Goal: Information Seeking & Learning: Learn about a topic

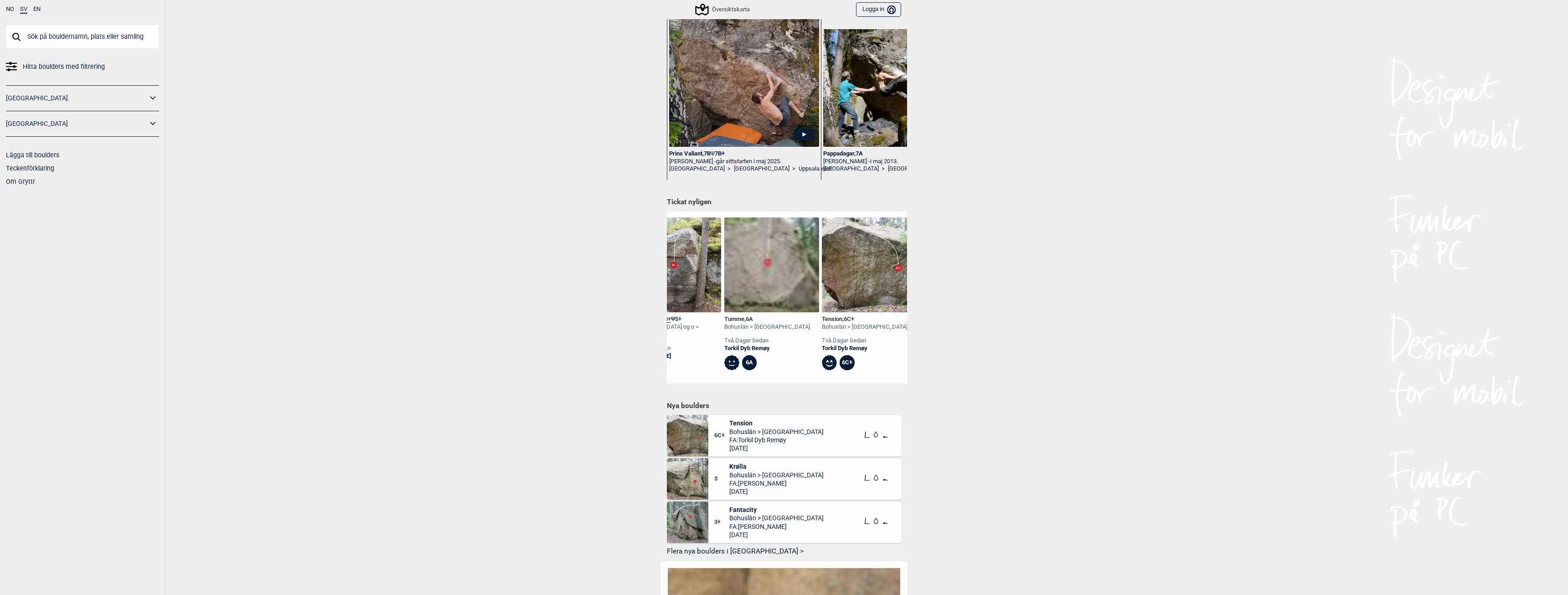
scroll to position [0, 244]
click at [738, 284] on img at bounding box center [769, 264] width 95 height 95
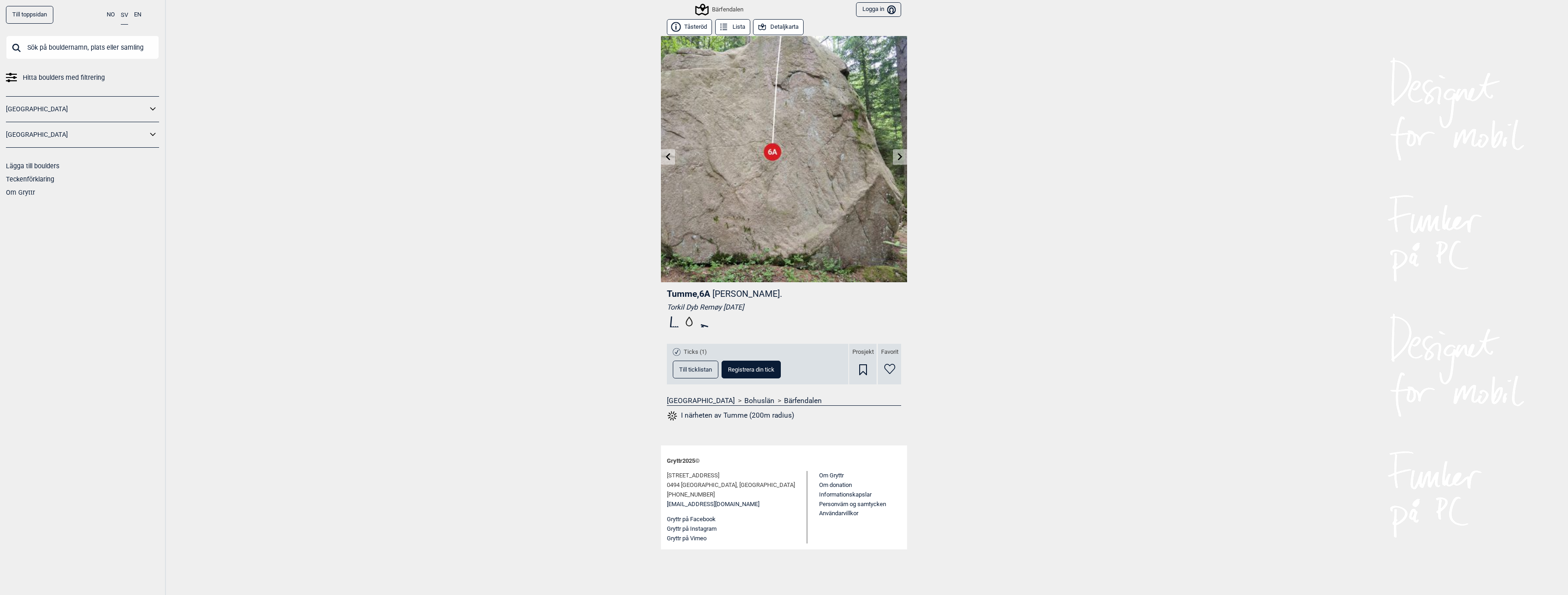
click at [716, 14] on div "Bärfendalen" at bounding box center [720, 9] width 47 height 11
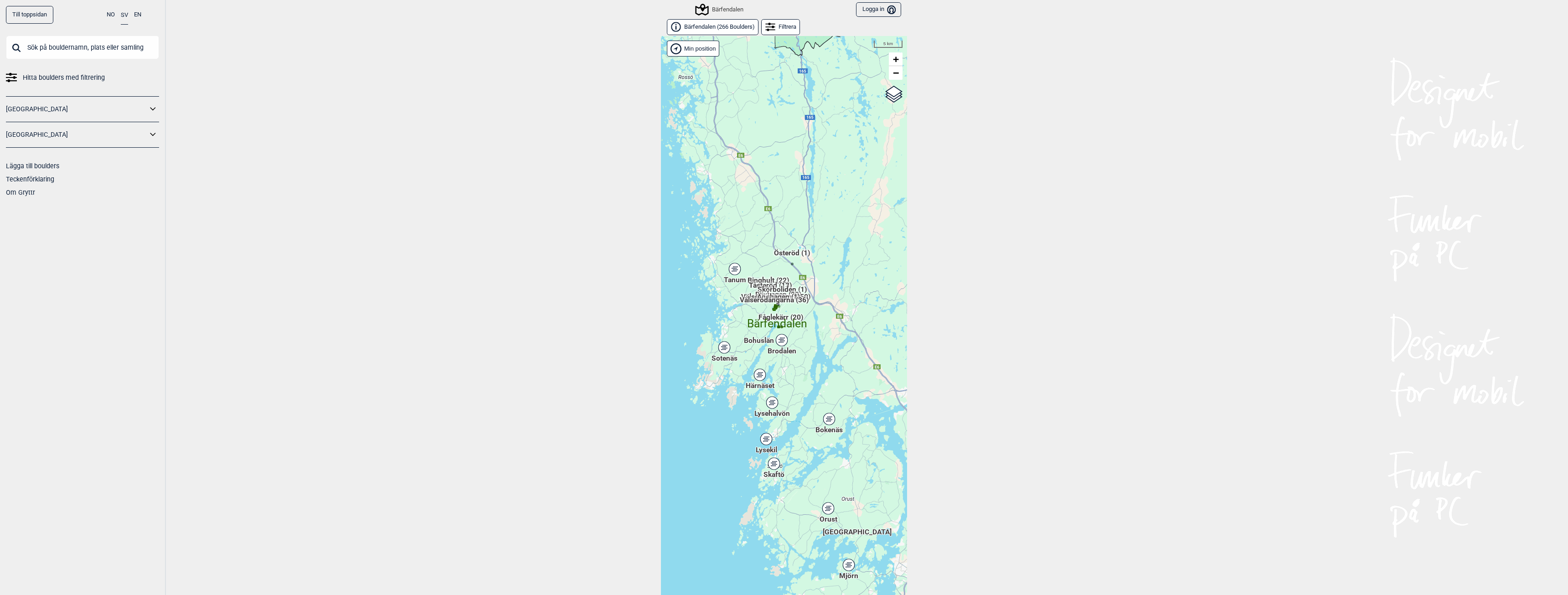
scroll to position [14, 0]
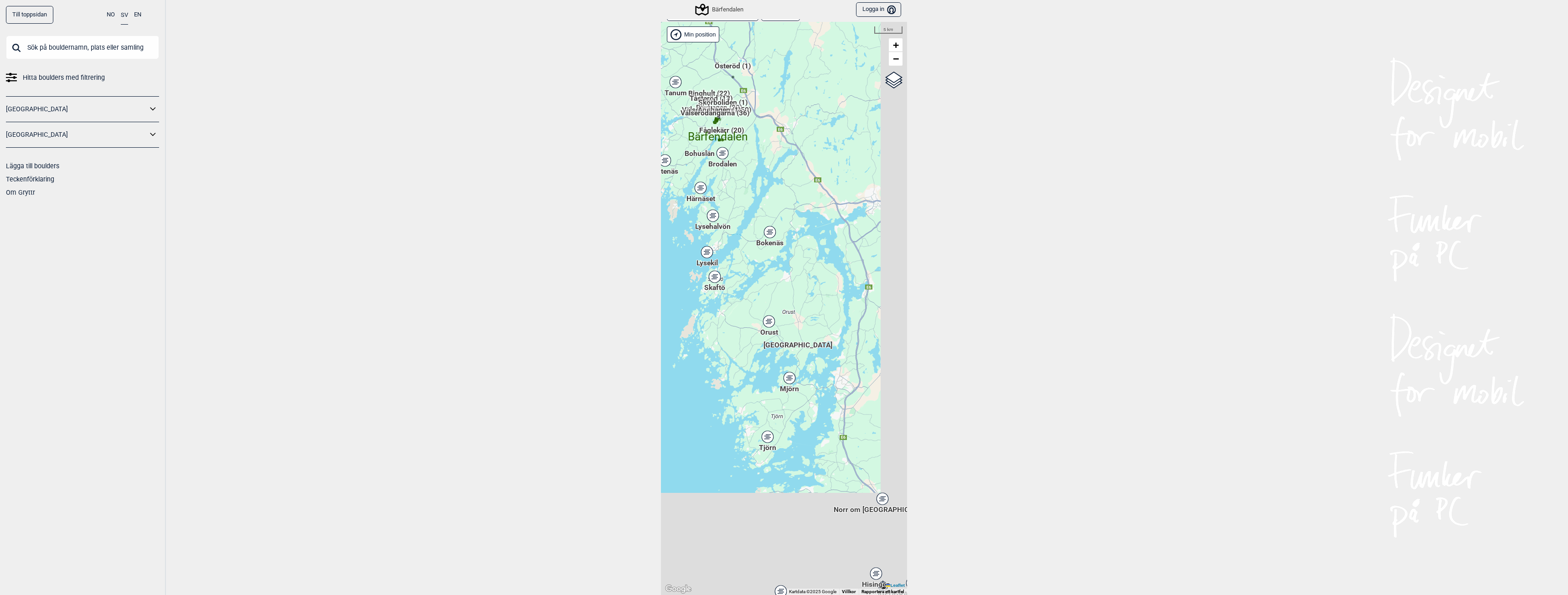
drag, startPoint x: 816, startPoint y: 390, endPoint x: 729, endPoint y: 177, distance: 230.1
click at [737, 188] on div "Hallingdal Gol Ål Stange Kolomoen Vallset Tangen Sørli Åsbygda Buskerud syd Kon…" at bounding box center [784, 309] width 246 height 573
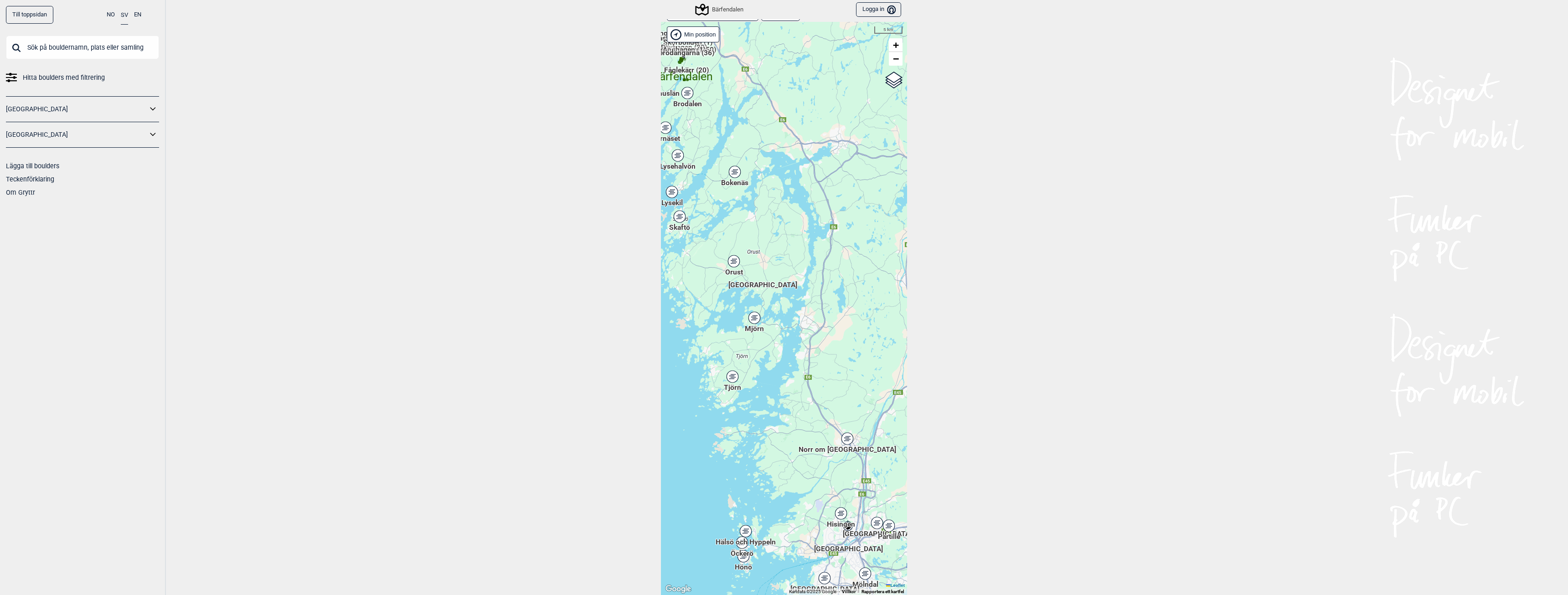
drag, startPoint x: 827, startPoint y: 440, endPoint x: 803, endPoint y: 359, distance: 84.5
click at [803, 360] on div "Hallingdal Gol Ål Stange Kolomoen Vallset Tangen Sørli Åsbygda Buskerud syd Kon…" at bounding box center [784, 309] width 246 height 573
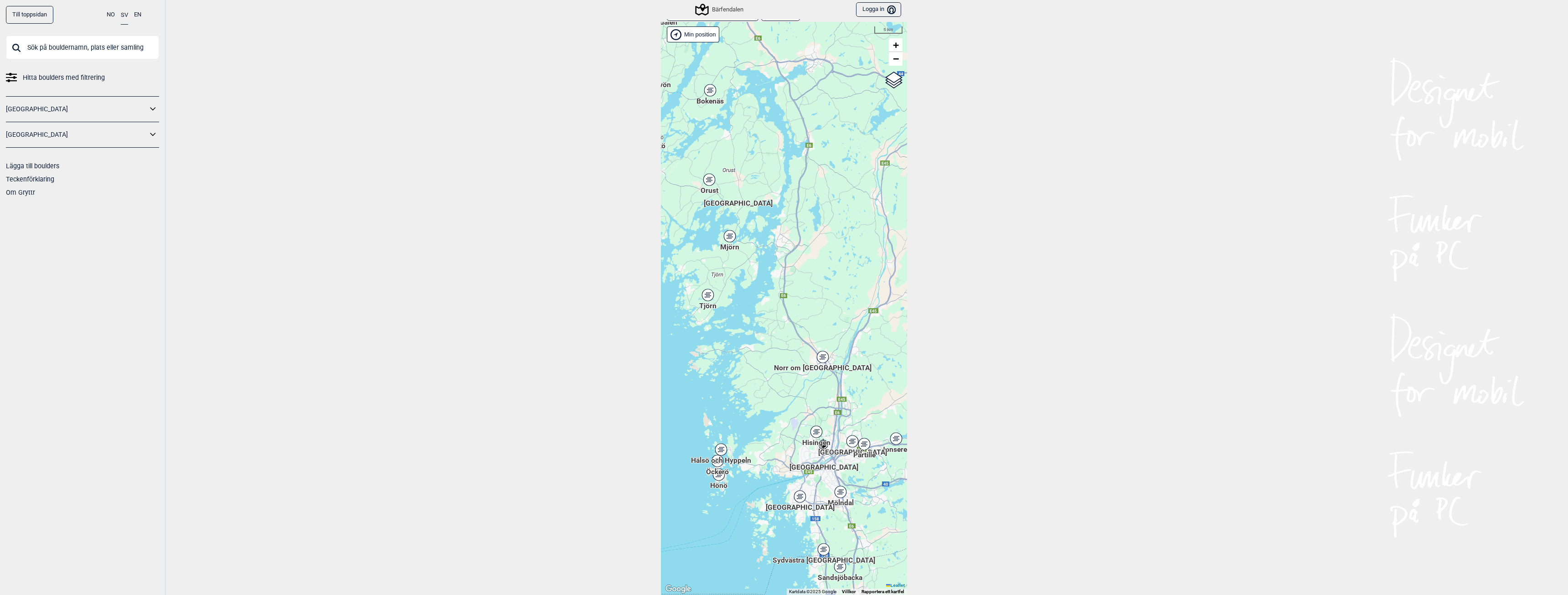
click at [813, 430] on div "Hisingen" at bounding box center [816, 432] width 5 height 5
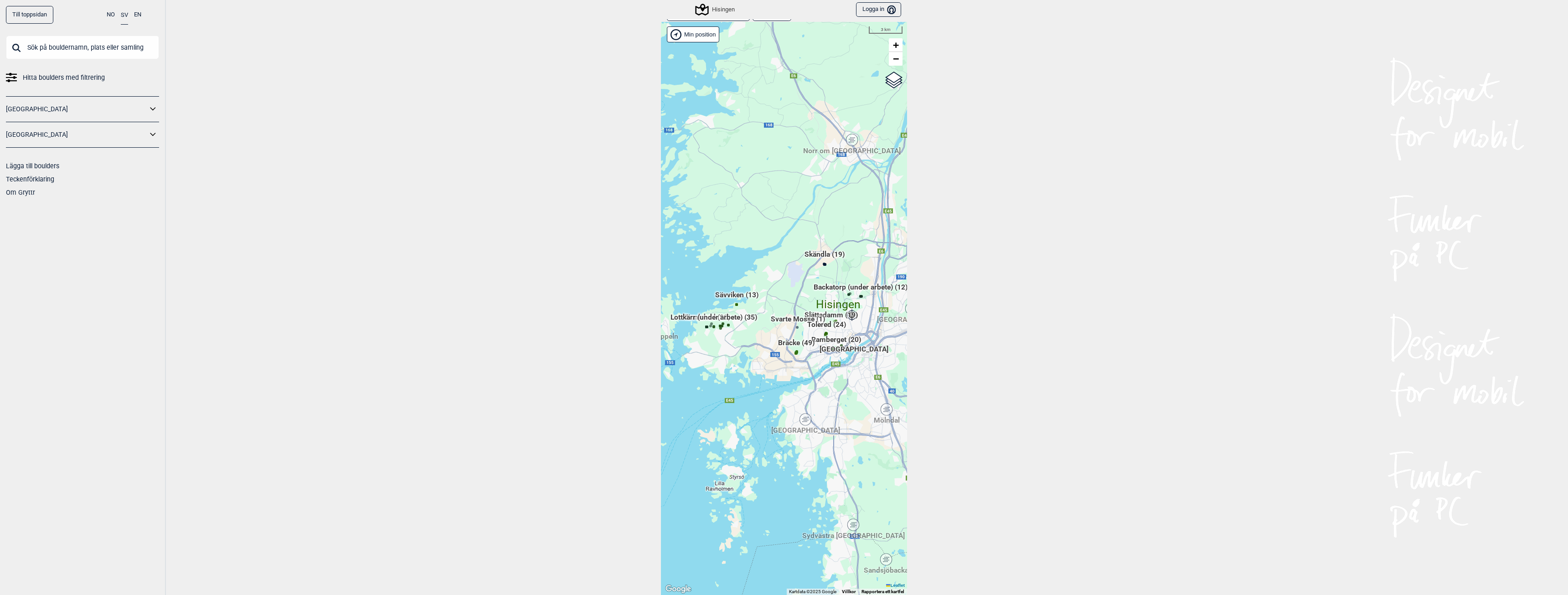
click at [734, 296] on span "Sävviken (13)" at bounding box center [737, 299] width 43 height 17
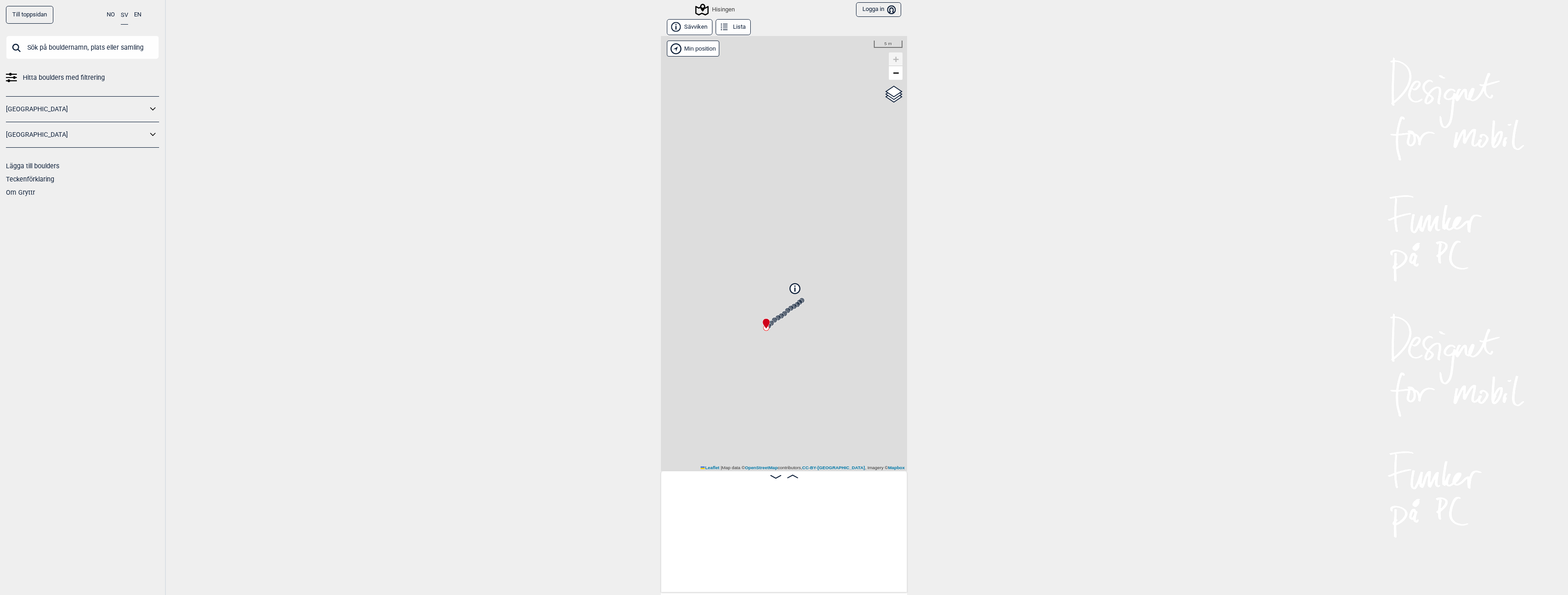
scroll to position [0, 71]
drag, startPoint x: 785, startPoint y: 416, endPoint x: 738, endPoint y: 128, distance: 291.8
click at [738, 128] on div "Hisingen Brukerens posisjon Min position 200 m + − OpenStreetMap Google satelli…" at bounding box center [784, 253] width 246 height 435
drag, startPoint x: 727, startPoint y: 226, endPoint x: 791, endPoint y: 353, distance: 142.2
click at [791, 353] on div "Hisingen Brukerens posisjon Min position 200 m + − OpenStreetMap Google satelli…" at bounding box center [784, 253] width 246 height 435
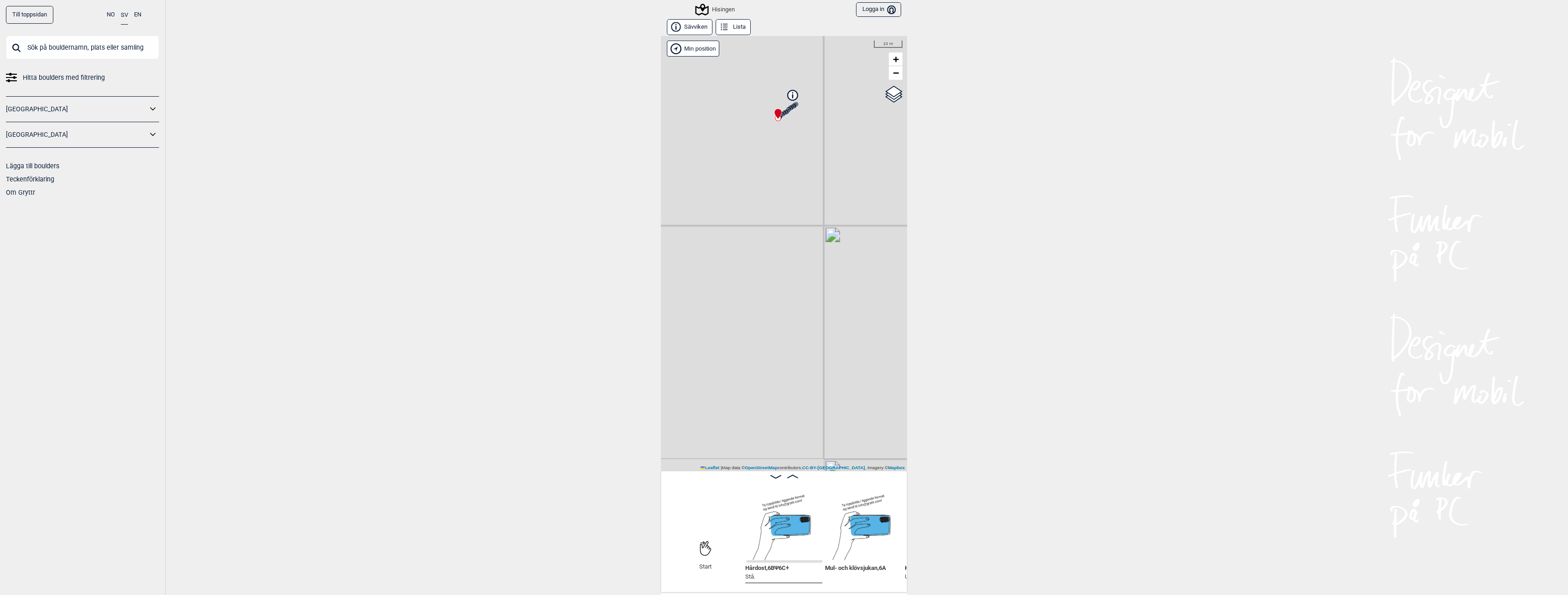
drag, startPoint x: 726, startPoint y: 139, endPoint x: 804, endPoint y: 354, distance: 228.7
click at [804, 354] on div "Hisingen Brukerens posisjon Min position 10 m + − OpenStreetMap Google satellit…" at bounding box center [784, 253] width 246 height 435
drag, startPoint x: 797, startPoint y: 252, endPoint x: 802, endPoint y: 311, distance: 59.2
click at [802, 311] on div "Hisingen Brukerens posisjon Min position 10 m + − OpenStreetMap Google satellit…" at bounding box center [784, 253] width 246 height 435
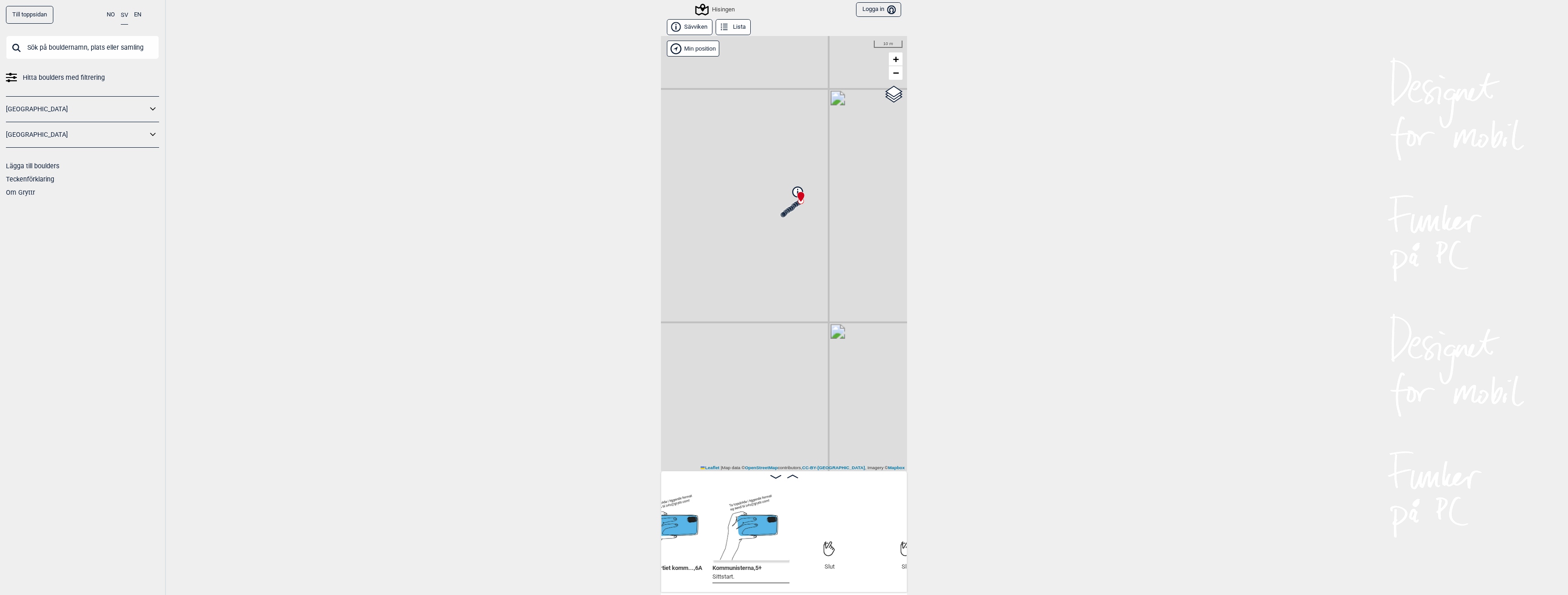
scroll to position [0, 1099]
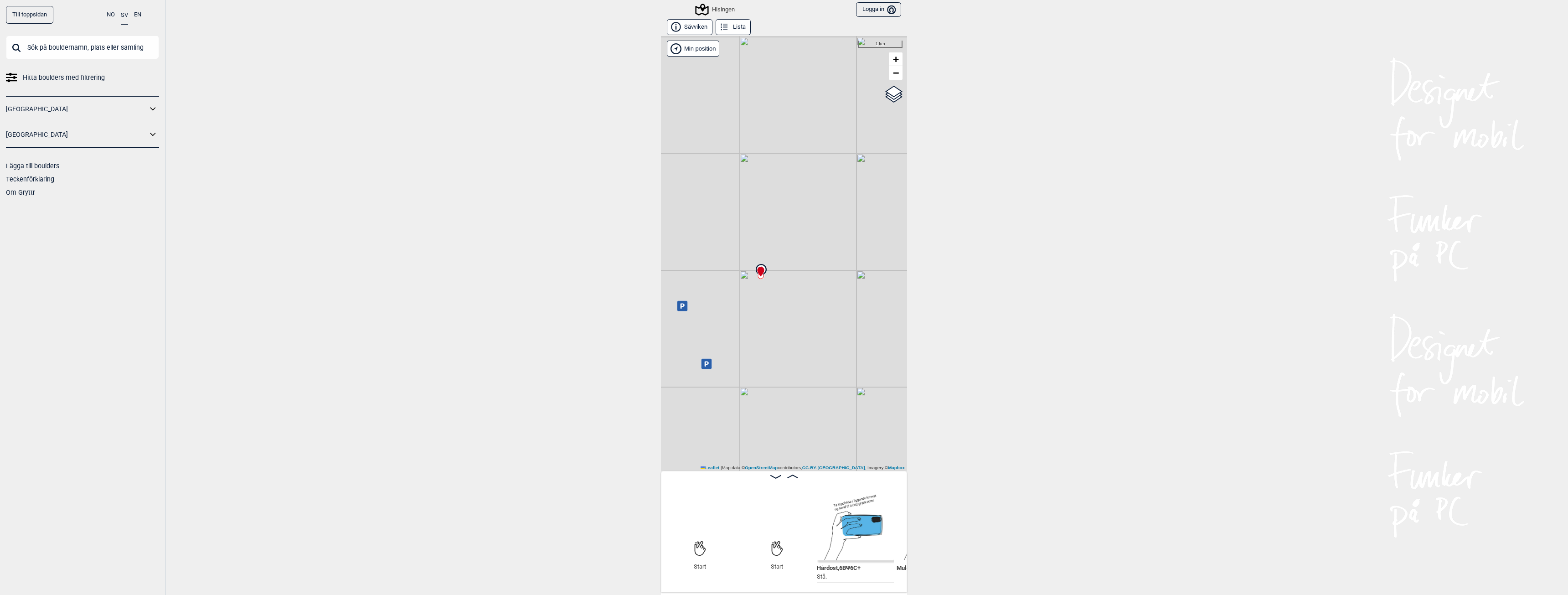
drag, startPoint x: 822, startPoint y: 385, endPoint x: 803, endPoint y: 359, distance: 32.2
click at [811, 366] on div "Hisingen Brukerens posisjon Min position 1 km + − OpenStreetMap Google satellit…" at bounding box center [784, 253] width 246 height 435
drag, startPoint x: 740, startPoint y: 378, endPoint x: 814, endPoint y: 328, distance: 89.3
click at [814, 328] on div "Hisingen Brukerens posisjon Min position 500 m + − OpenStreetMap Google satelli…" at bounding box center [784, 253] width 246 height 435
drag, startPoint x: 787, startPoint y: 373, endPoint x: 795, endPoint y: 328, distance: 45.7
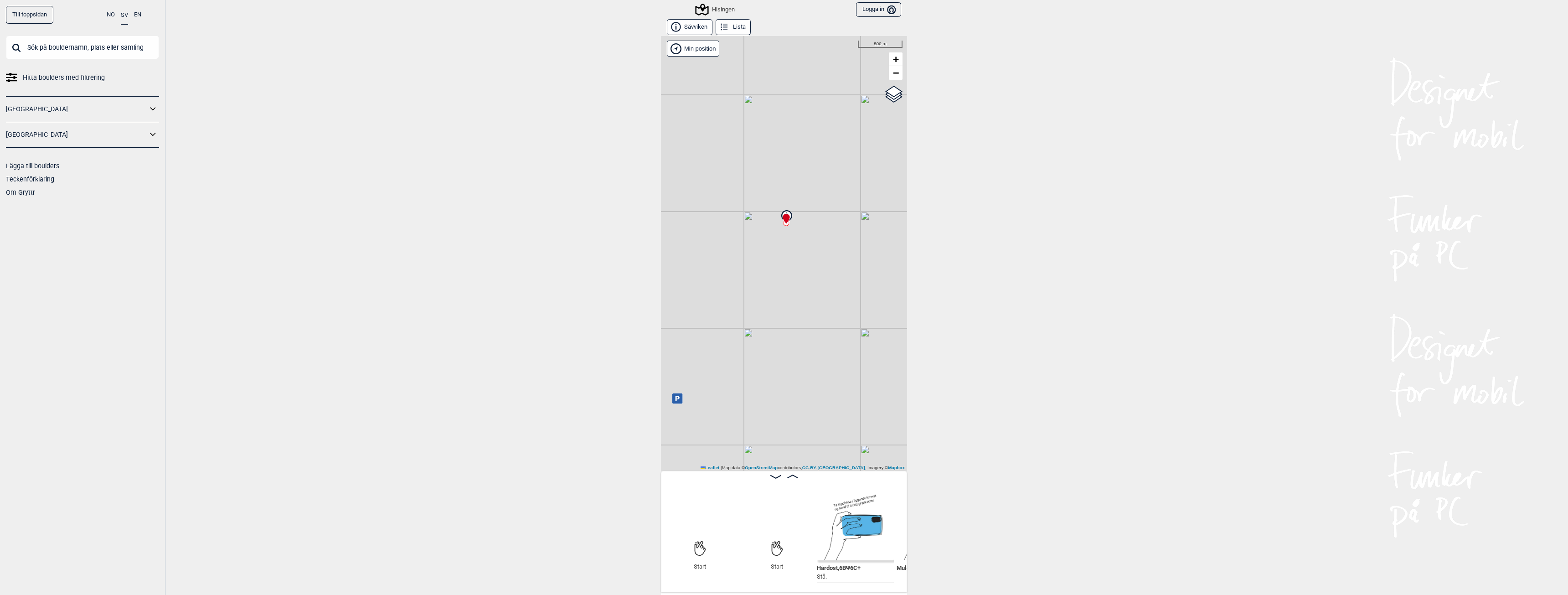
click at [795, 328] on div "Hisingen Brukerens posisjon Min position 500 m + − OpenStreetMap Google satelli…" at bounding box center [784, 253] width 246 height 435
click at [689, 290] on icon at bounding box center [692, 288] width 11 height 11
click at [783, 406] on icon at bounding box center [785, 403] width 11 height 11
drag, startPoint x: 866, startPoint y: 347, endPoint x: 745, endPoint y: 434, distance: 149.0
click at [745, 434] on div "Hisingen Brukerens posisjon Lottkärr parkering Grusficka med plats till flera b…" at bounding box center [784, 253] width 246 height 435
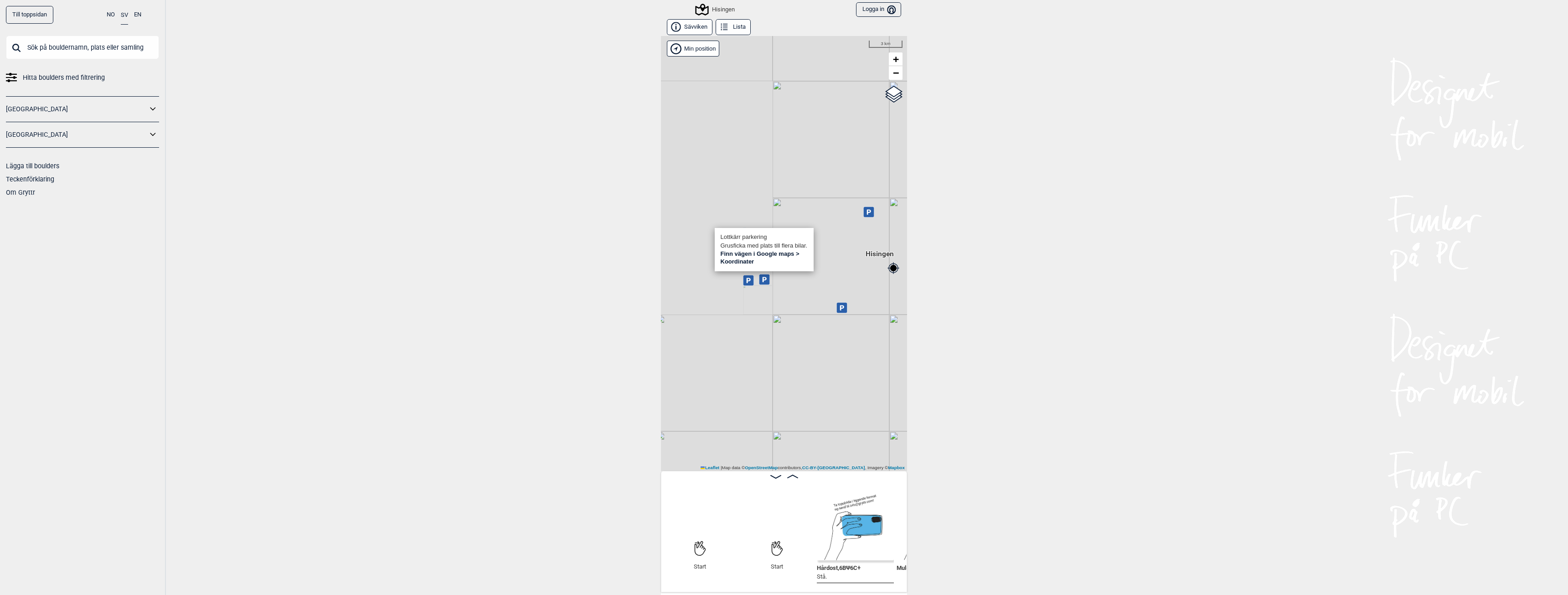
click at [718, 9] on div "Hisingen" at bounding box center [715, 9] width 38 height 11
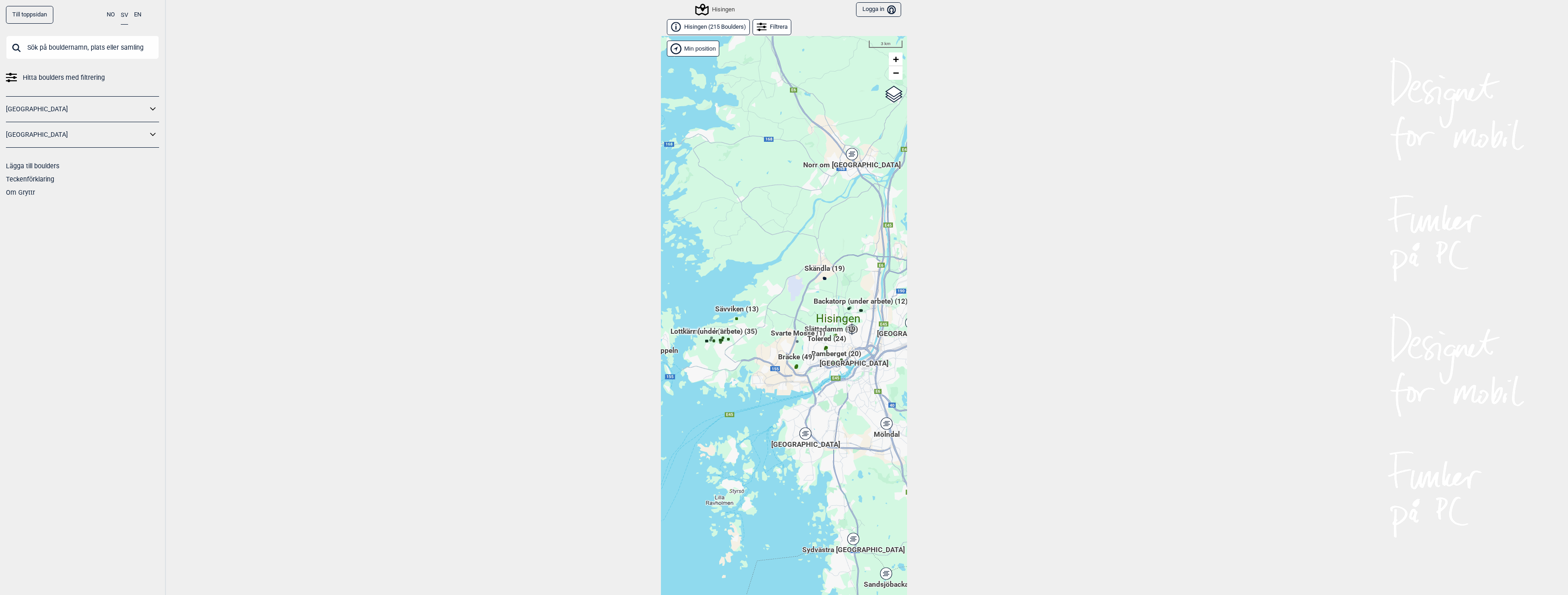
scroll to position [14, 0]
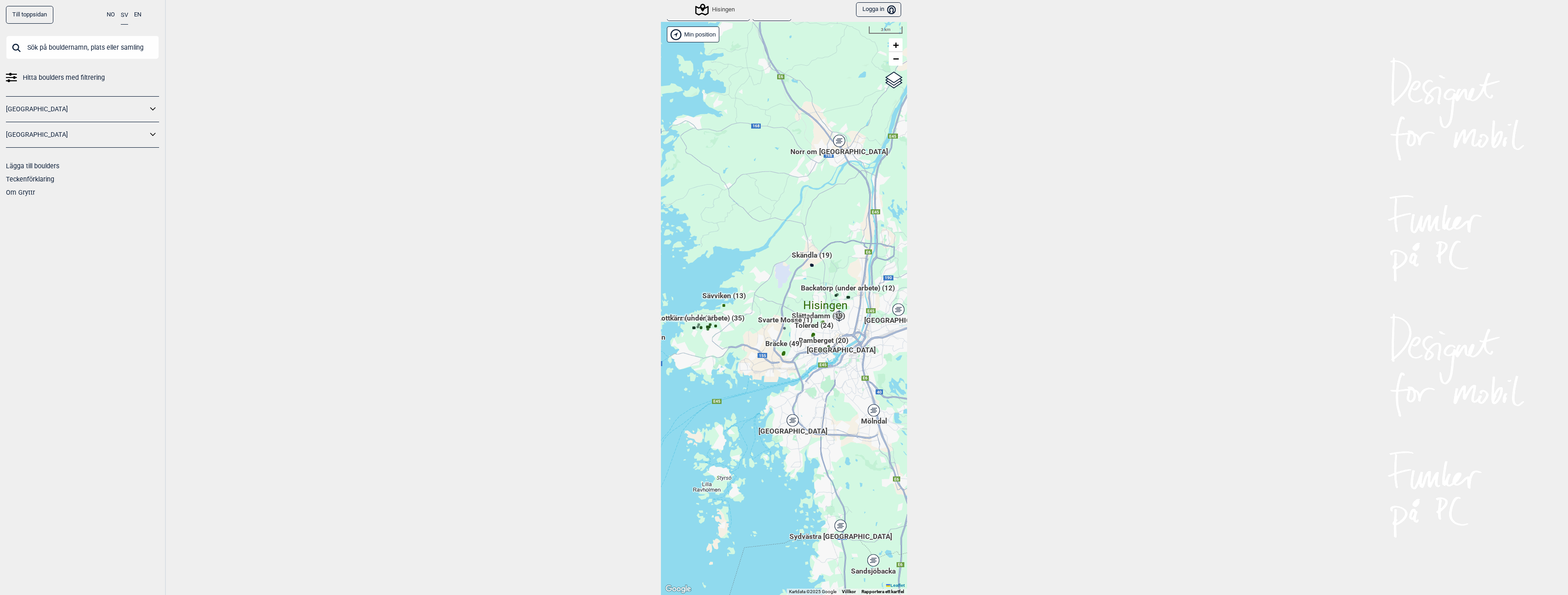
drag, startPoint x: 809, startPoint y: 397, endPoint x: 790, endPoint y: 399, distance: 19.1
click at [790, 399] on div "Hallingdal Gol Ål Stange Kolomoen Vallset Tangen Sørli Åsbygda Buskerud syd Kon…" at bounding box center [784, 309] width 246 height 573
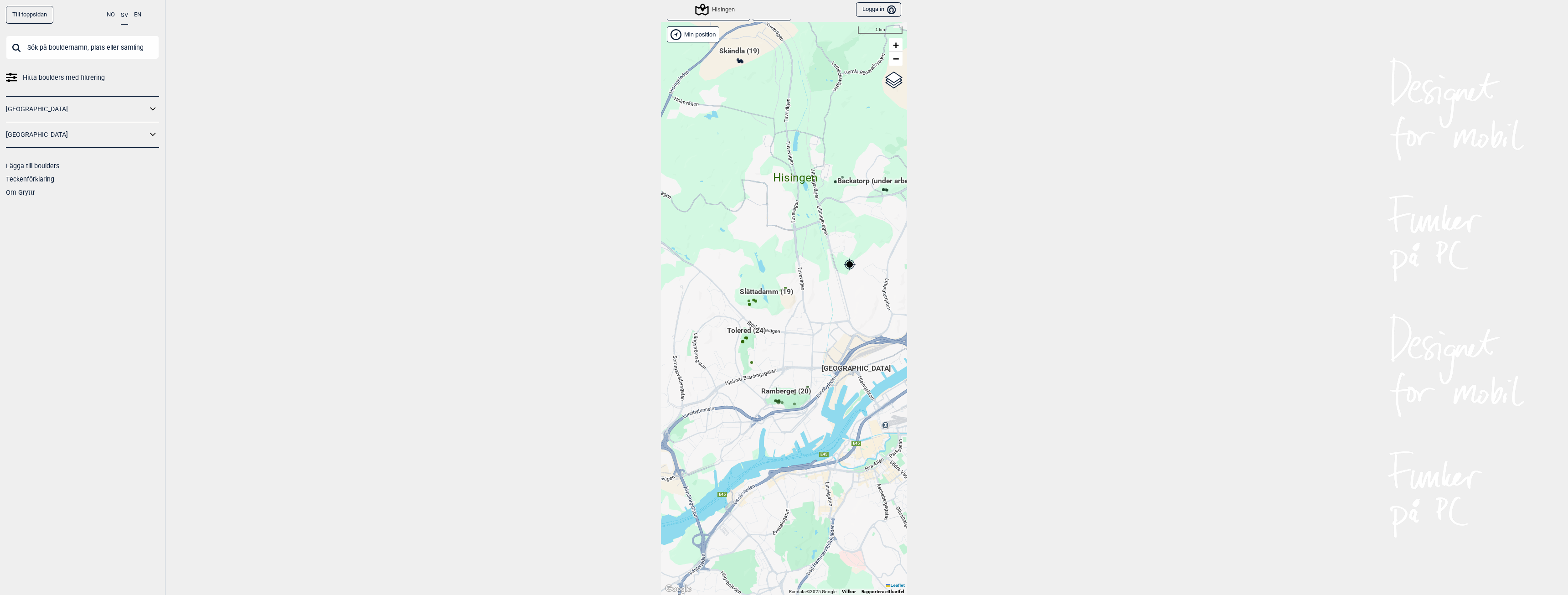
drag, startPoint x: 805, startPoint y: 340, endPoint x: 781, endPoint y: 258, distance: 85.4
click at [781, 258] on div "Hallingdal Gol Ål Stange Kolomoen Vallset Tangen Sørli Åsbygda Buskerud syd Kon…" at bounding box center [784, 309] width 246 height 573
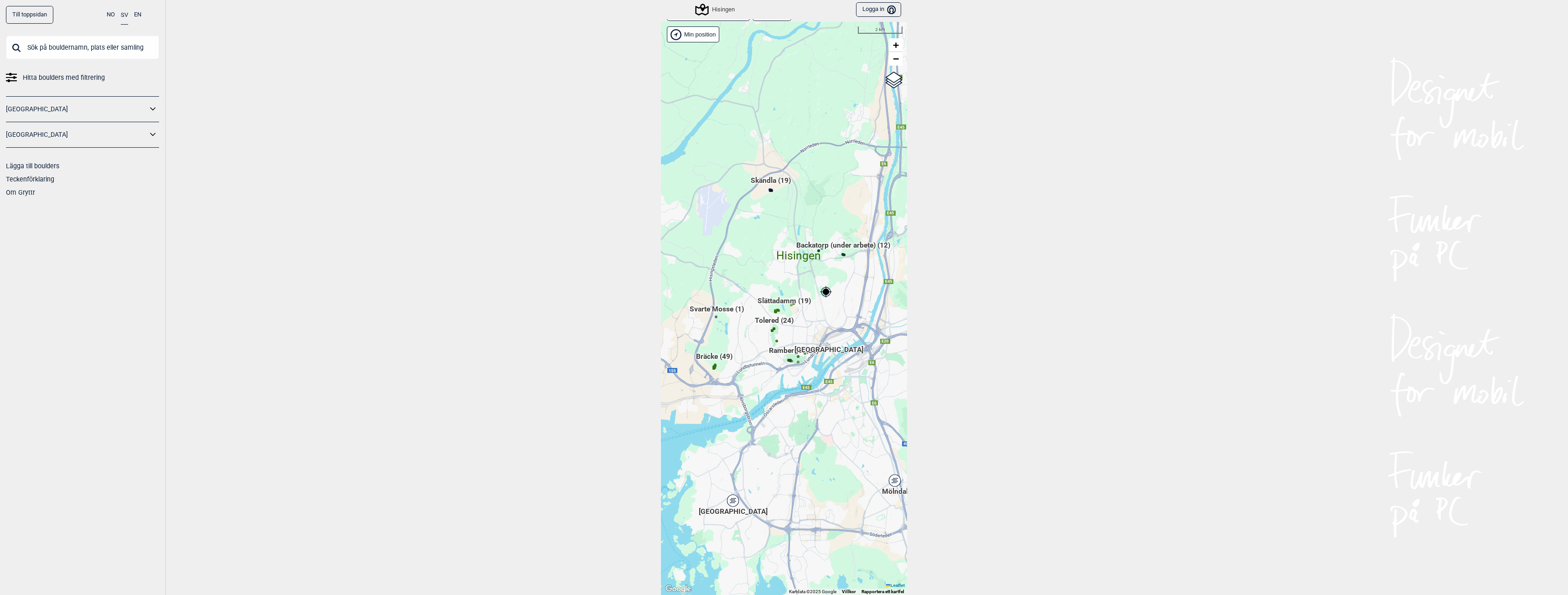
click at [763, 182] on span "Skändla (19)" at bounding box center [770, 184] width 40 height 17
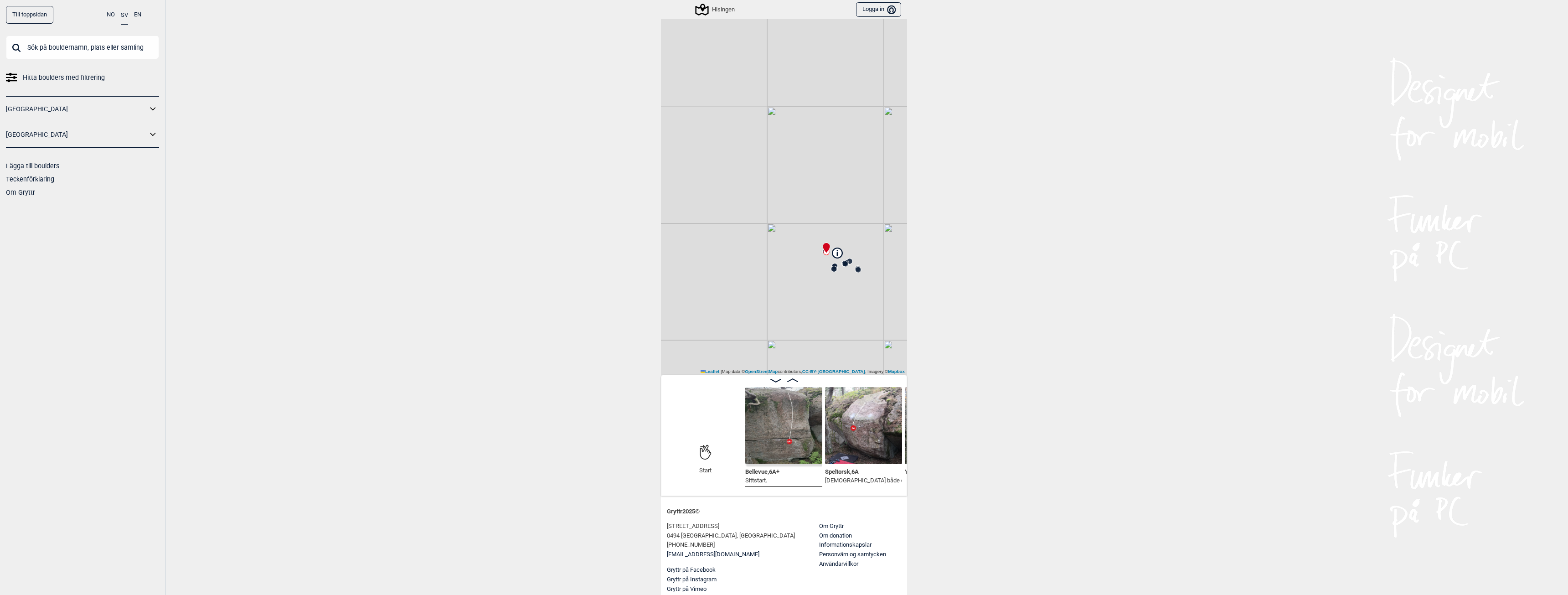
scroll to position [101, 0]
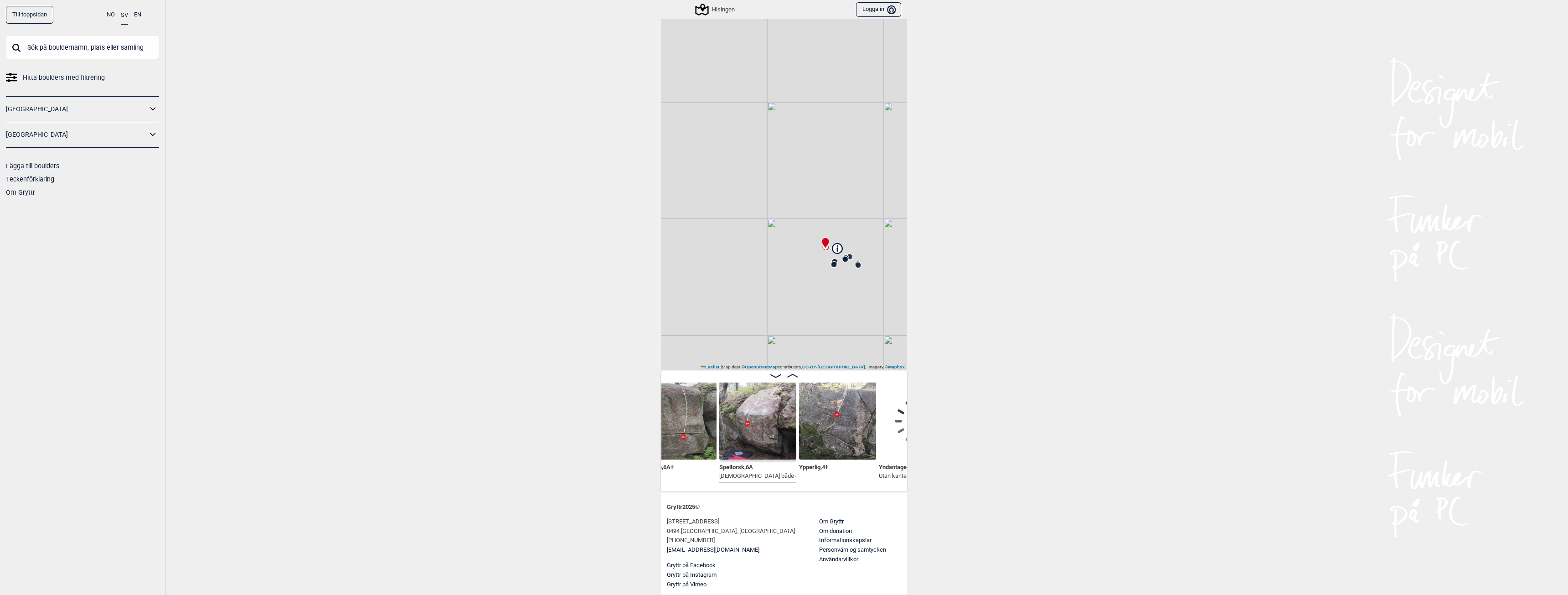
scroll to position [0, 229]
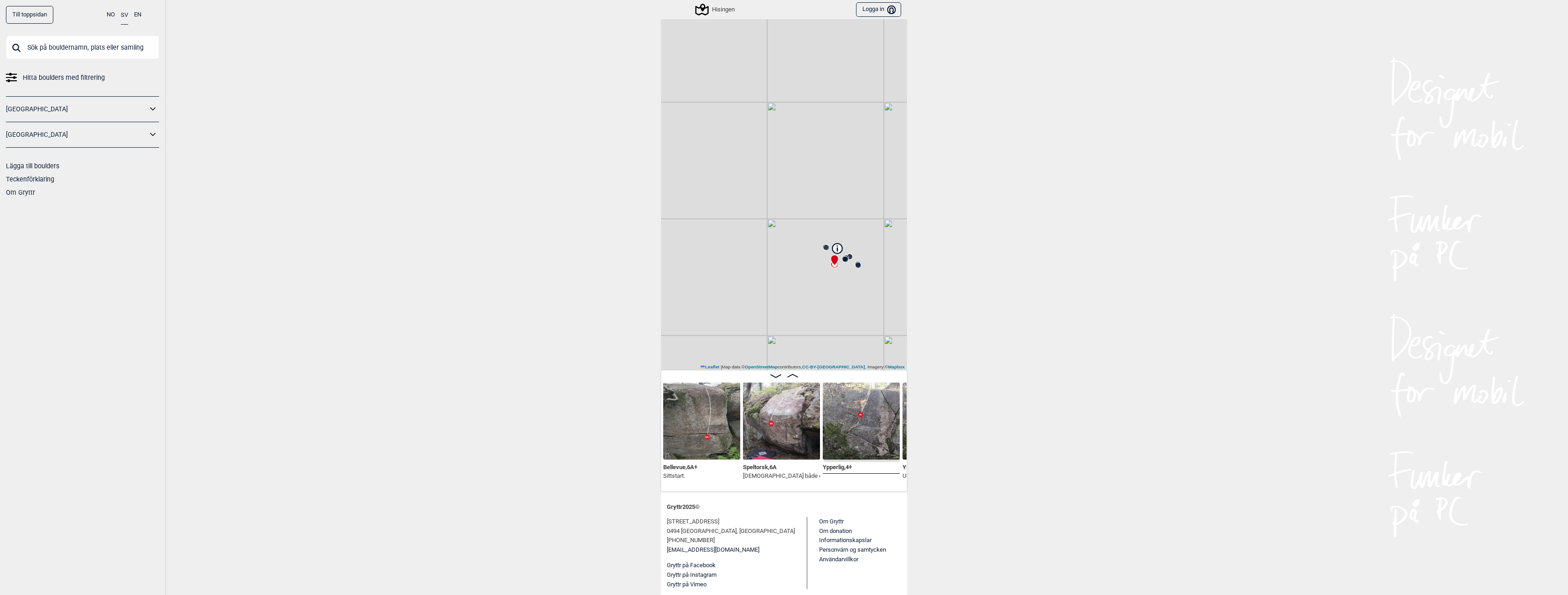
scroll to position [0, 147]
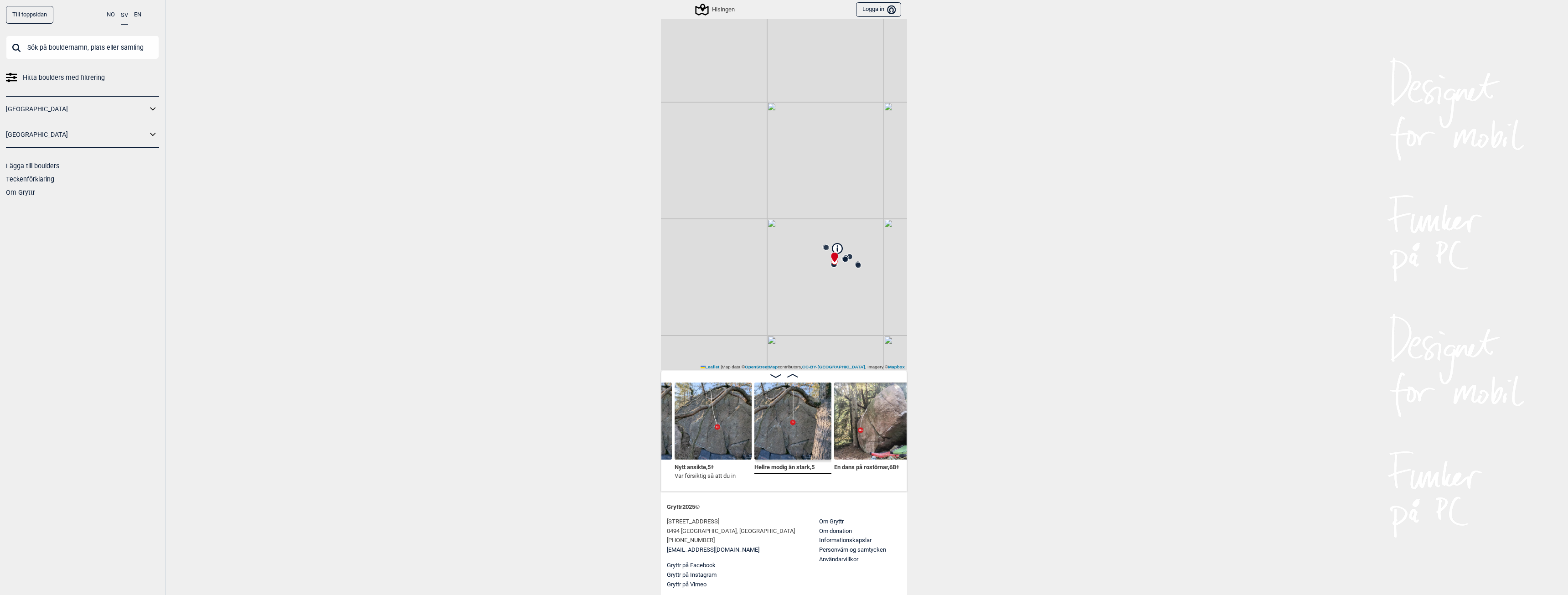
scroll to position [0, 628]
click at [775, 442] on img at bounding box center [785, 421] width 77 height 77
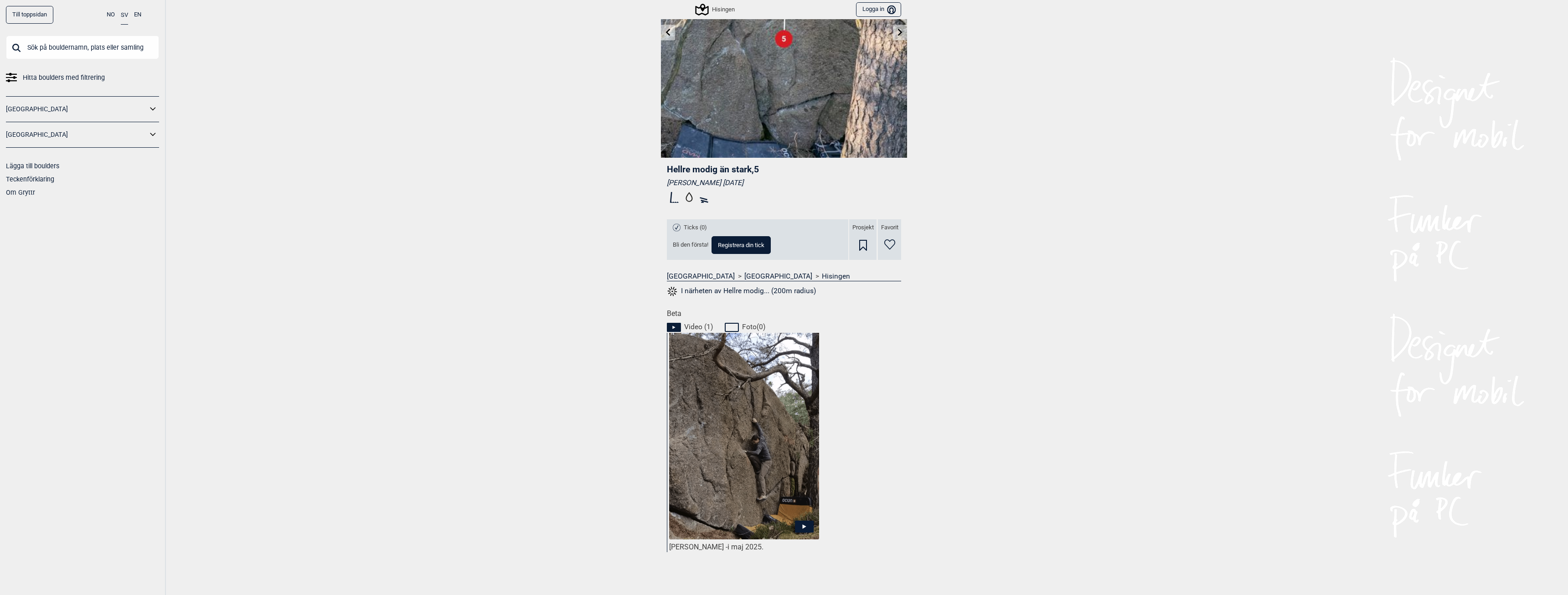
scroll to position [137, 0]
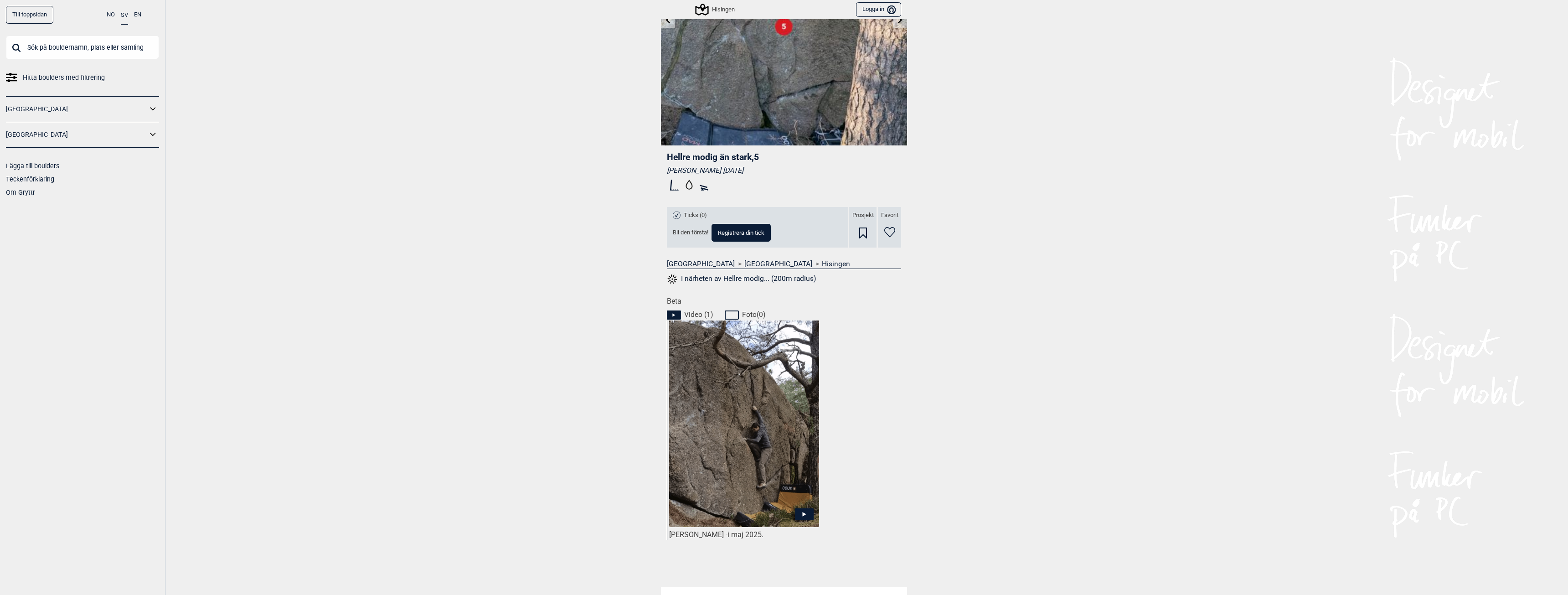
click at [795, 514] on icon at bounding box center [804, 514] width 19 height 12
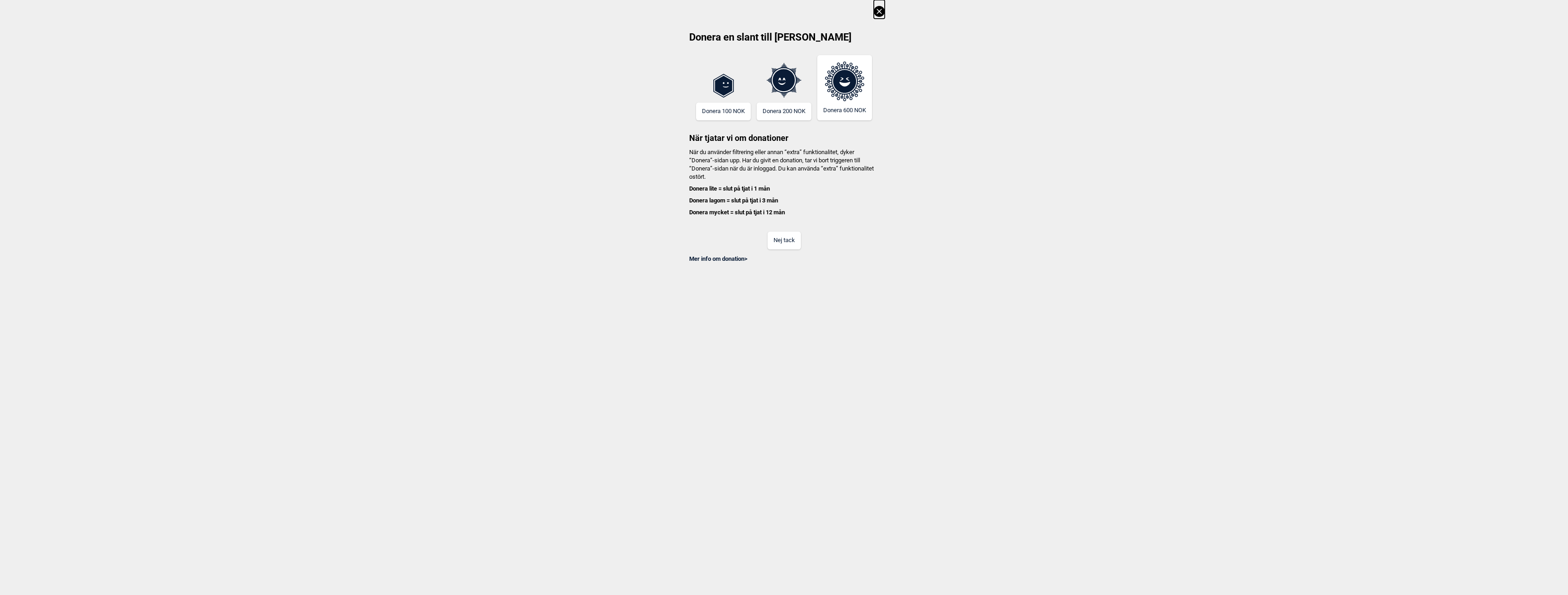
click at [790, 245] on button "Nej tack" at bounding box center [784, 240] width 33 height 17
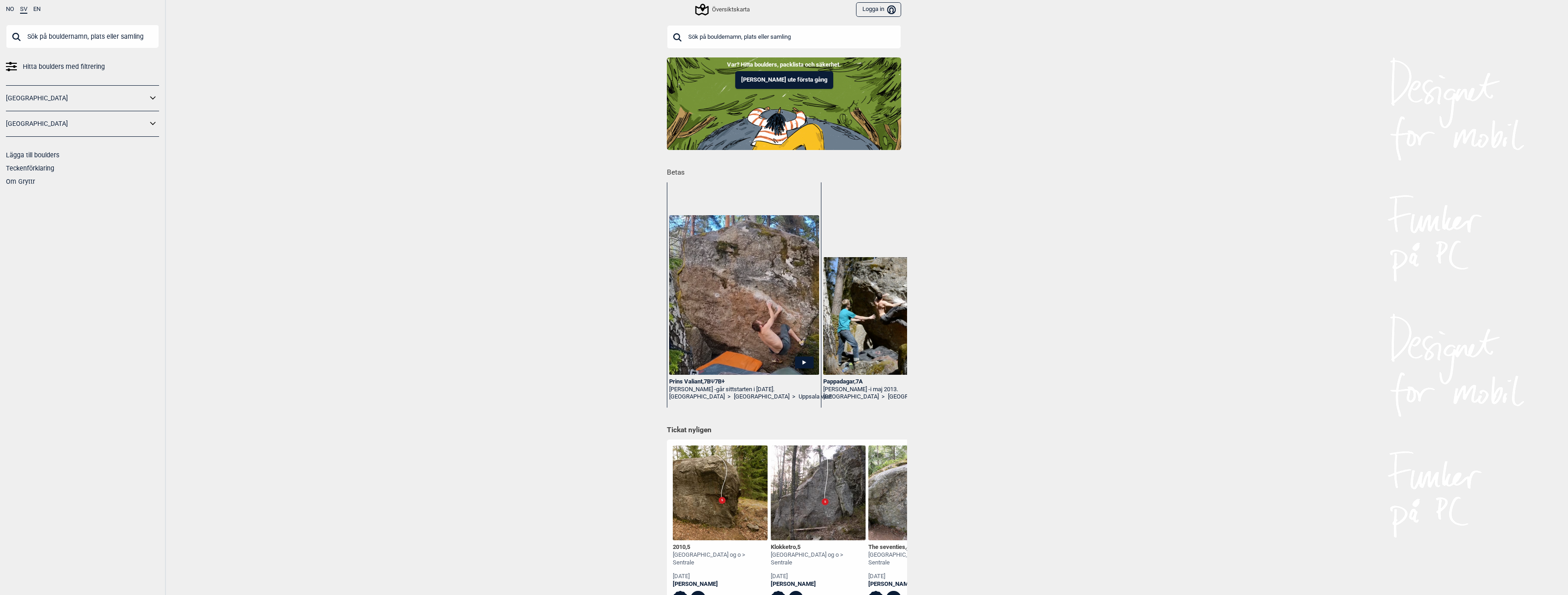
click at [715, 2] on div "Översiktskarta" at bounding box center [708, 9] width 83 height 15
click at [736, 4] on div "Översiktskarta" at bounding box center [723, 9] width 53 height 11
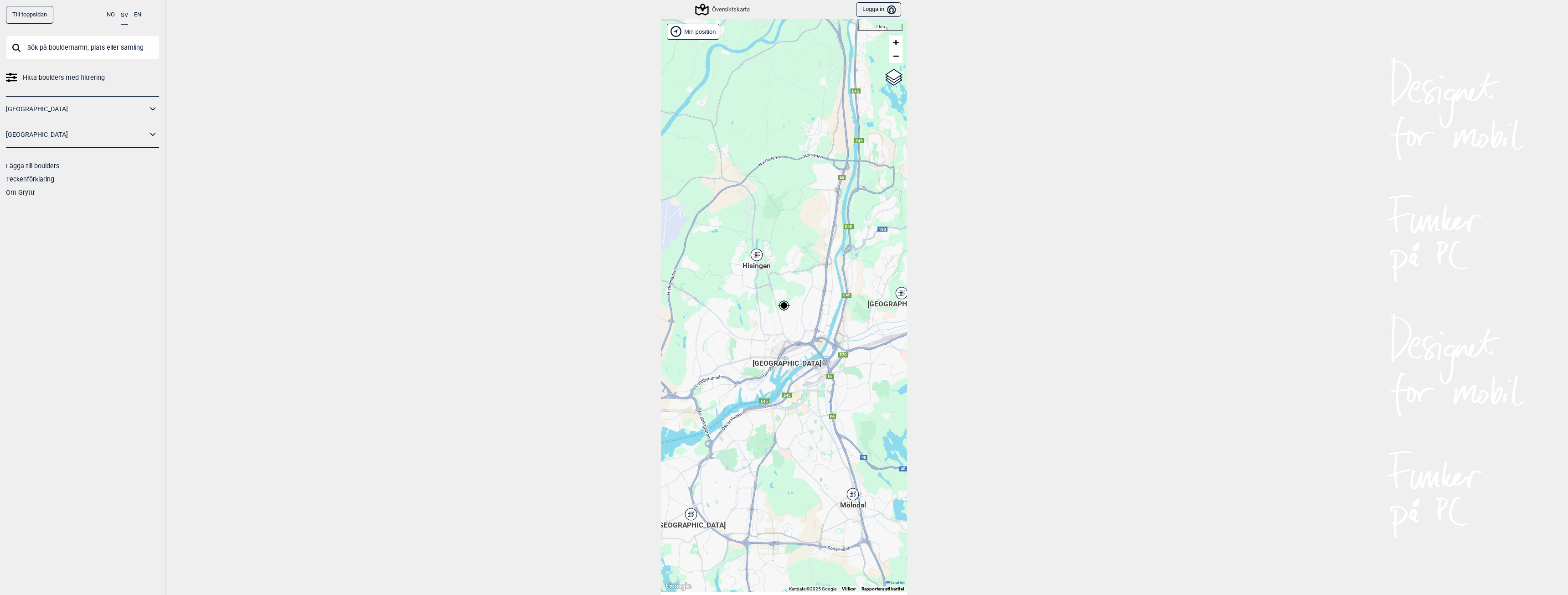
click at [759, 255] on icon at bounding box center [756, 255] width 11 height 12
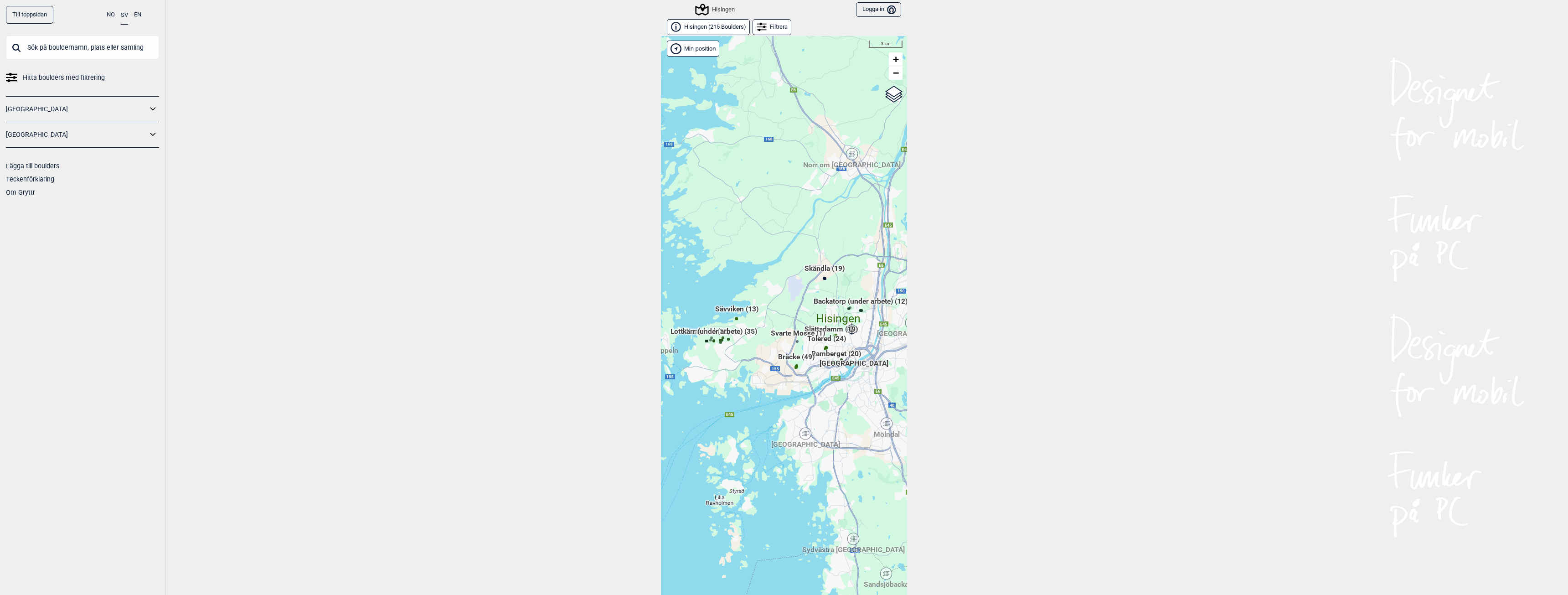
scroll to position [14, 0]
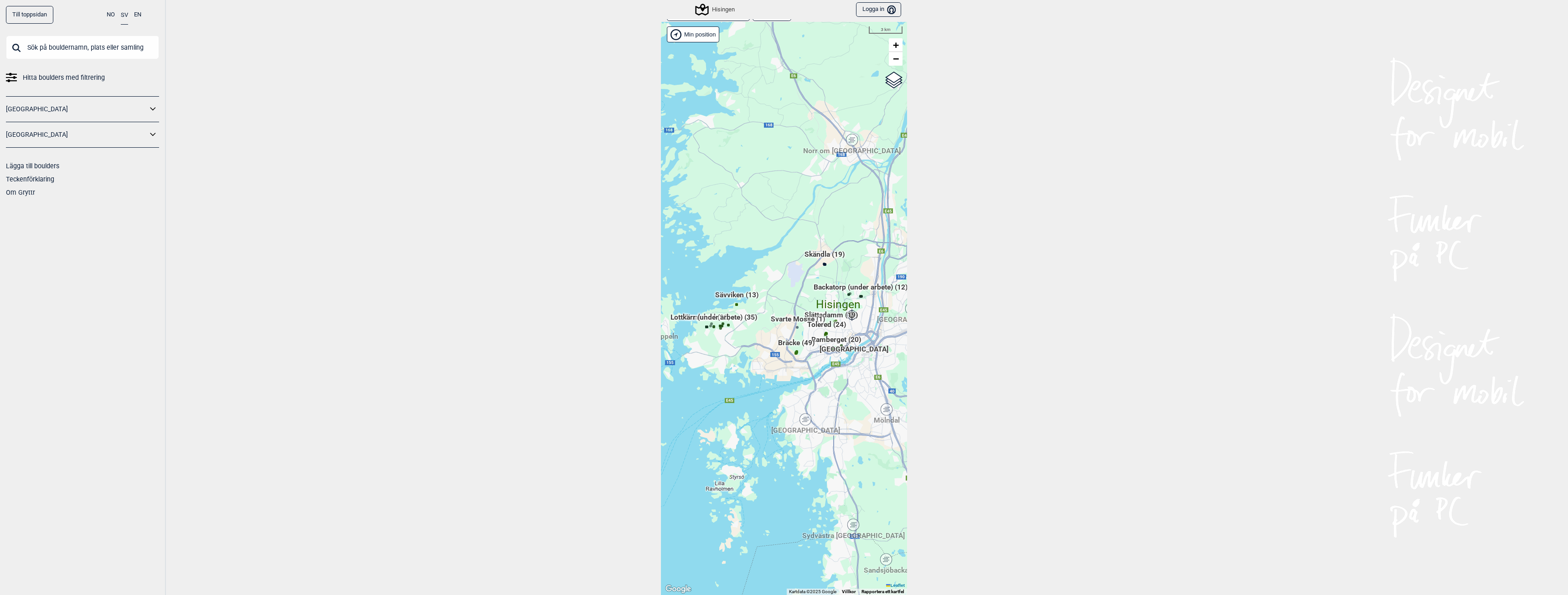
click at [825, 270] on div "[PERSON_NAME] posisjon [GEOGRAPHIC_DATA] Stange [GEOGRAPHIC_DATA] syd [GEOGRAPH…" at bounding box center [784, 309] width 246 height 573
click at [820, 255] on span "Skändla (19)" at bounding box center [824, 258] width 40 height 17
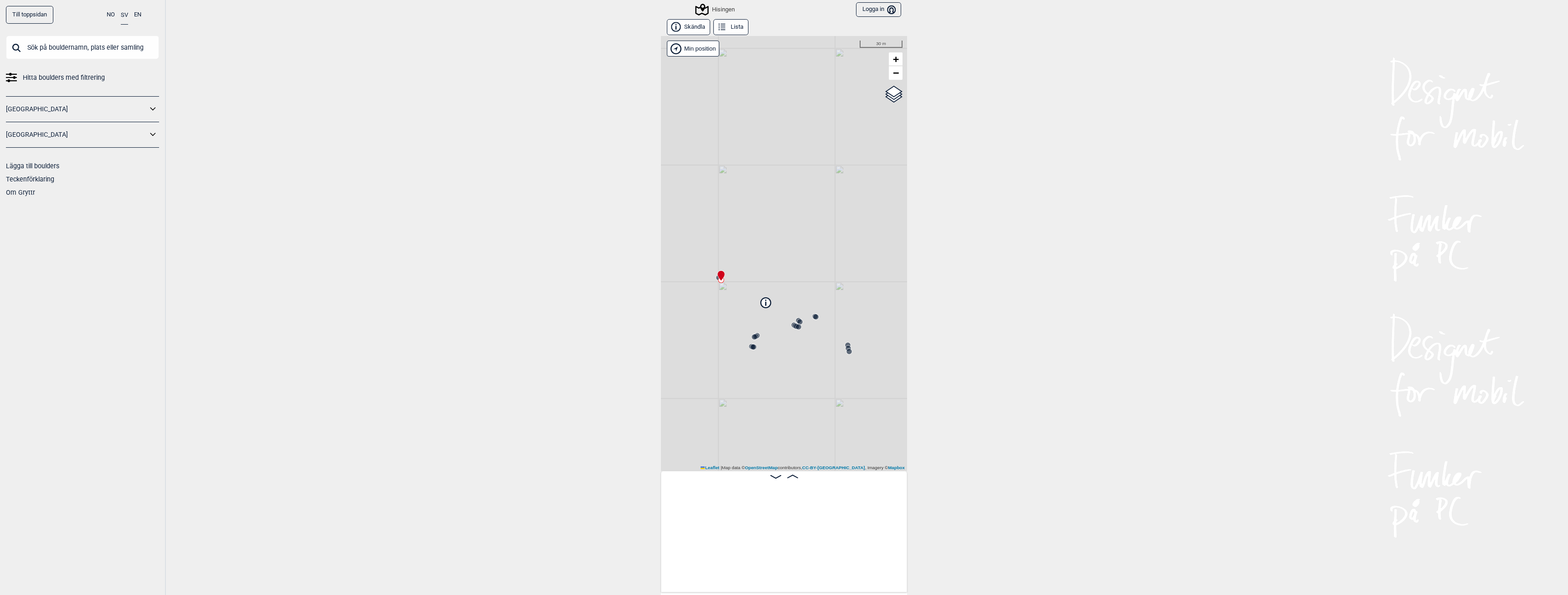
scroll to position [0, 71]
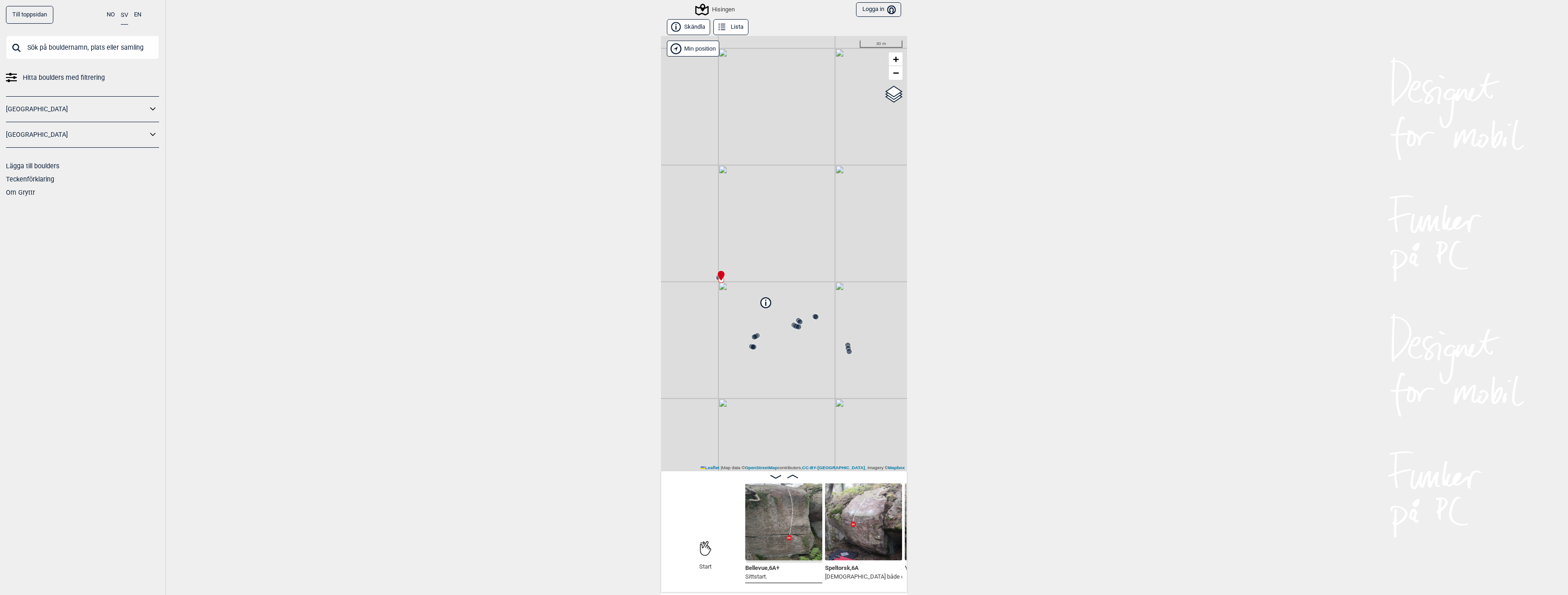
click at [773, 525] on img at bounding box center [783, 521] width 77 height 77
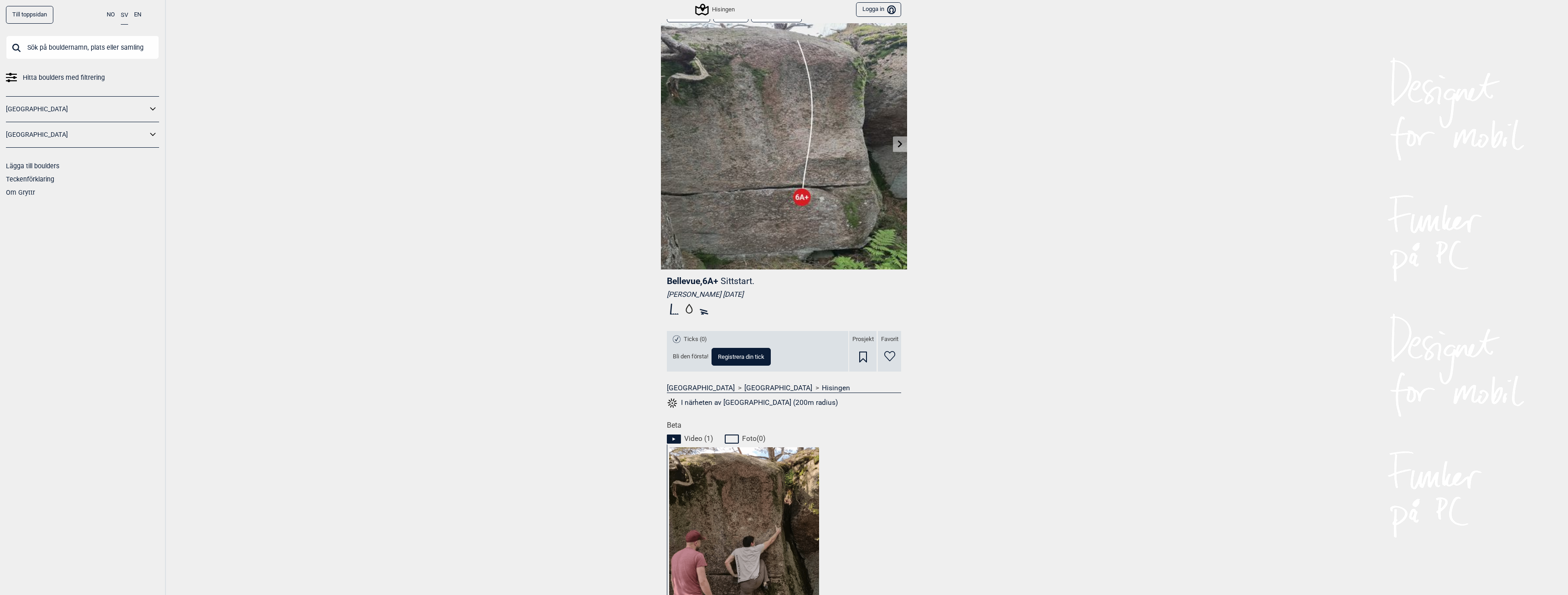
scroll to position [5, 0]
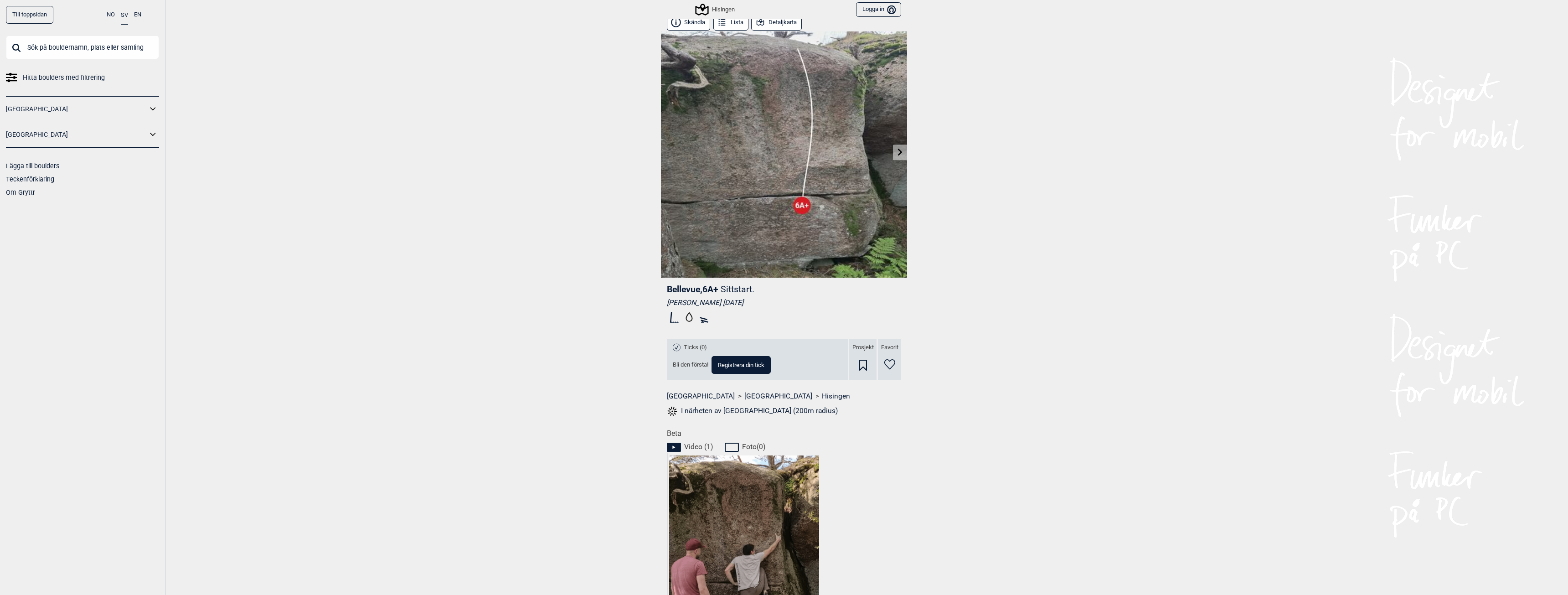
click at [1080, 547] on div "Till toppsidan NO SV EN Hitta boulders med filtrering [GEOGRAPHIC_DATA] [GEOGRA…" at bounding box center [784, 297] width 1568 height 595
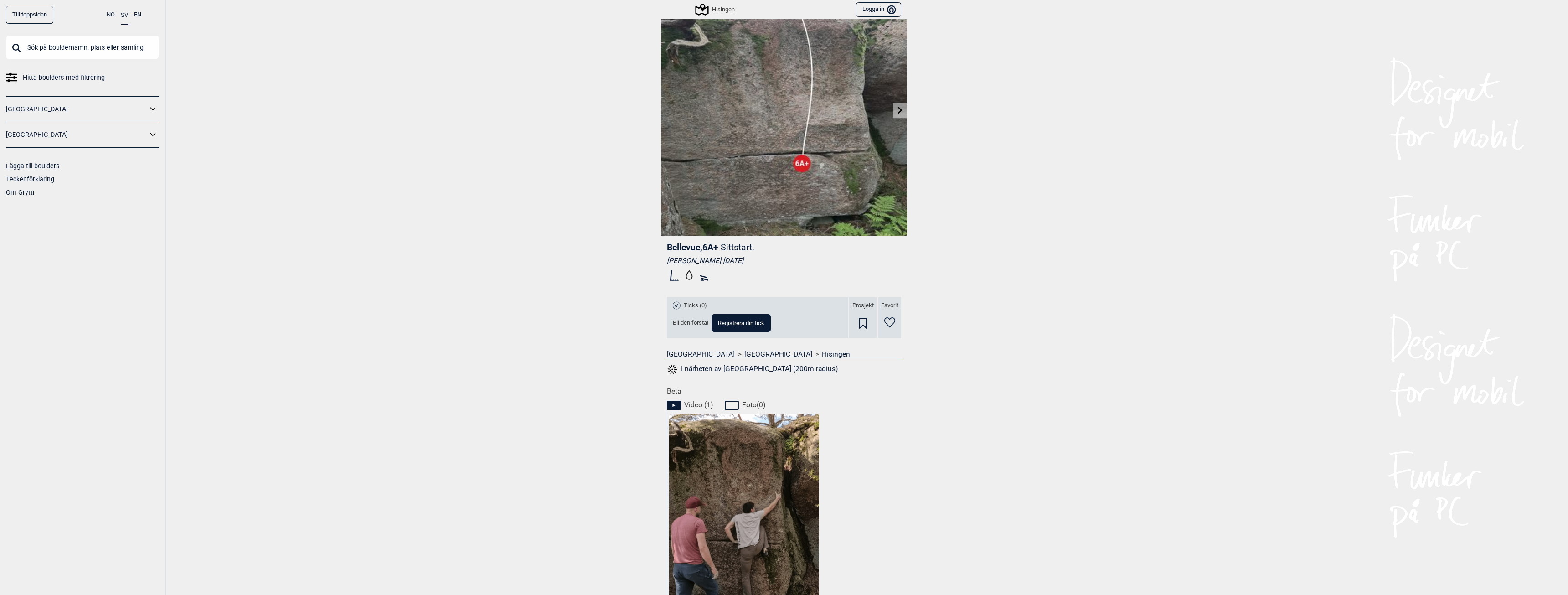
scroll to position [96, 0]
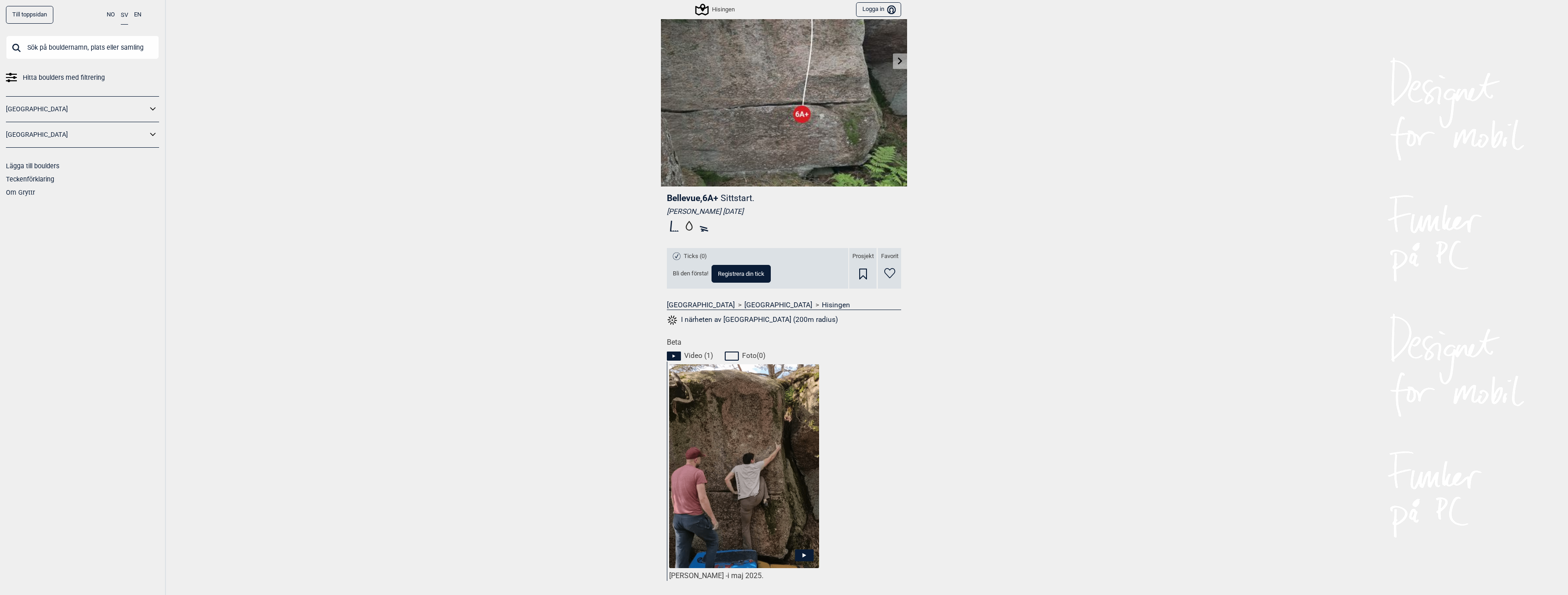
click at [805, 552] on icon at bounding box center [804, 555] width 19 height 12
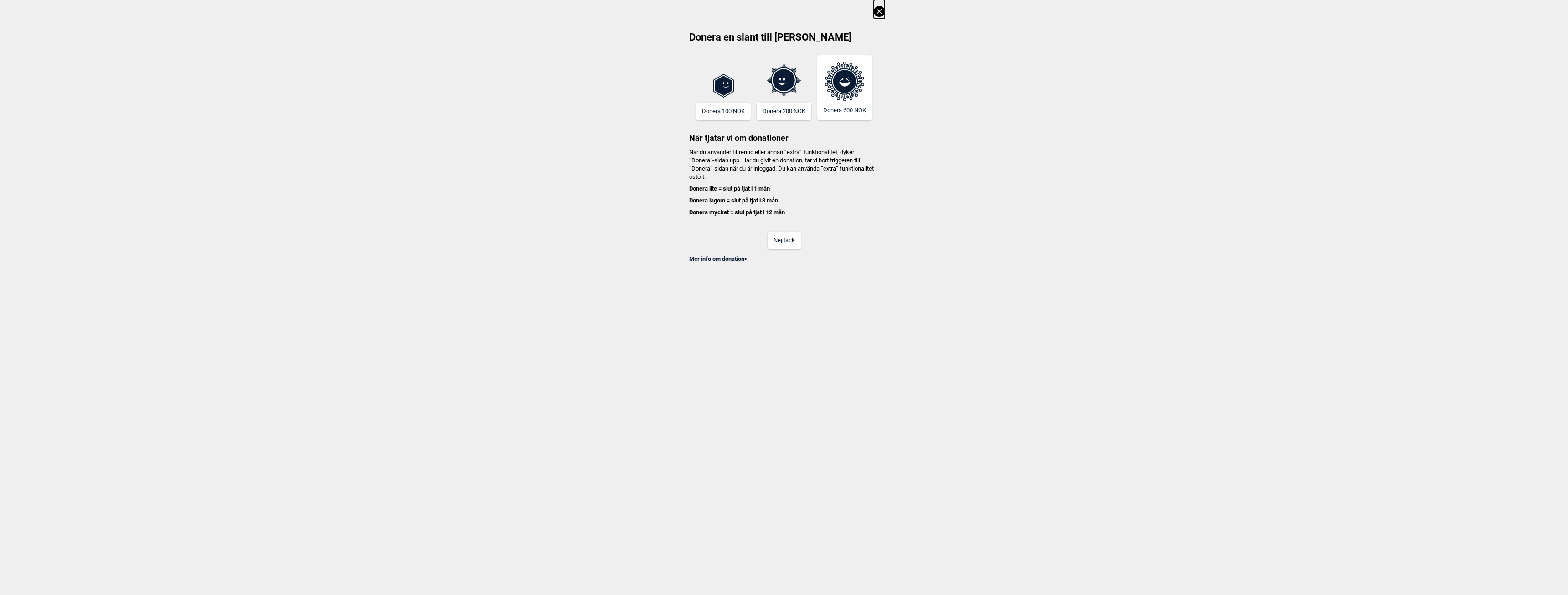
click at [784, 234] on button "Nej tack" at bounding box center [784, 240] width 33 height 17
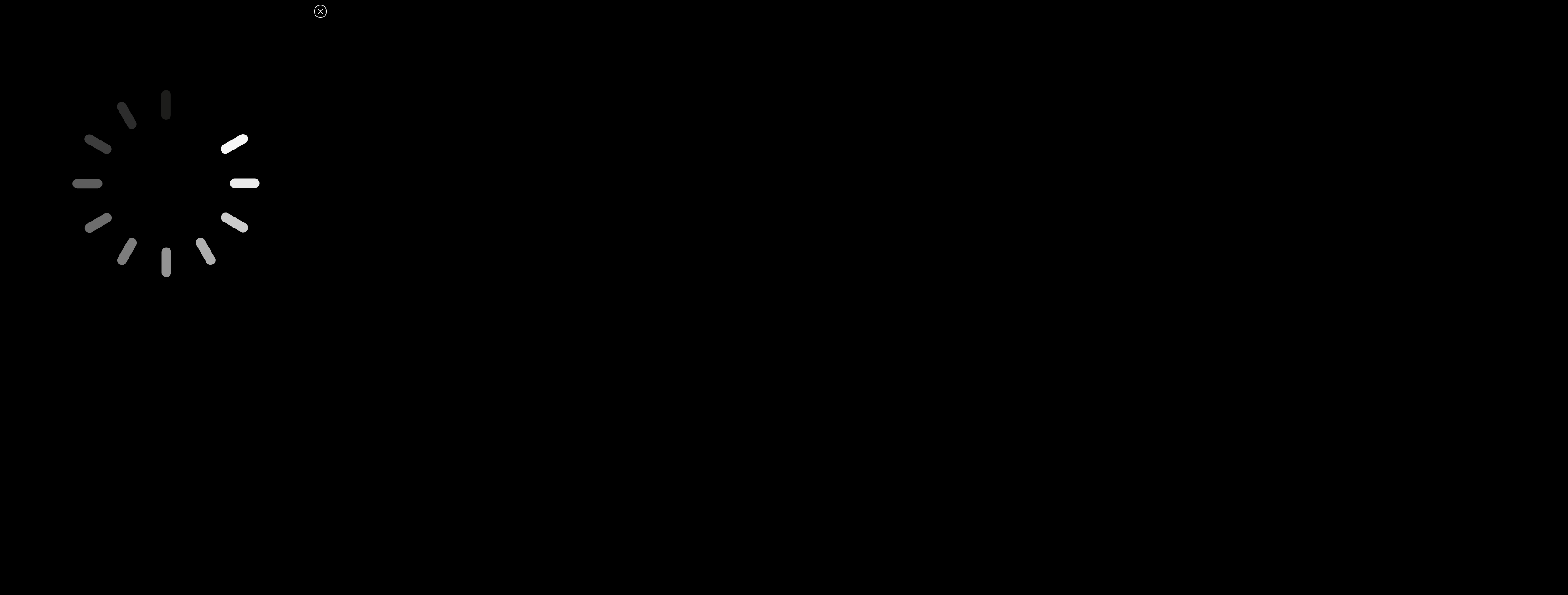
click at [321, 11] on icon at bounding box center [320, 11] width 5 height 5
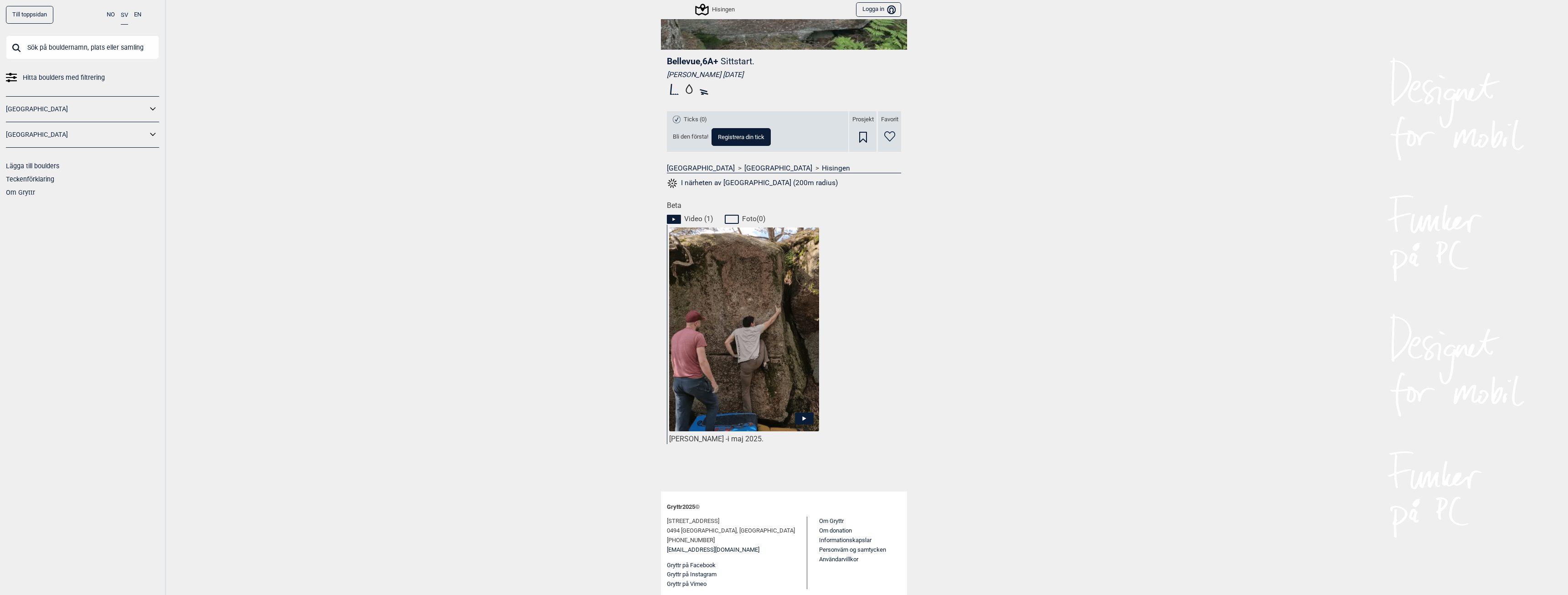
scroll to position [0, 0]
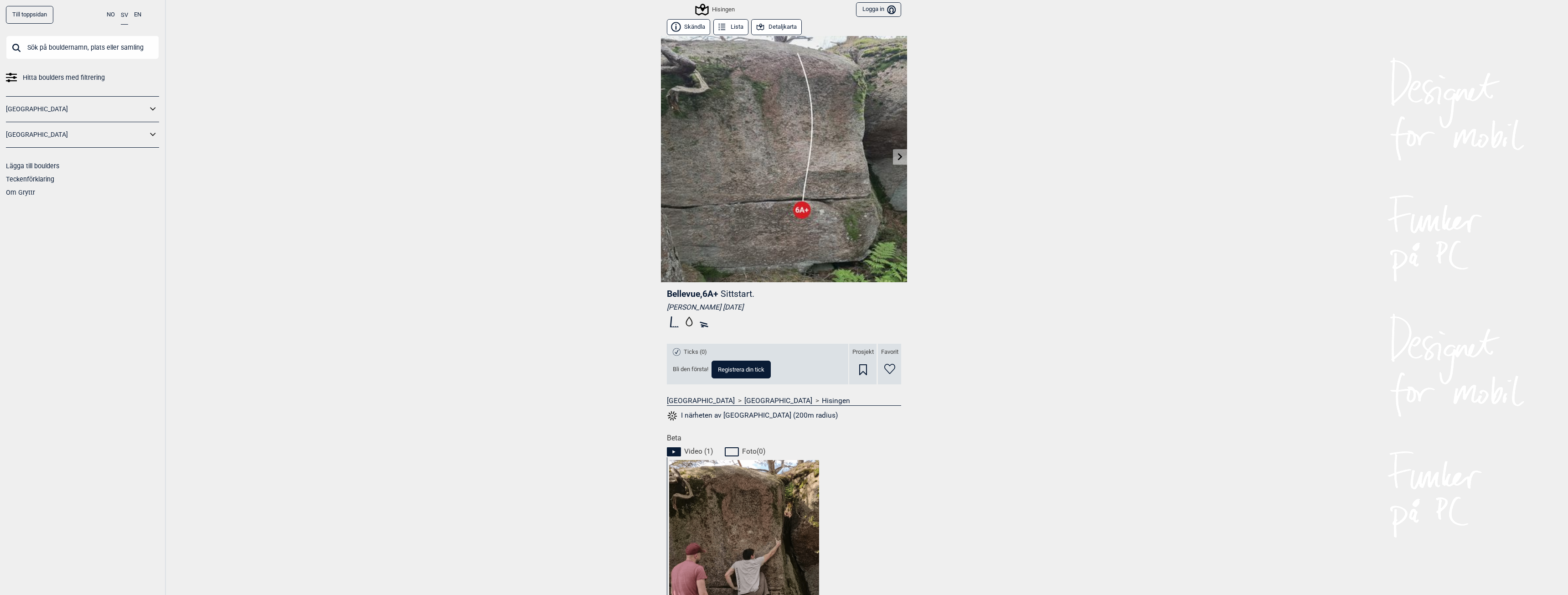
click at [893, 158] on link at bounding box center [900, 157] width 14 height 15
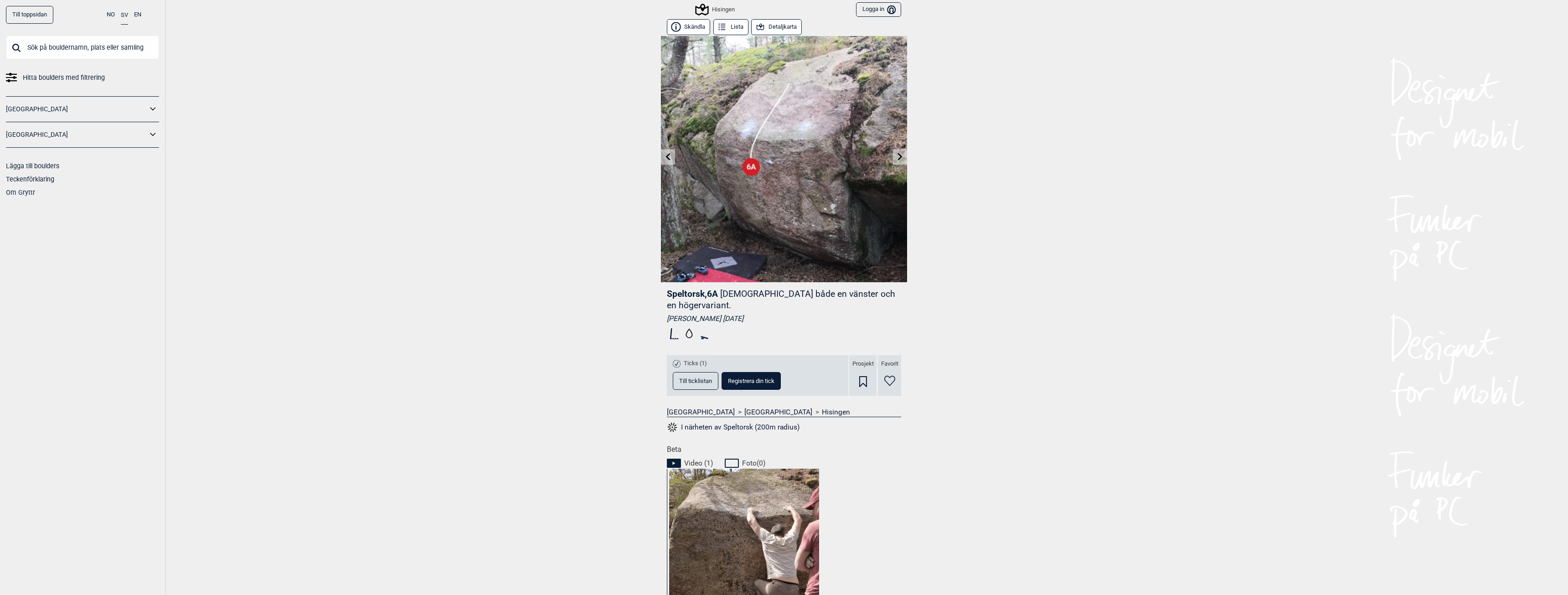
click at [897, 158] on icon at bounding box center [901, 157] width 8 height 8
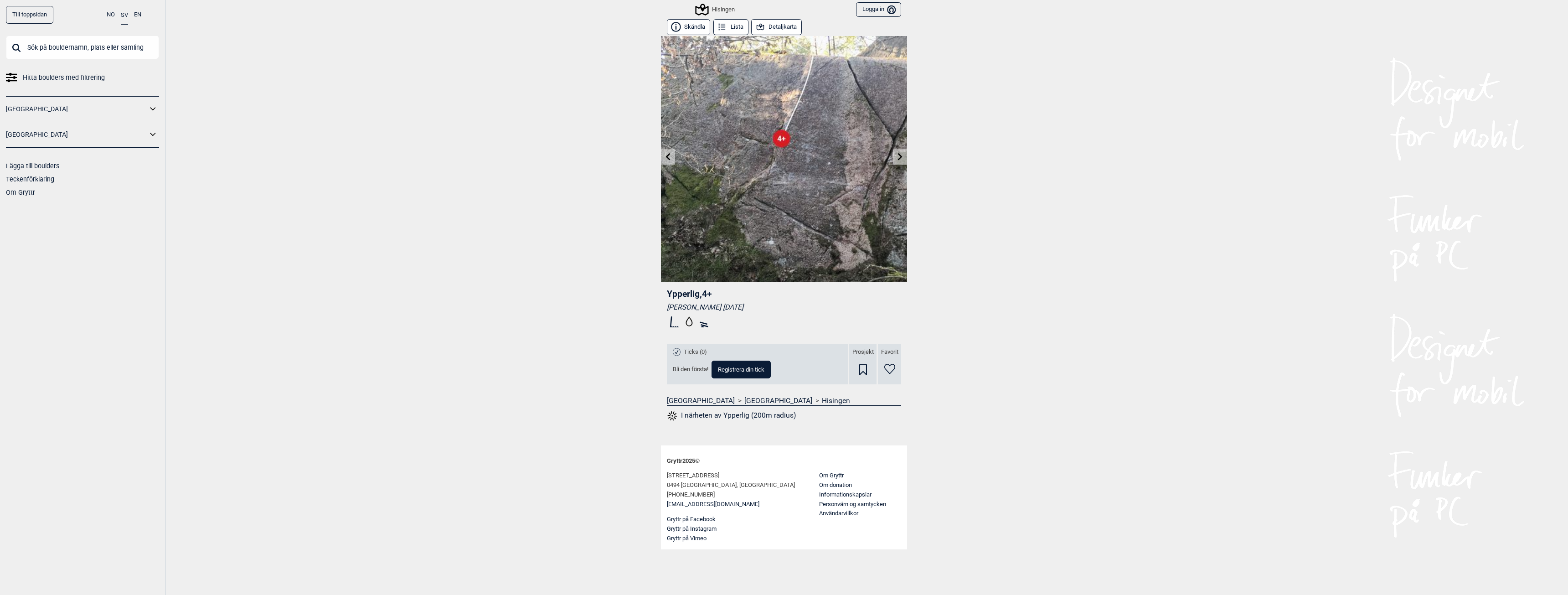
click at [897, 157] on icon at bounding box center [901, 157] width 8 height 8
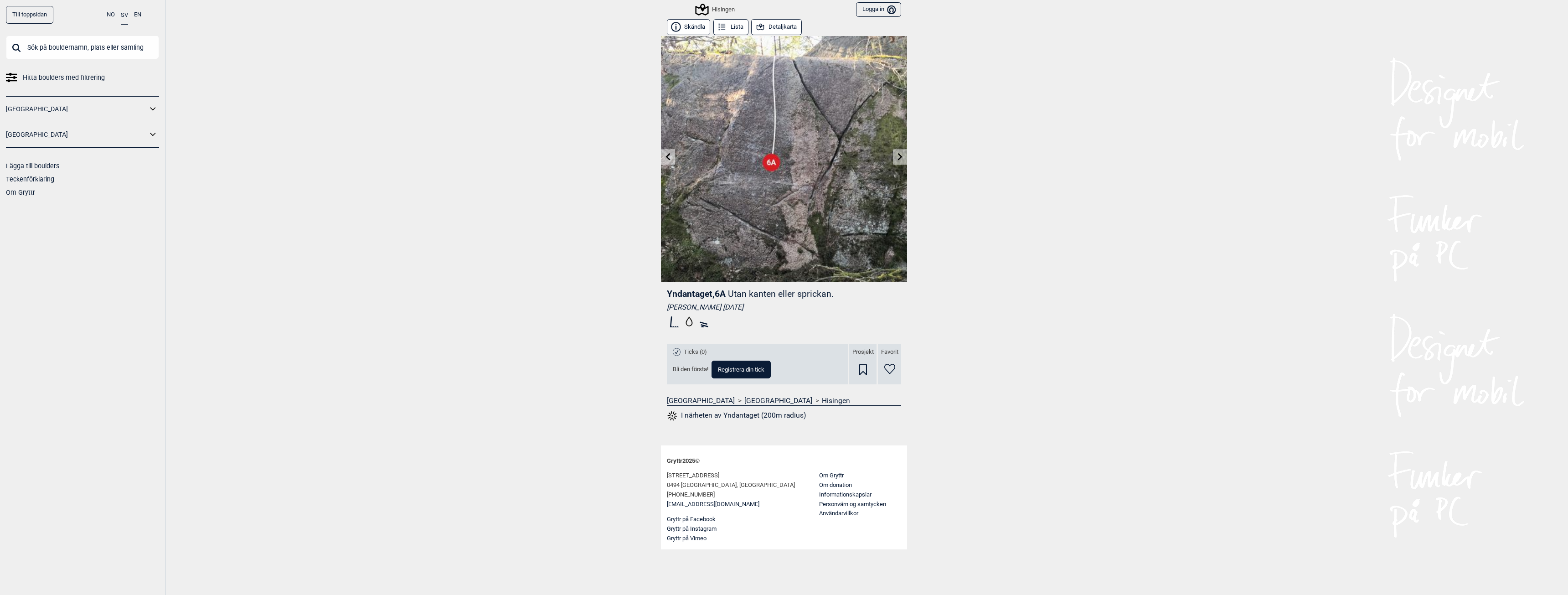
click at [898, 157] on icon at bounding box center [901, 157] width 8 height 8
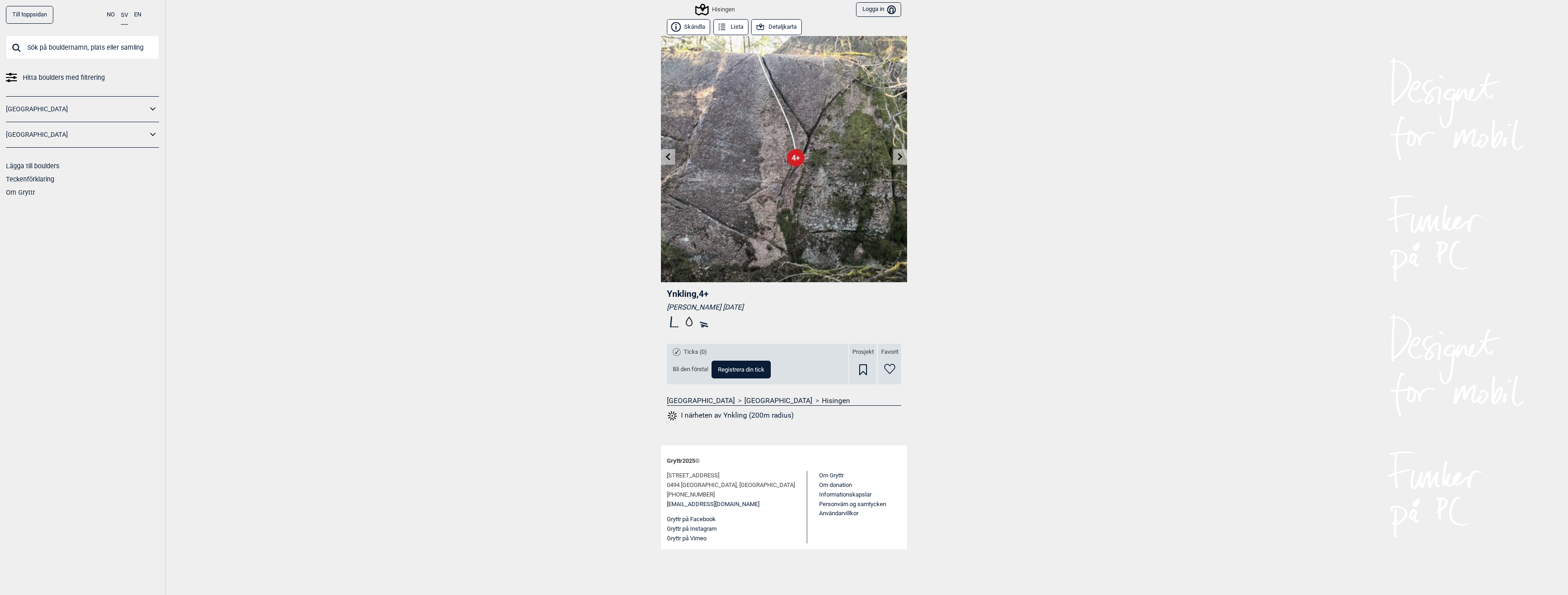
click at [898, 157] on icon at bounding box center [901, 157] width 8 height 8
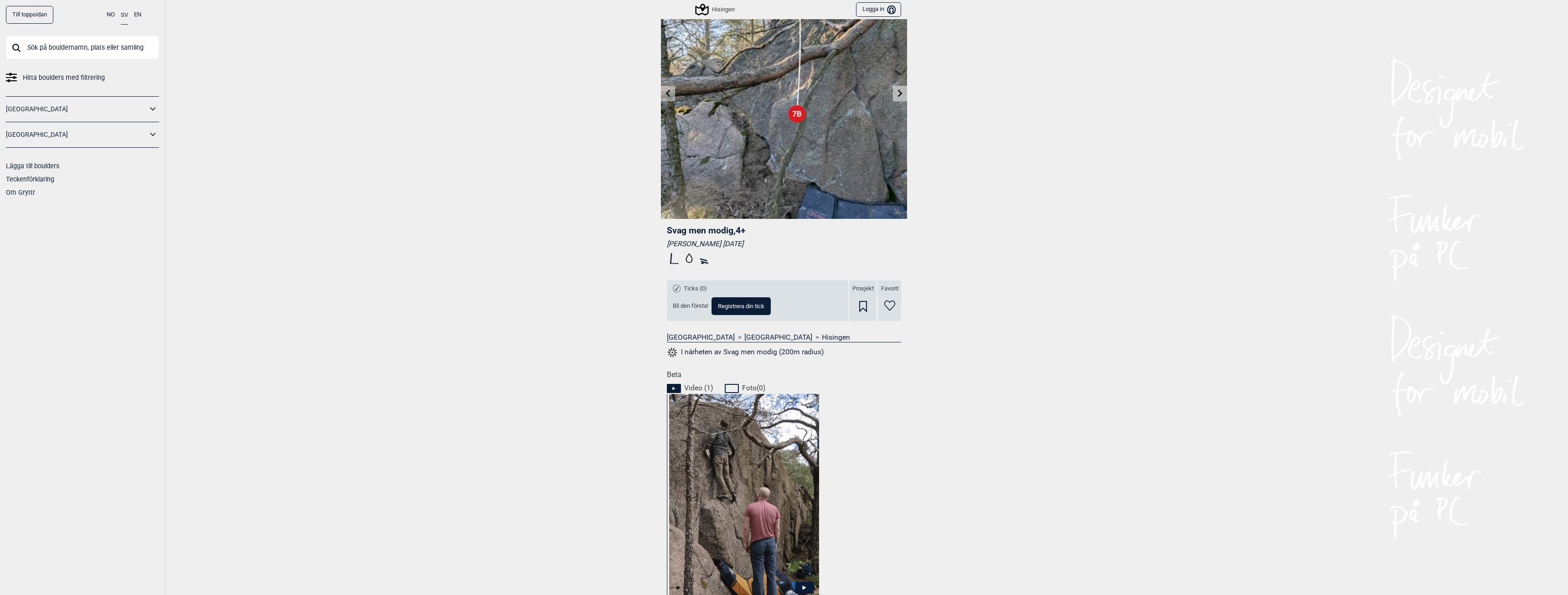
scroll to position [137, 0]
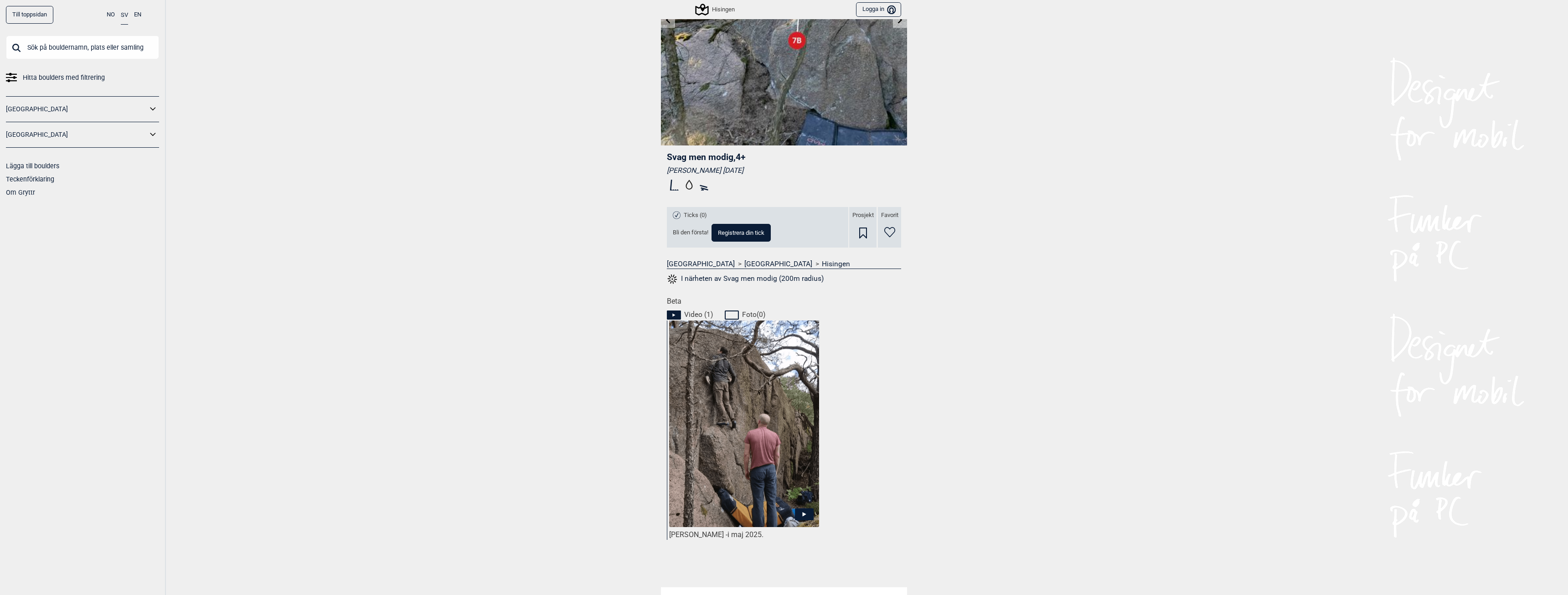
click at [797, 513] on icon at bounding box center [804, 514] width 19 height 12
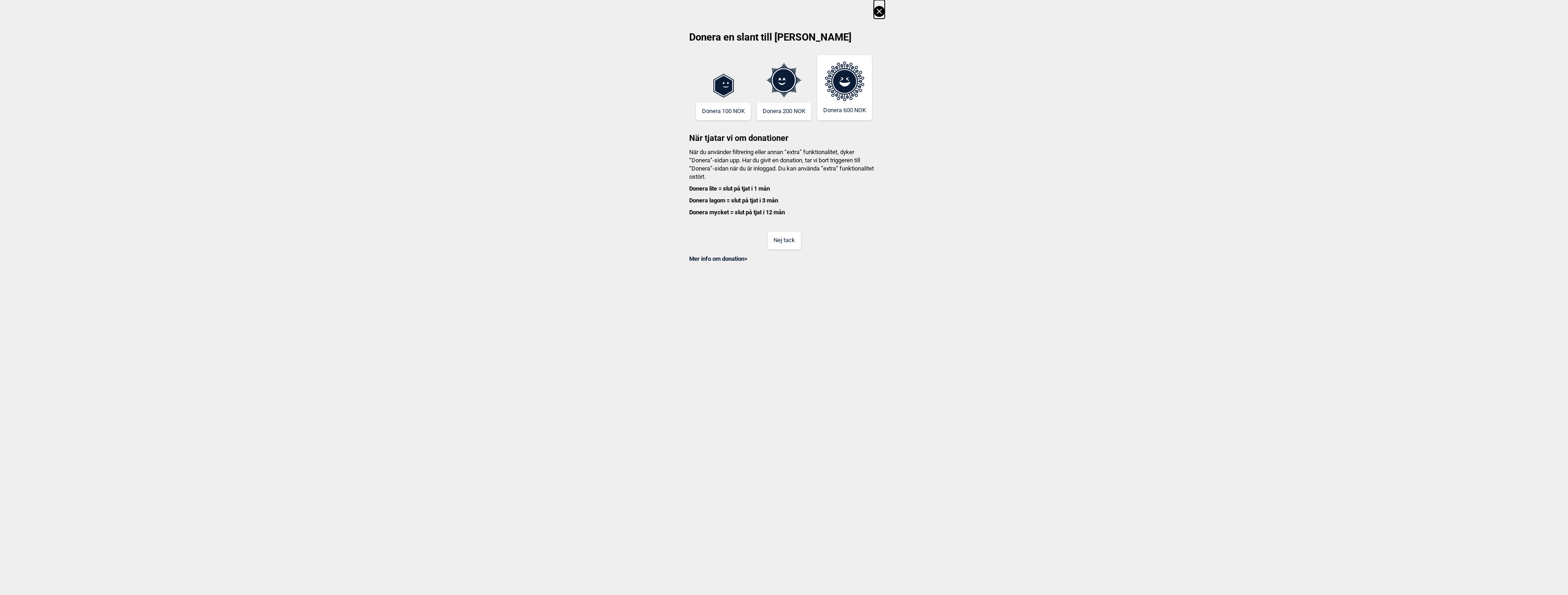
click at [779, 242] on button "Nej tack" at bounding box center [784, 240] width 33 height 17
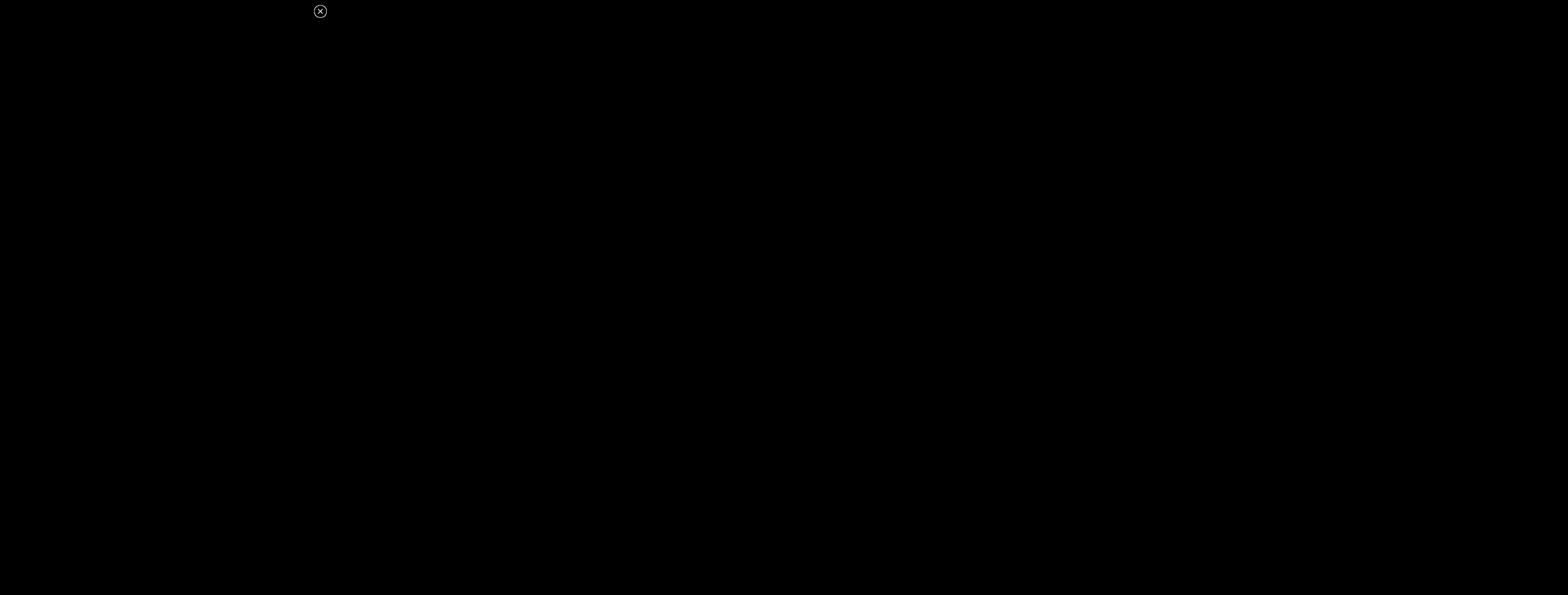
click at [320, 11] on icon at bounding box center [320, 11] width 5 height 5
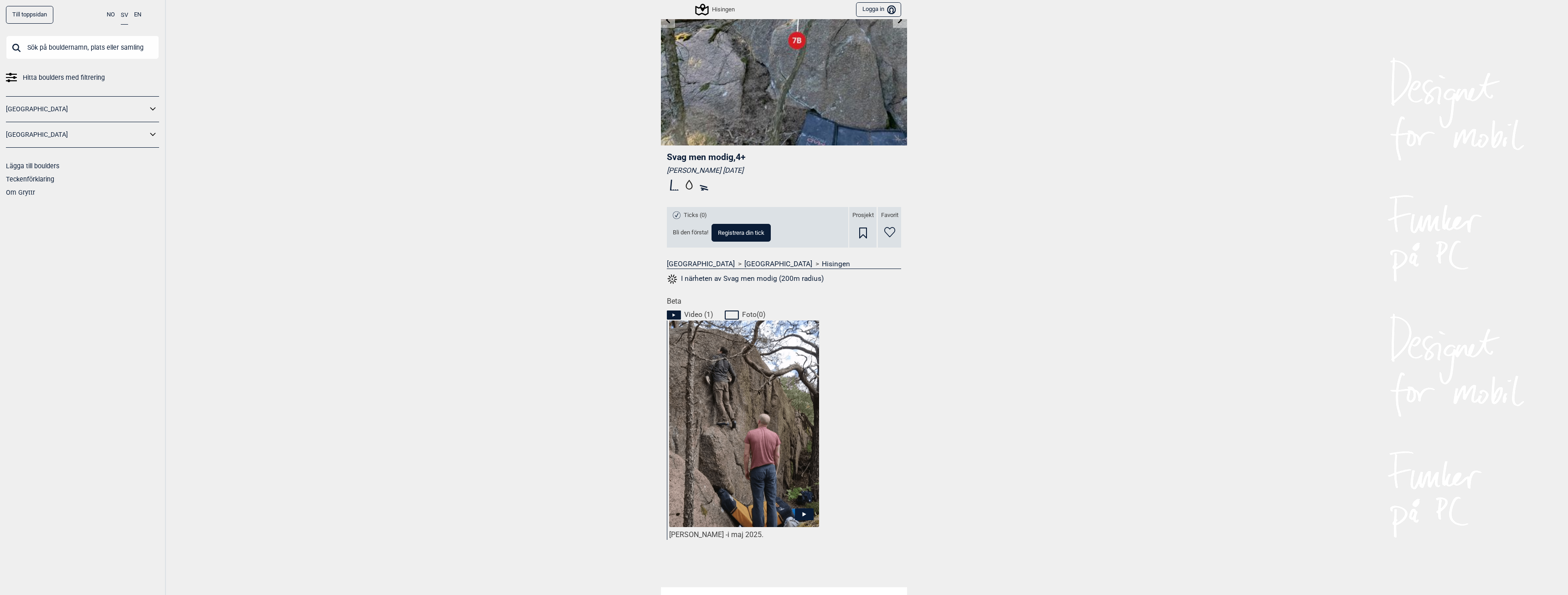
scroll to position [0, 0]
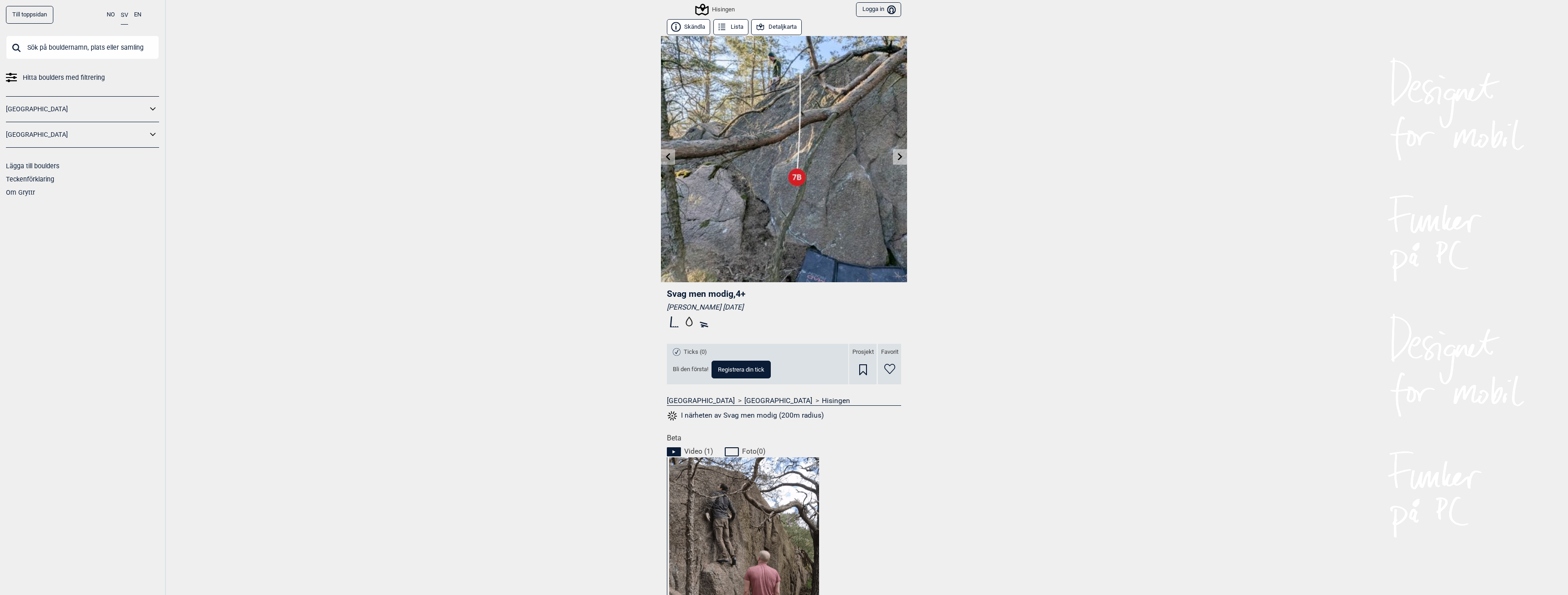
click at [898, 154] on icon at bounding box center [901, 157] width 8 height 8
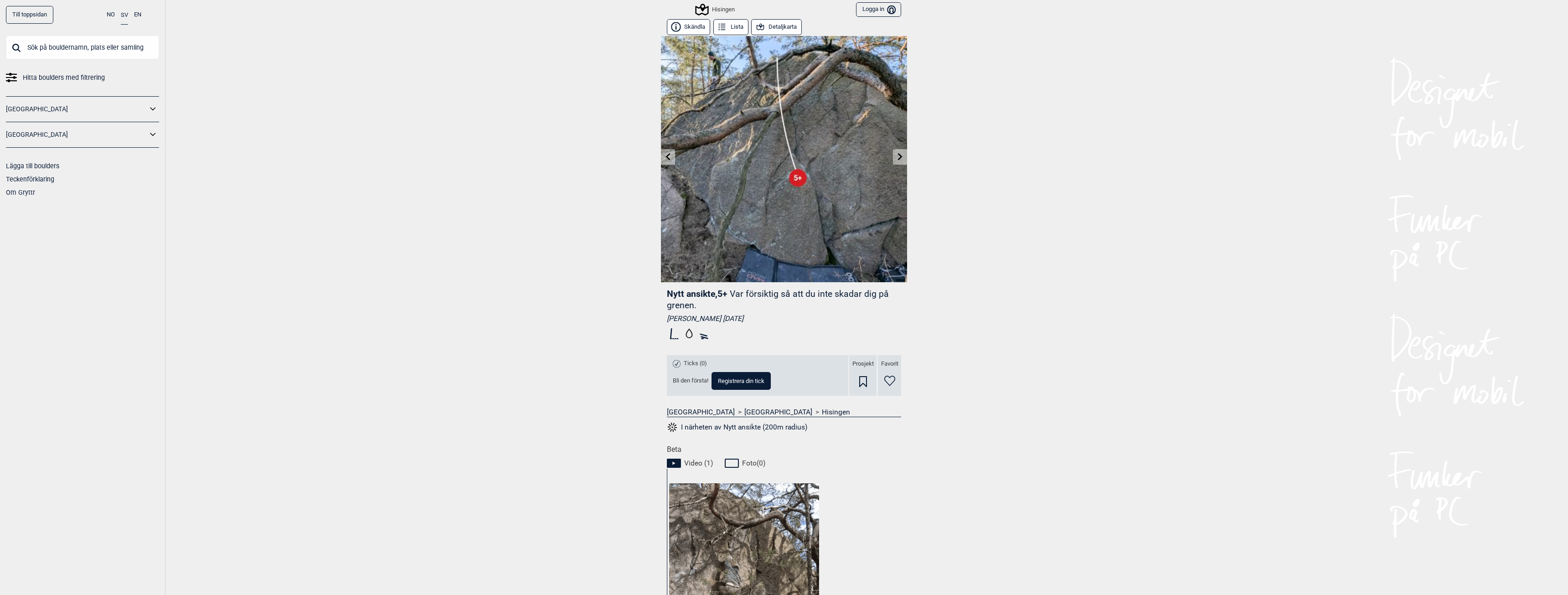
scroll to position [182, 0]
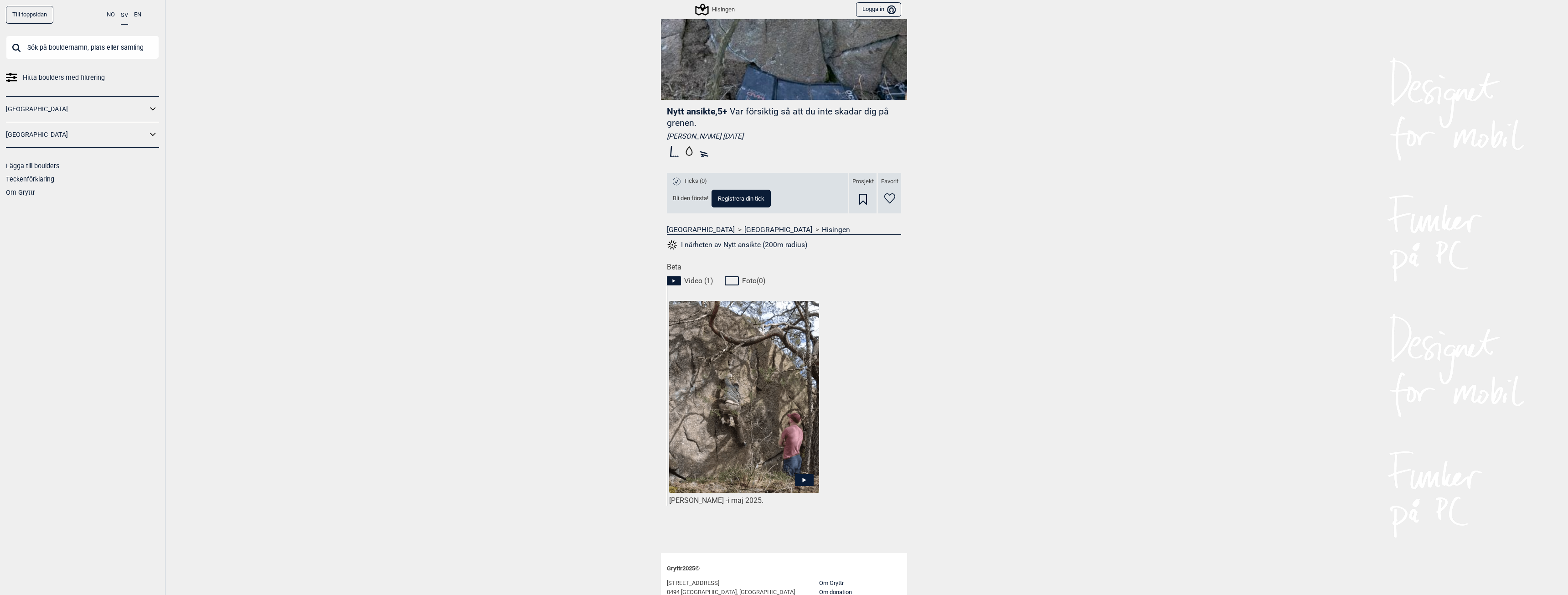
click at [795, 479] on icon at bounding box center [804, 480] width 19 height 12
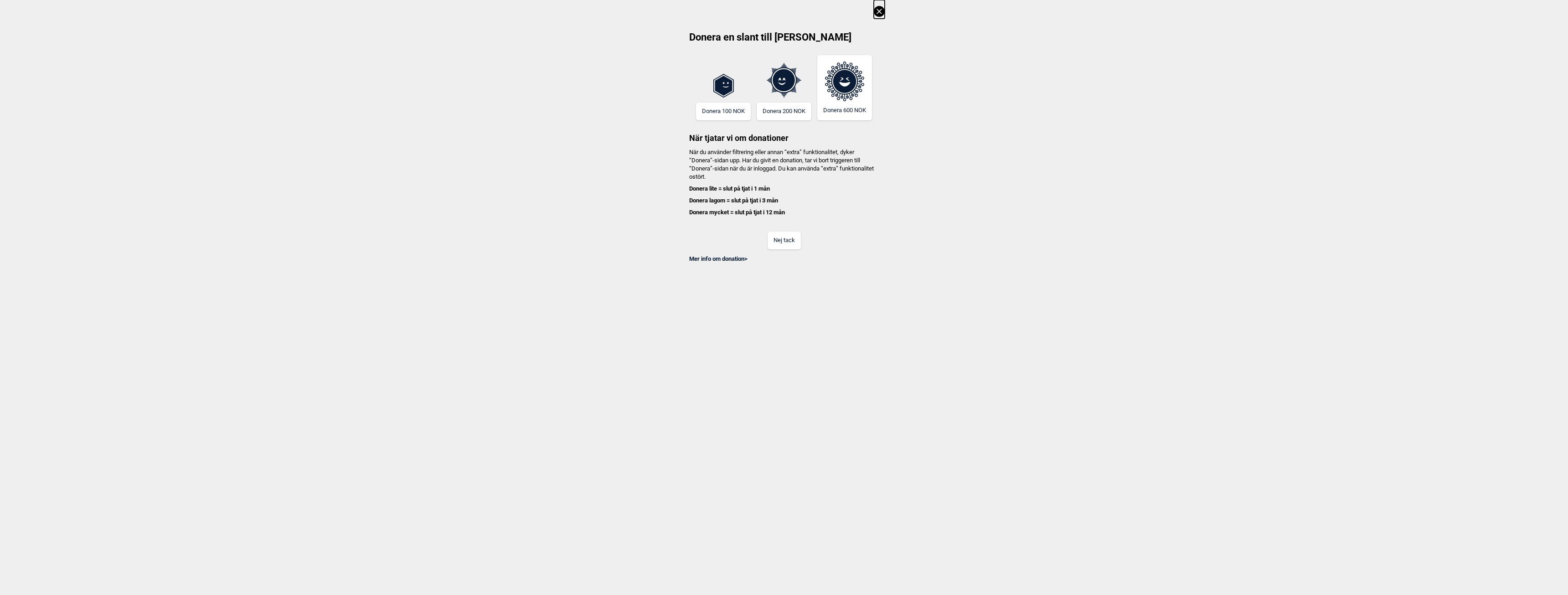
click at [784, 238] on button "Nej tack" at bounding box center [784, 240] width 33 height 17
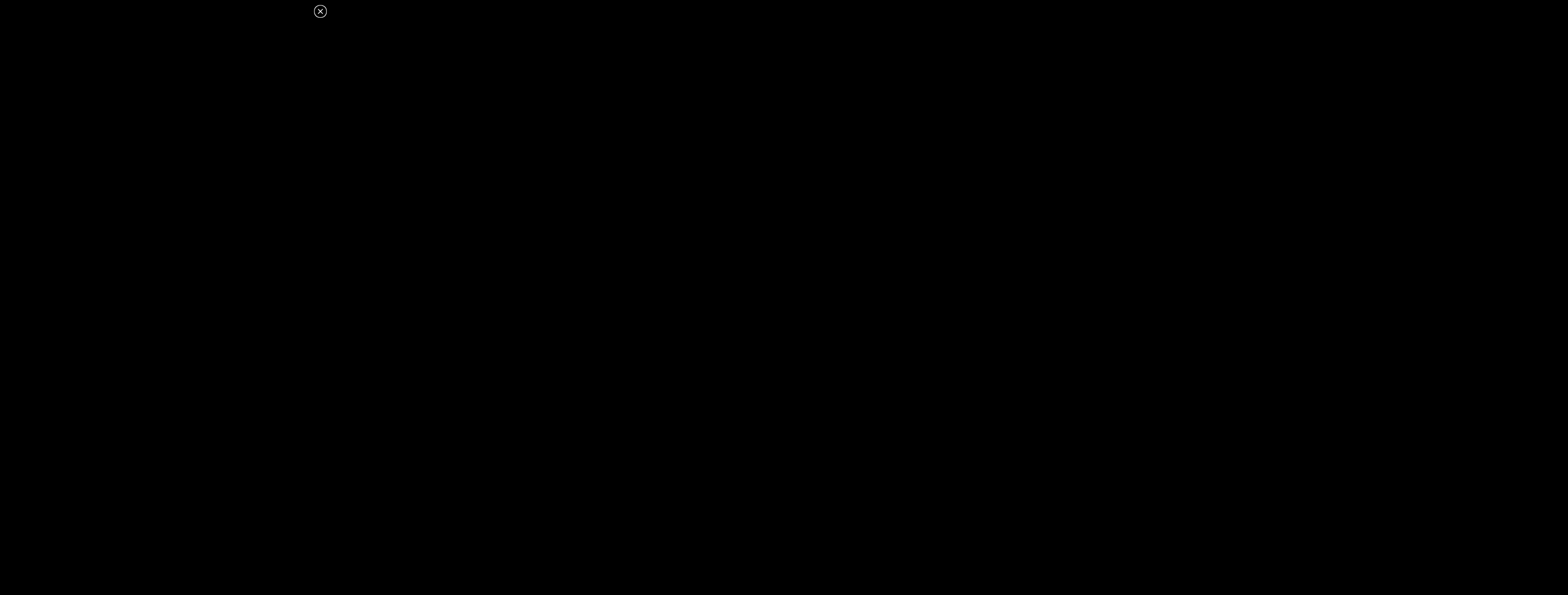
click at [581, 86] on dialog at bounding box center [784, 297] width 1568 height 595
click at [320, 13] on icon at bounding box center [320, 11] width 11 height 11
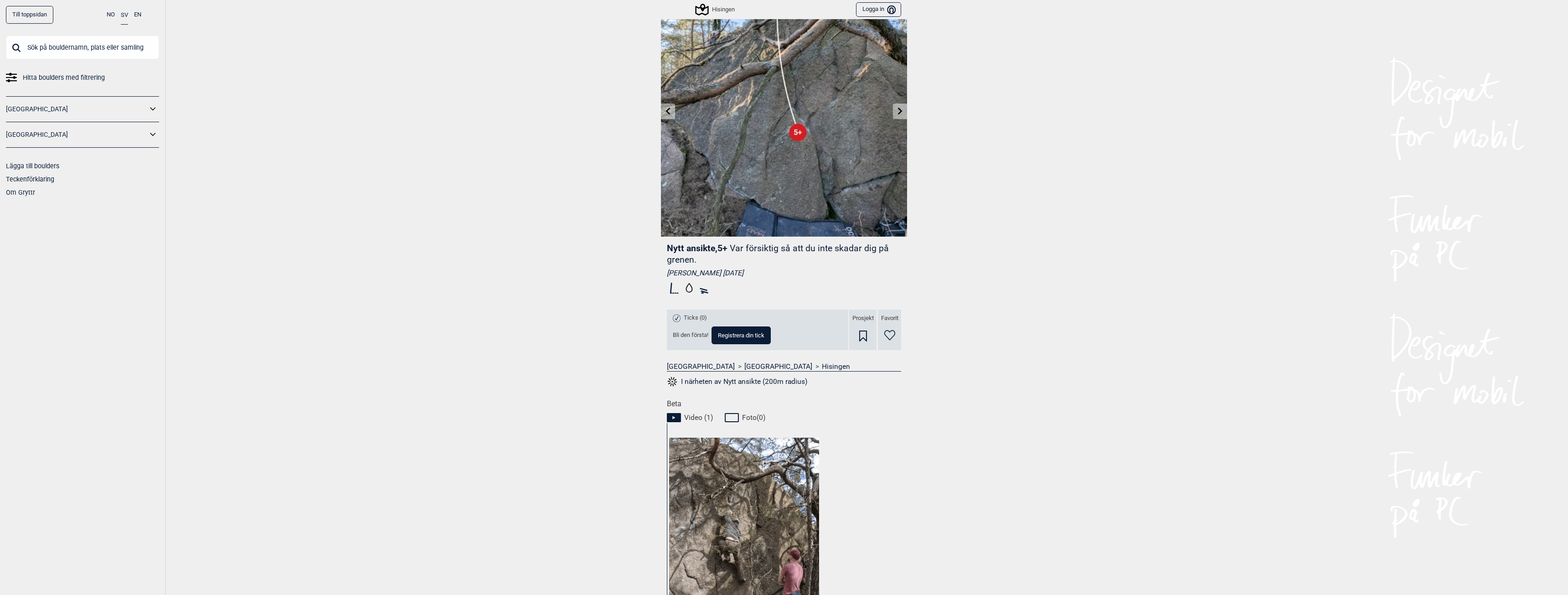
scroll to position [0, 0]
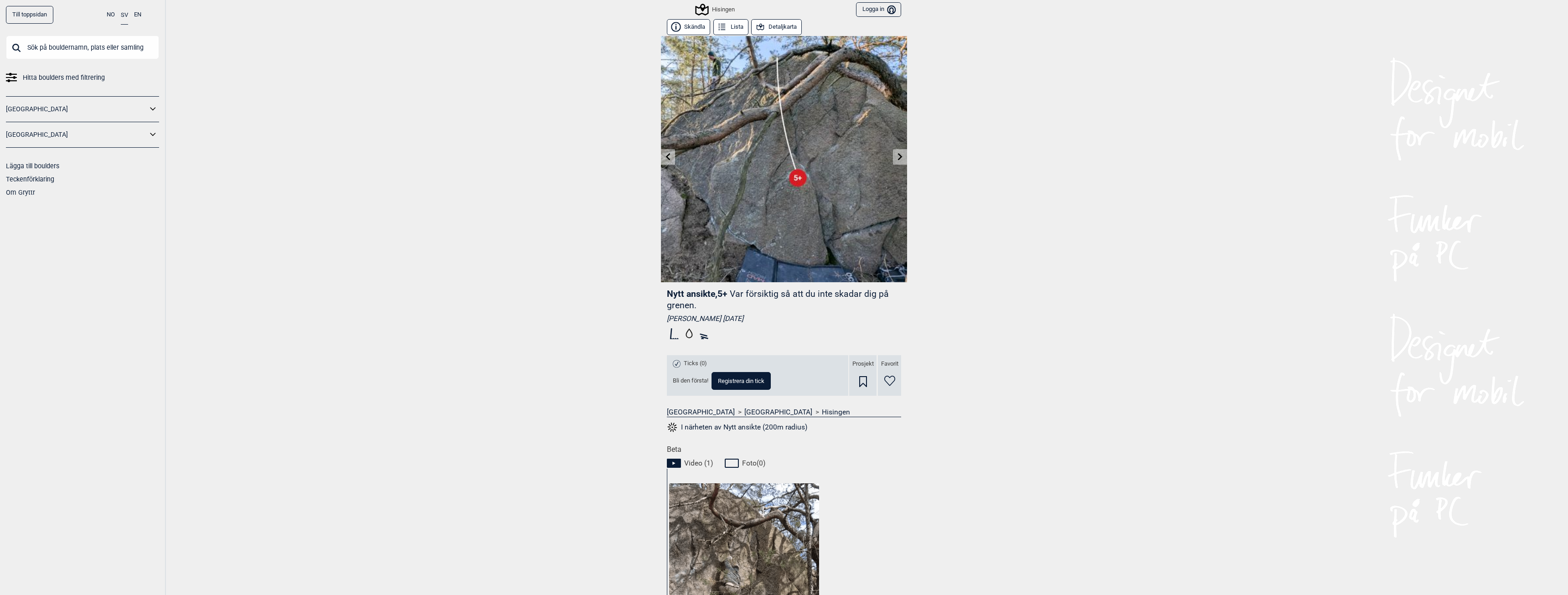
click at [901, 158] on link at bounding box center [900, 157] width 14 height 15
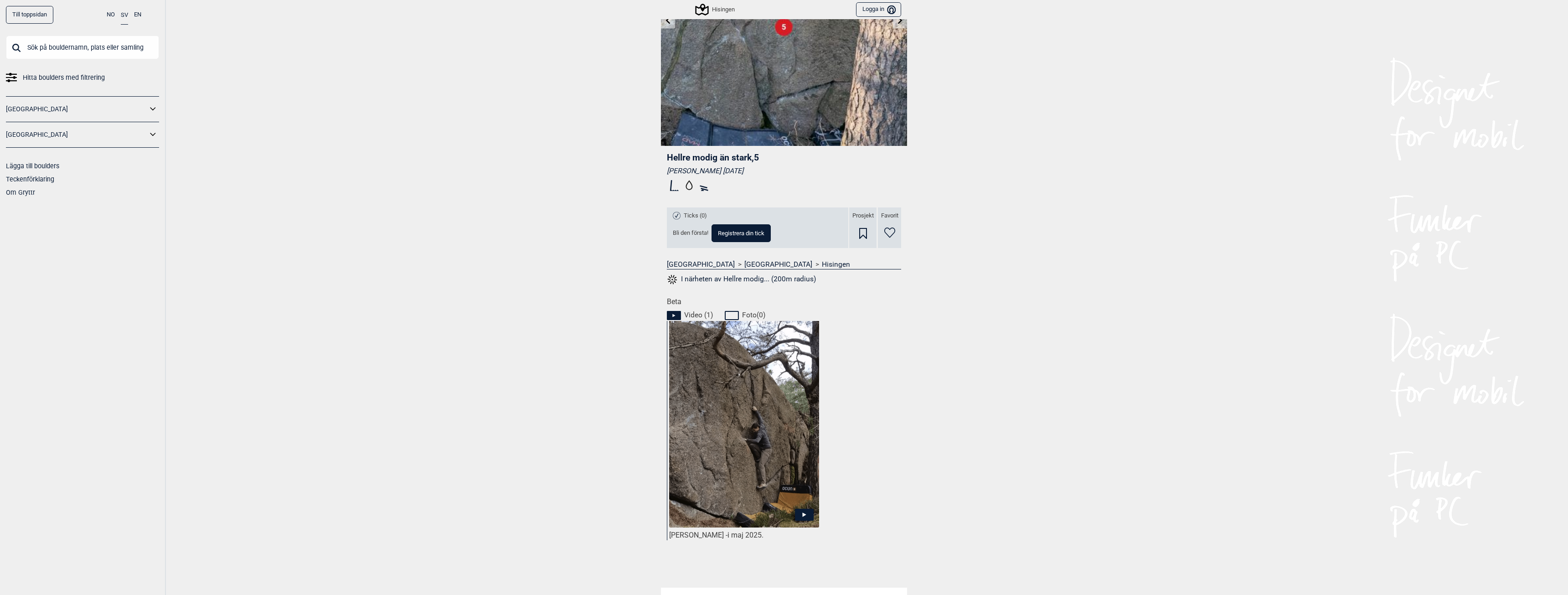
scroll to position [137, 0]
click at [798, 511] on icon at bounding box center [804, 514] width 19 height 12
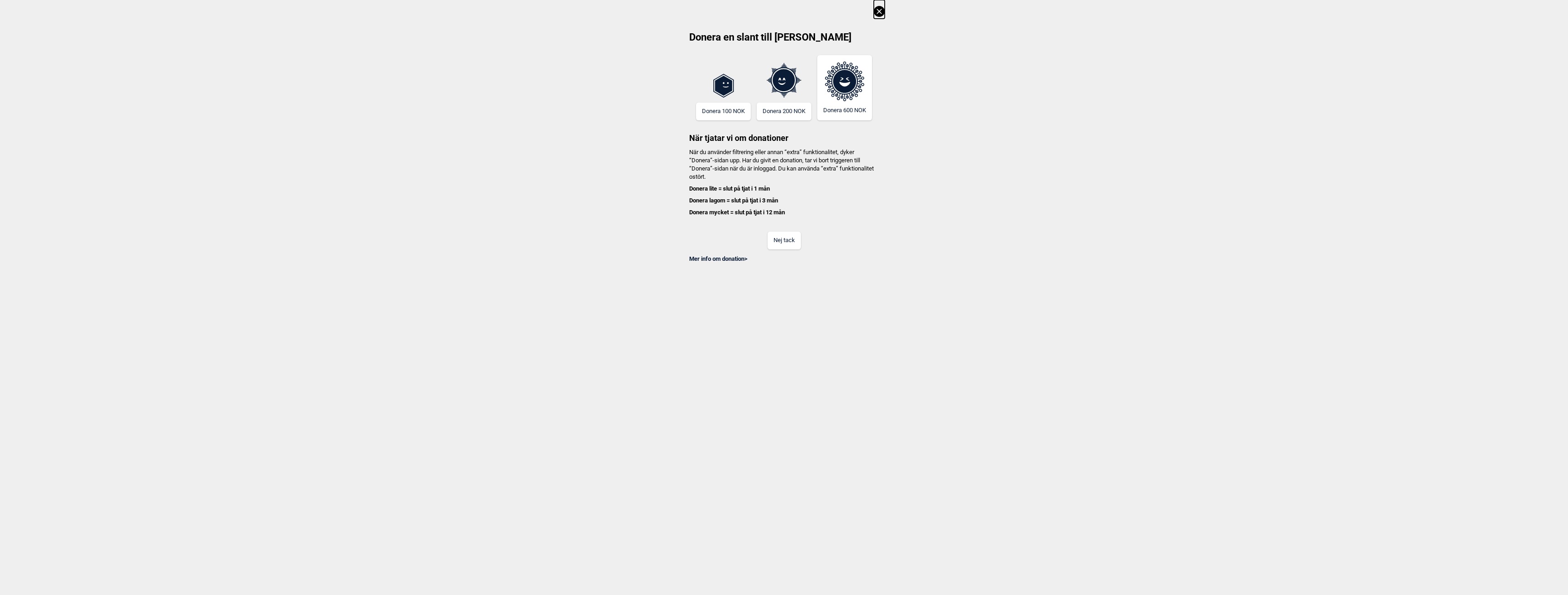
click at [778, 237] on button "Nej tack" at bounding box center [784, 240] width 33 height 17
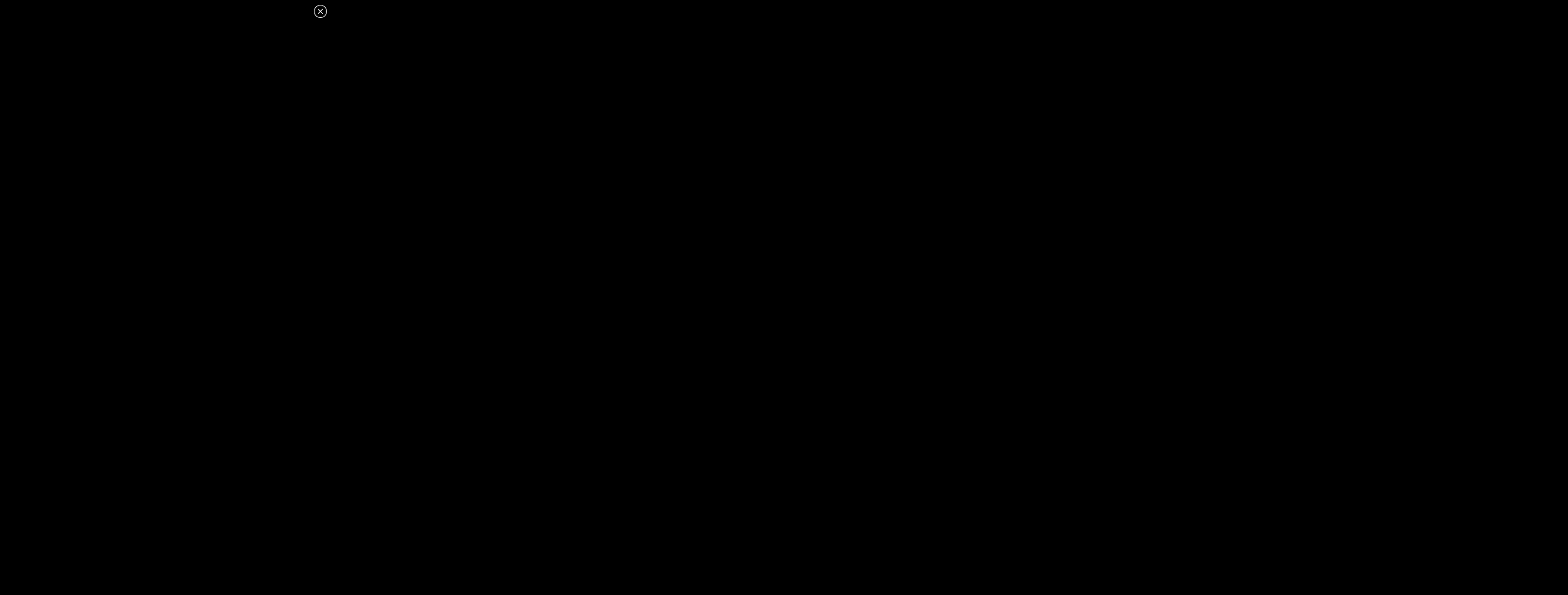
click at [317, 12] on icon at bounding box center [320, 11] width 11 height 11
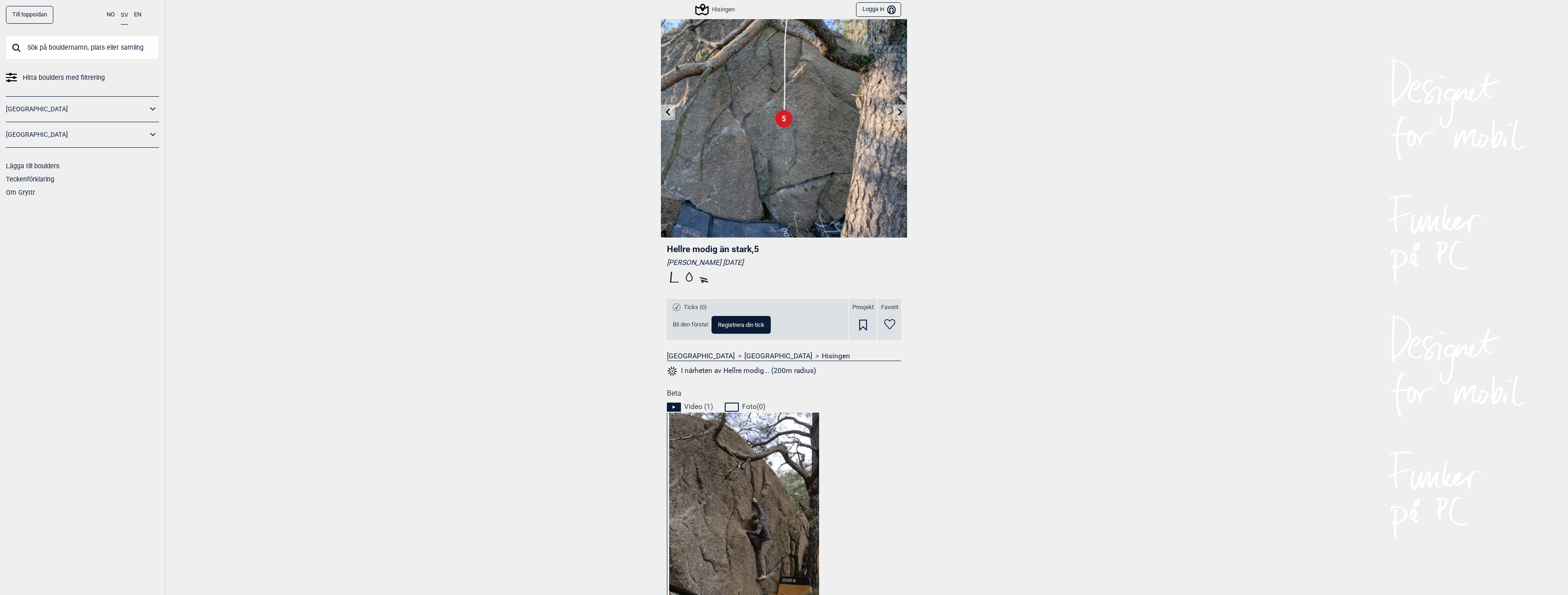
scroll to position [0, 0]
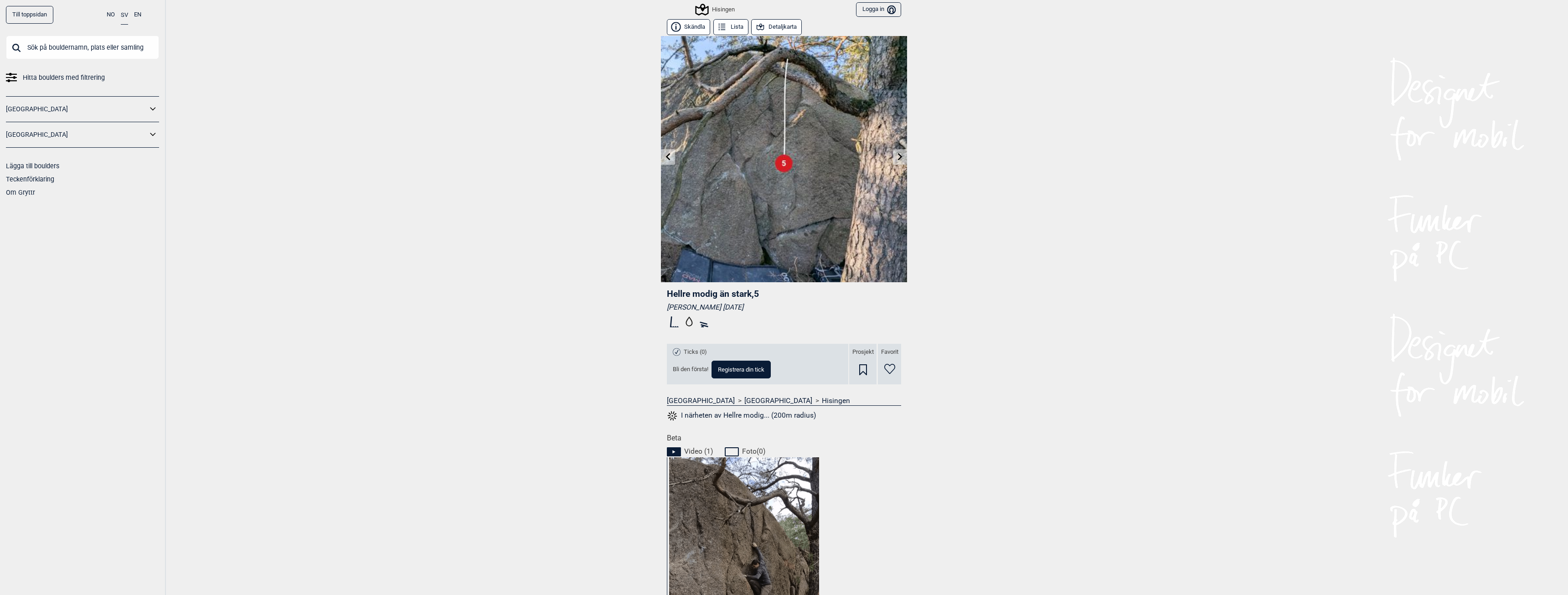
click at [897, 153] on icon at bounding box center [901, 157] width 8 height 8
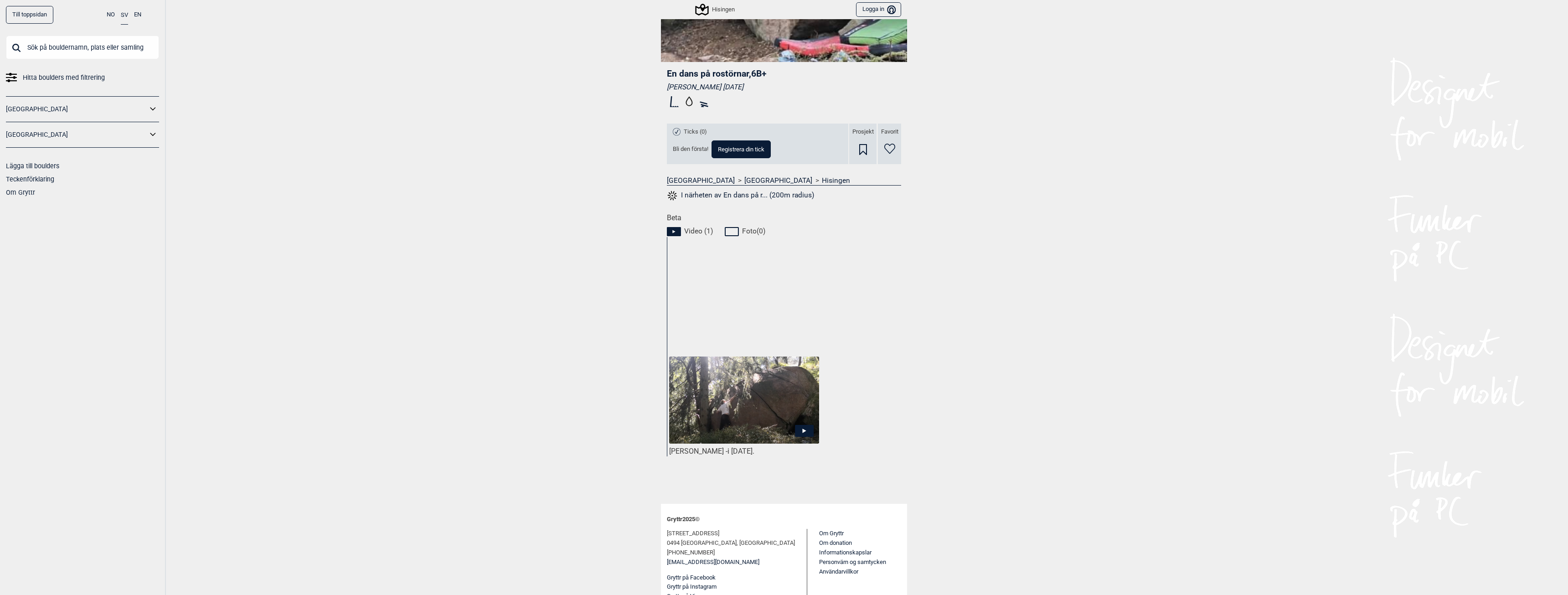
scroll to position [228, 0]
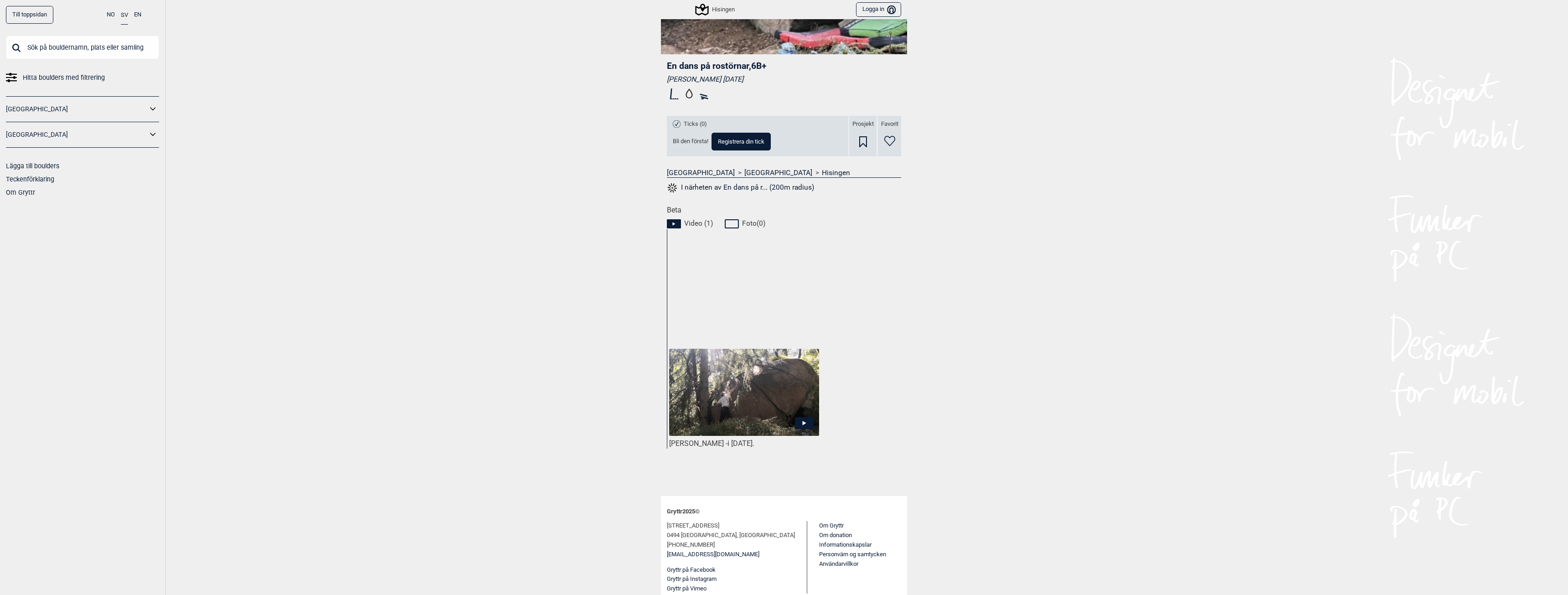
click at [795, 419] on icon at bounding box center [804, 423] width 19 height 12
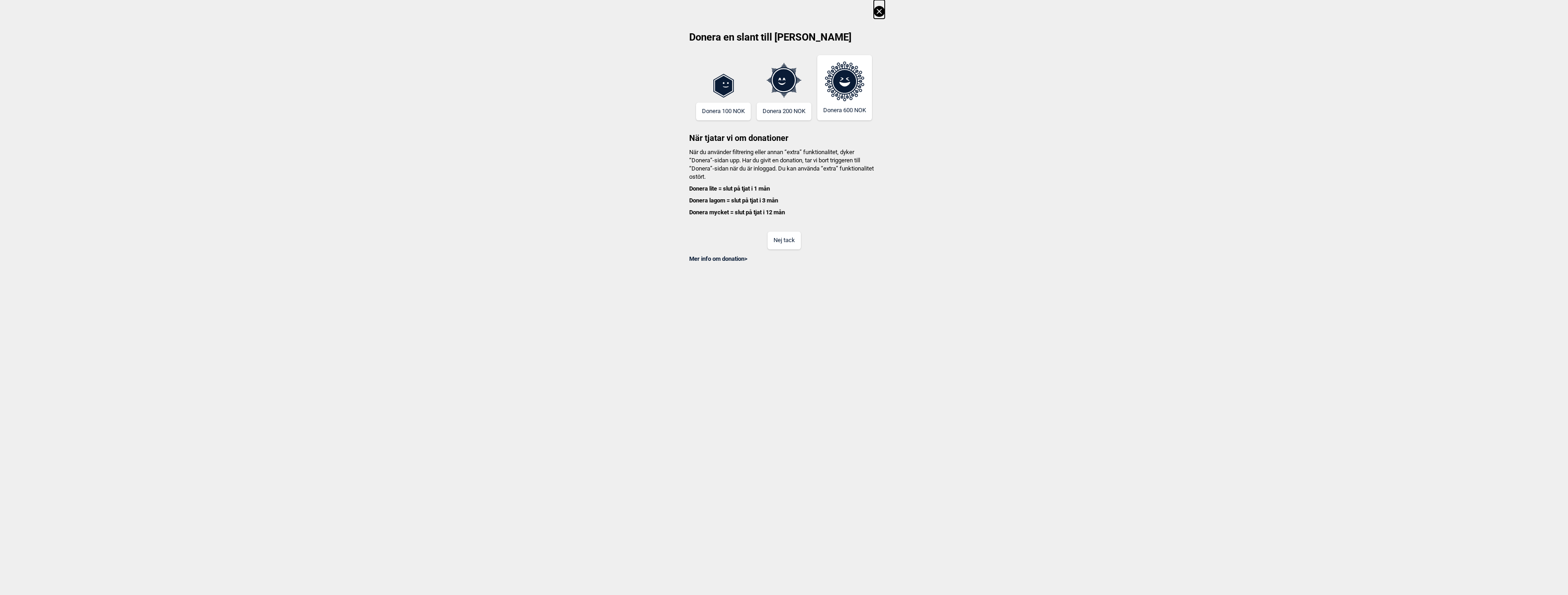
click at [797, 238] on button "Nej tack" at bounding box center [784, 240] width 33 height 17
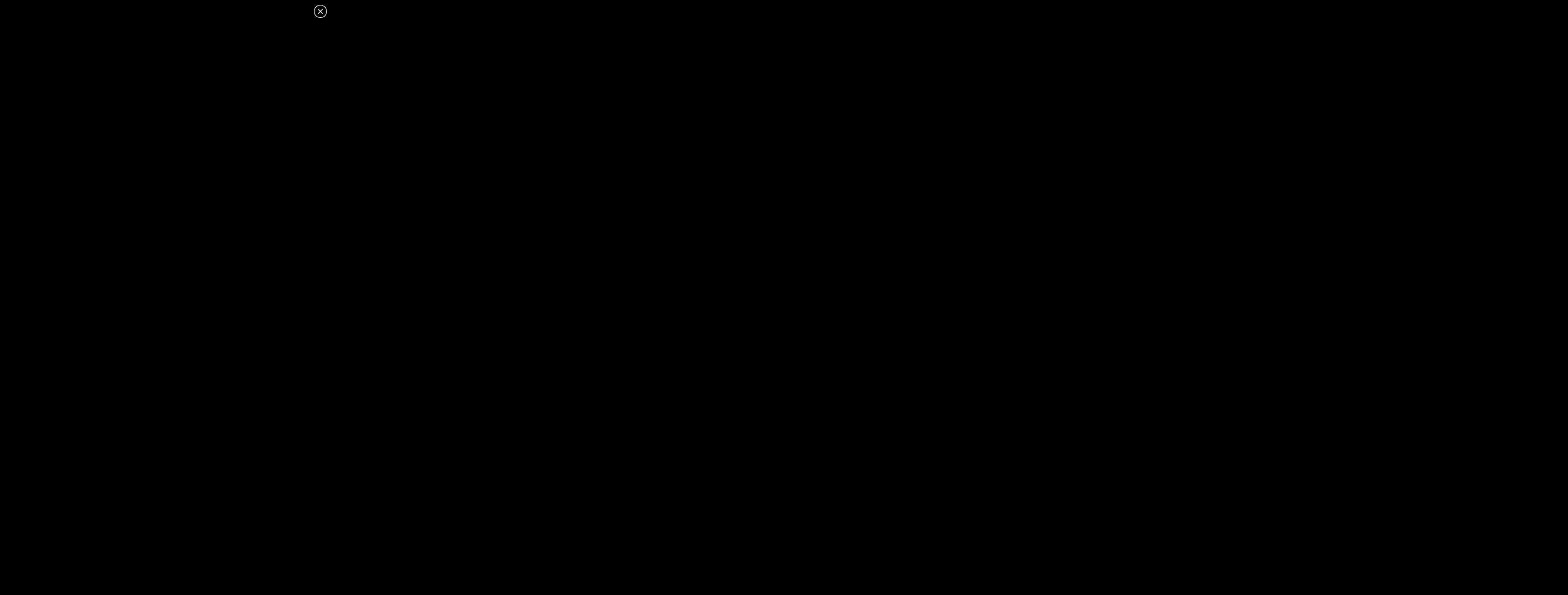
click at [322, 8] on icon at bounding box center [320, 11] width 11 height 11
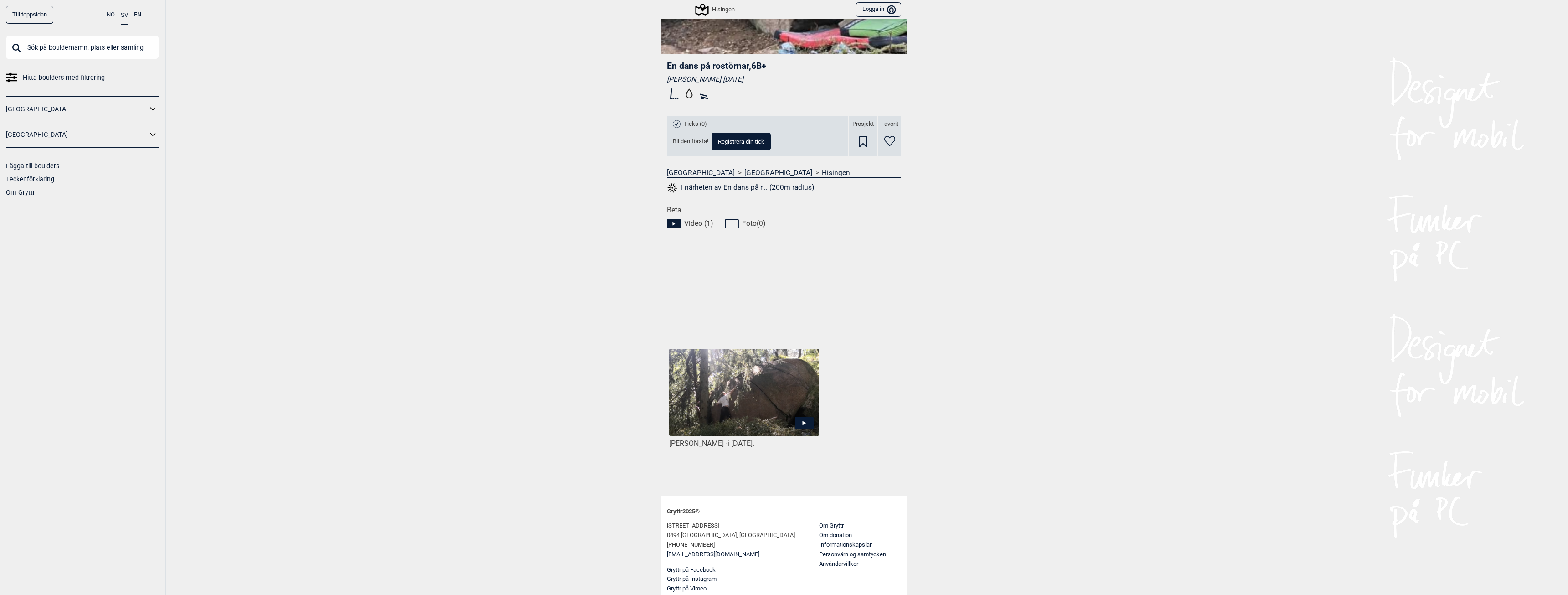
scroll to position [0, 0]
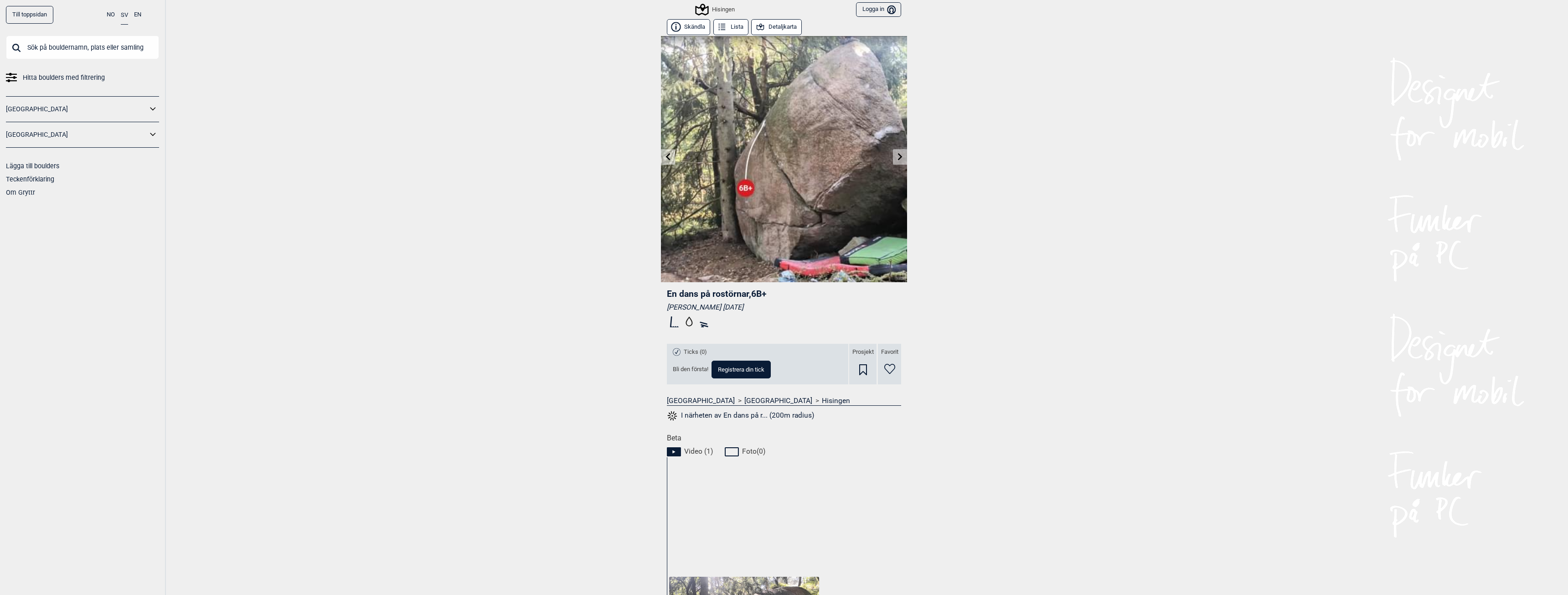
click at [897, 154] on icon at bounding box center [901, 157] width 8 height 8
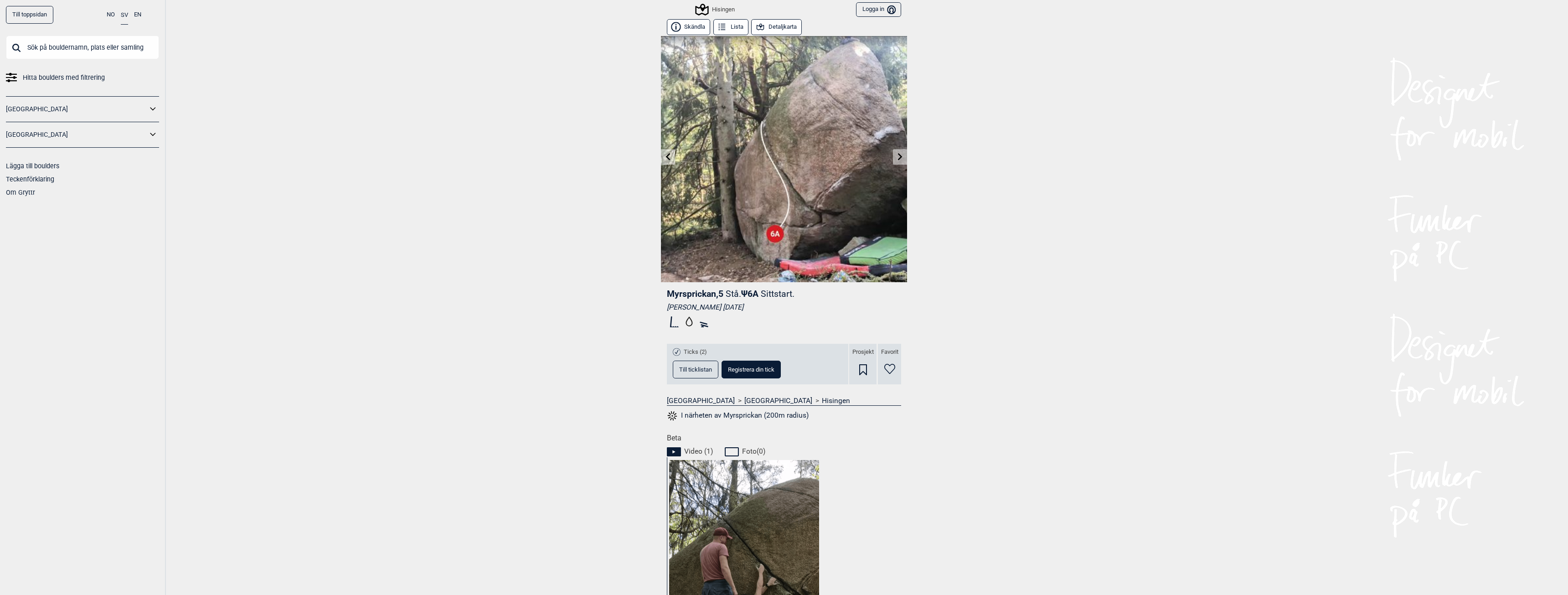
scroll to position [228, 0]
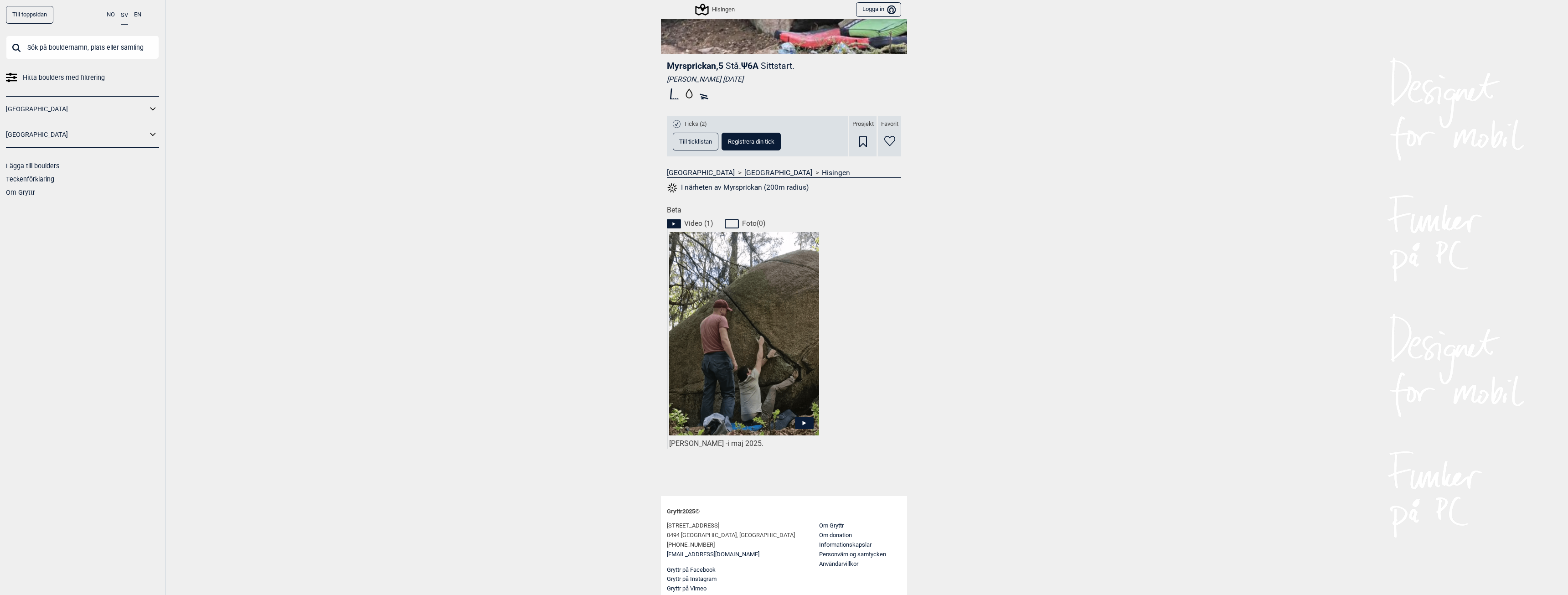
click at [798, 419] on icon at bounding box center [804, 423] width 19 height 12
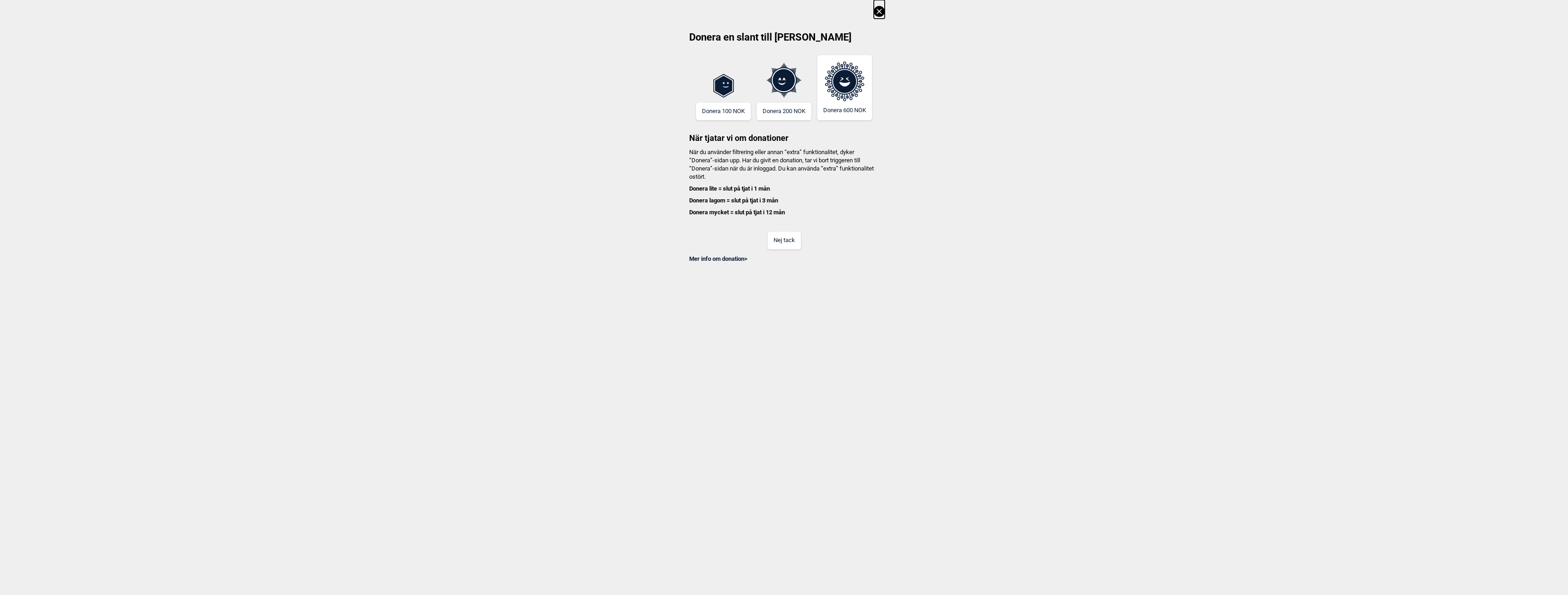
click at [774, 233] on button "Nej tack" at bounding box center [784, 240] width 33 height 17
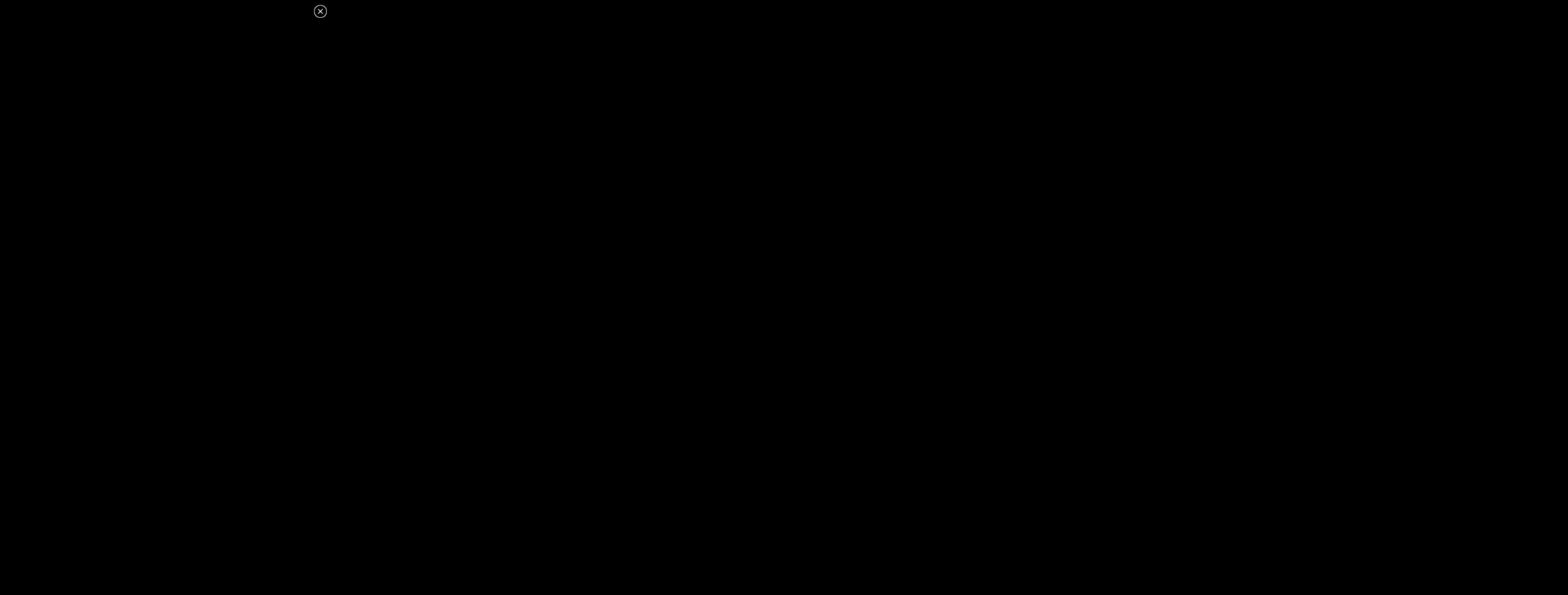
click at [320, 8] on icon at bounding box center [320, 11] width 11 height 11
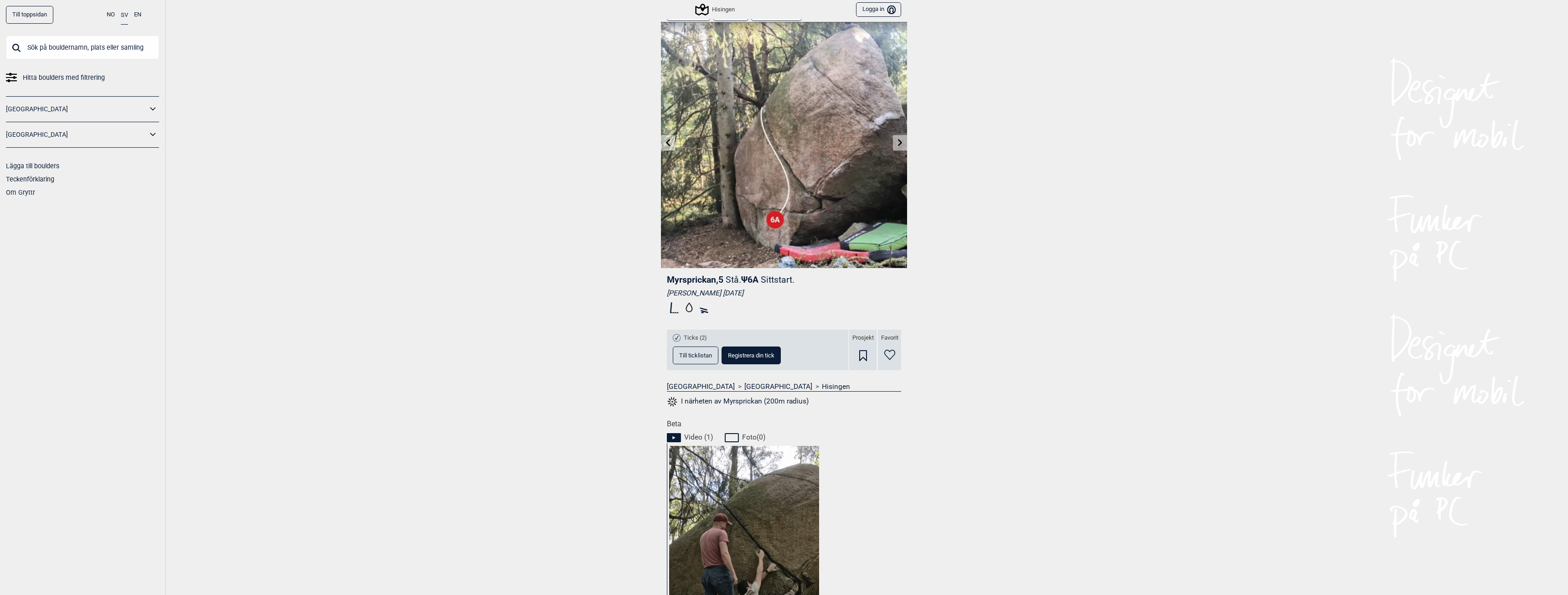
scroll to position [0, 0]
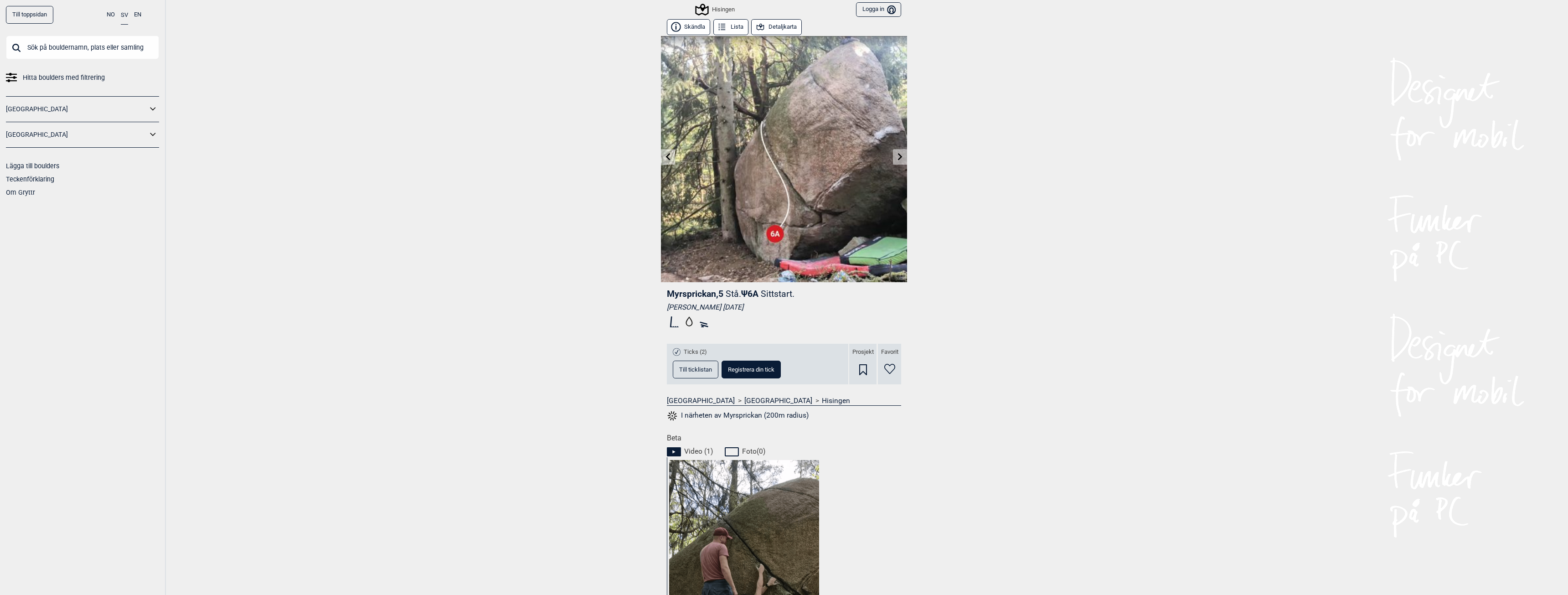
click at [893, 156] on link at bounding box center [900, 157] width 14 height 15
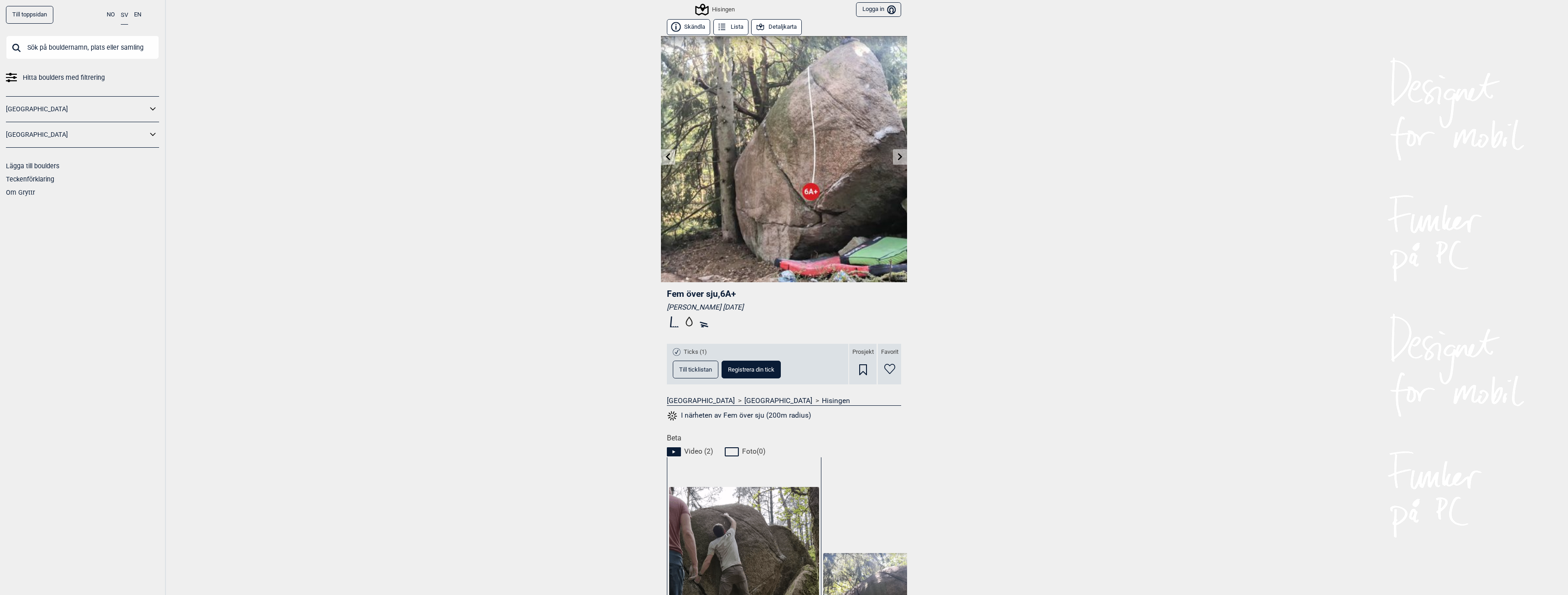
click at [670, 160] on link at bounding box center [667, 157] width 14 height 15
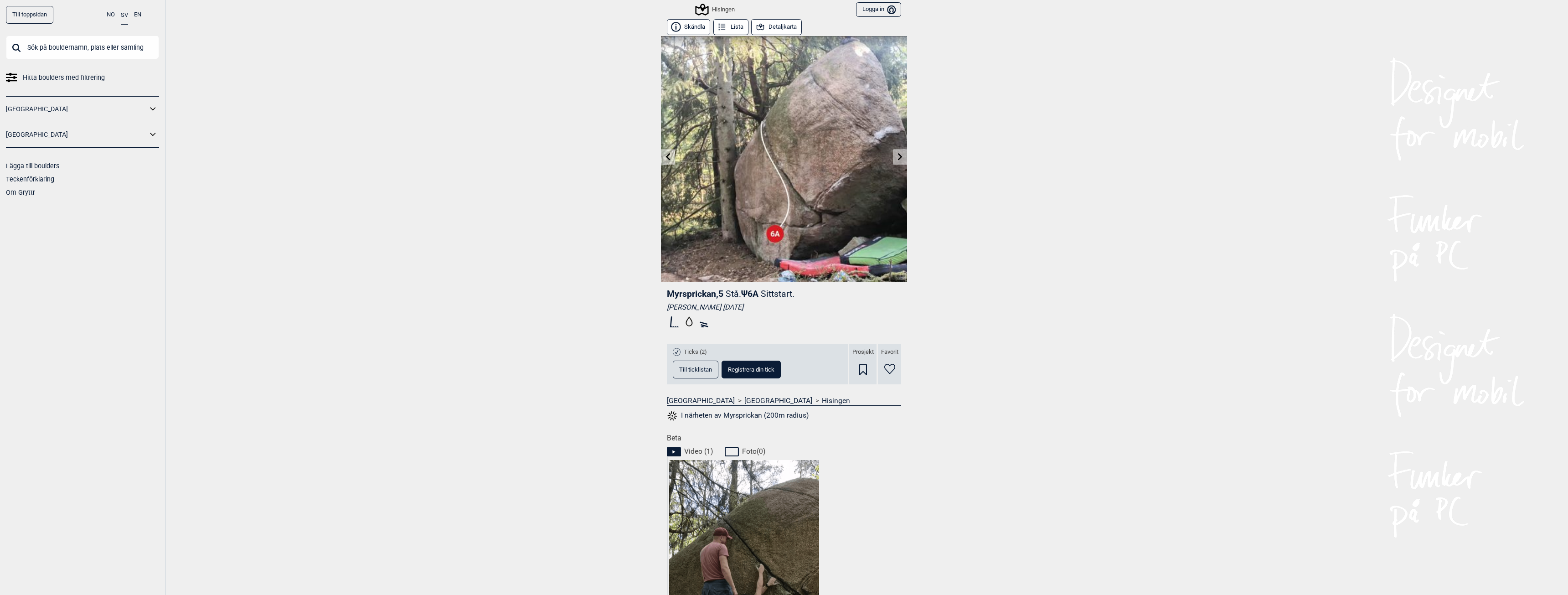
click at [893, 157] on link at bounding box center [900, 157] width 14 height 15
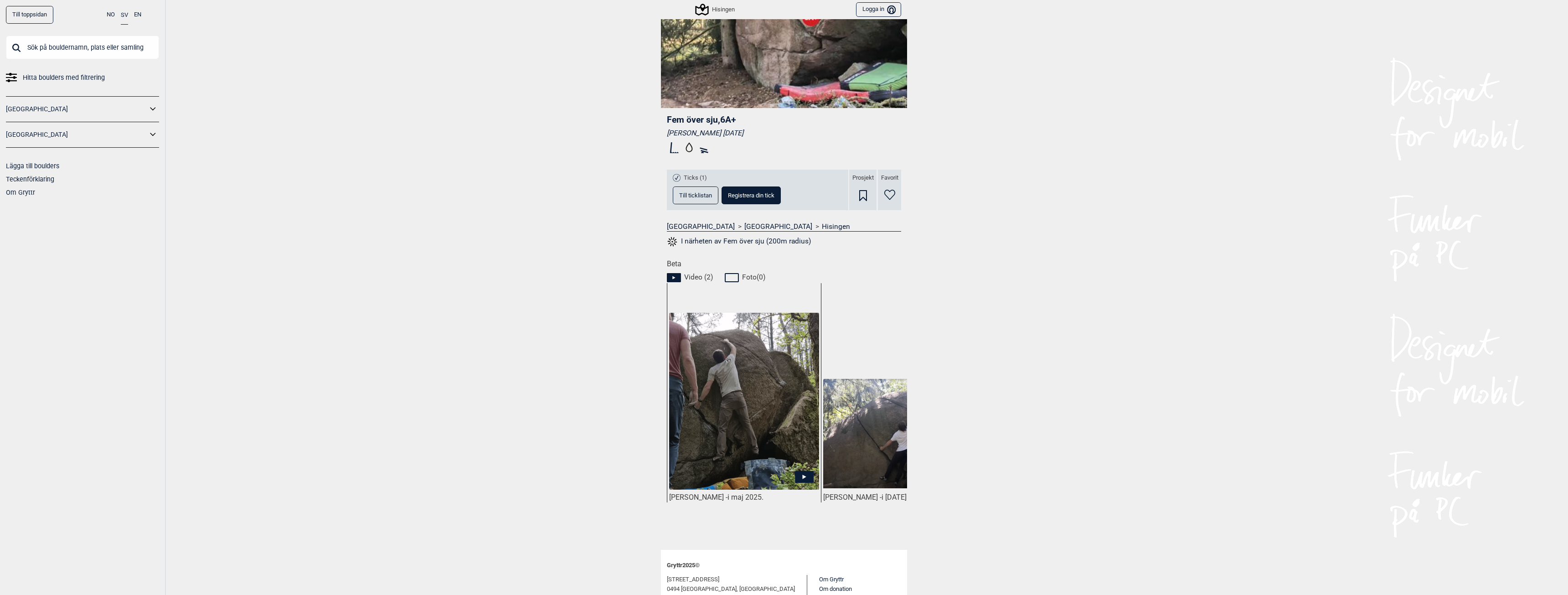
scroll to position [182, 0]
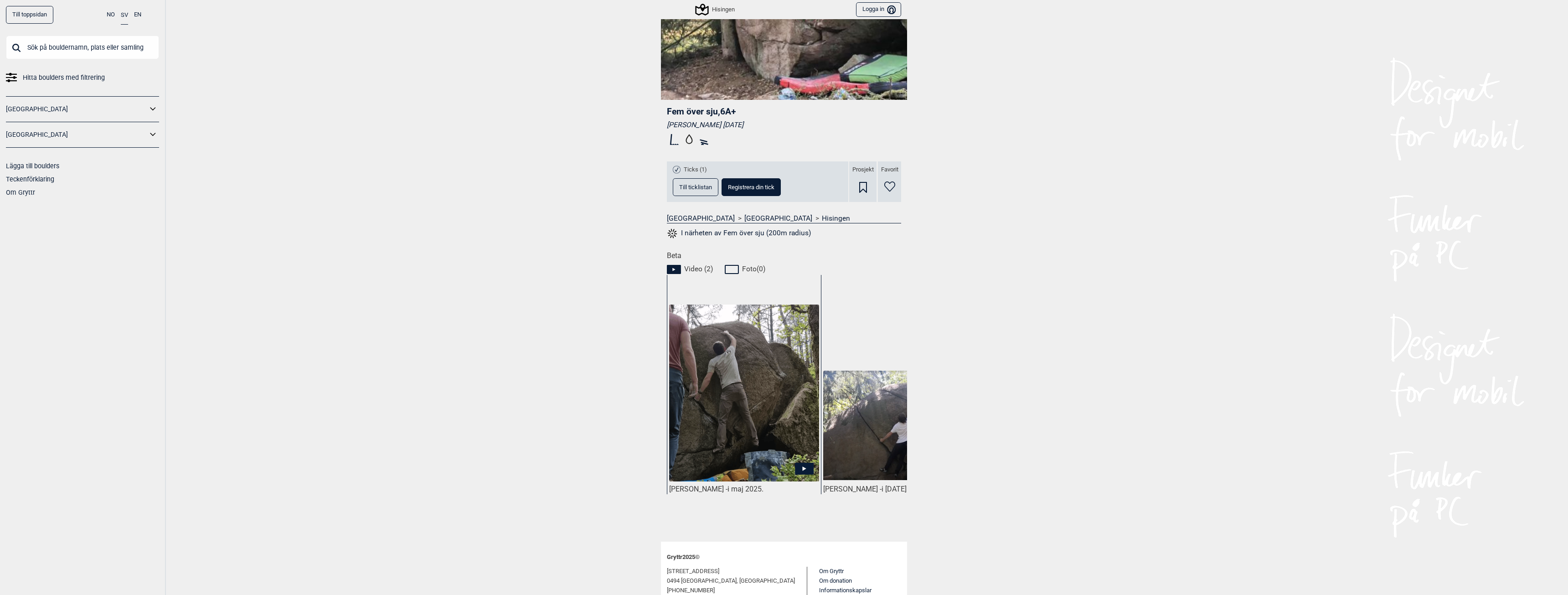
click at [803, 467] on icon at bounding box center [804, 469] width 19 height 12
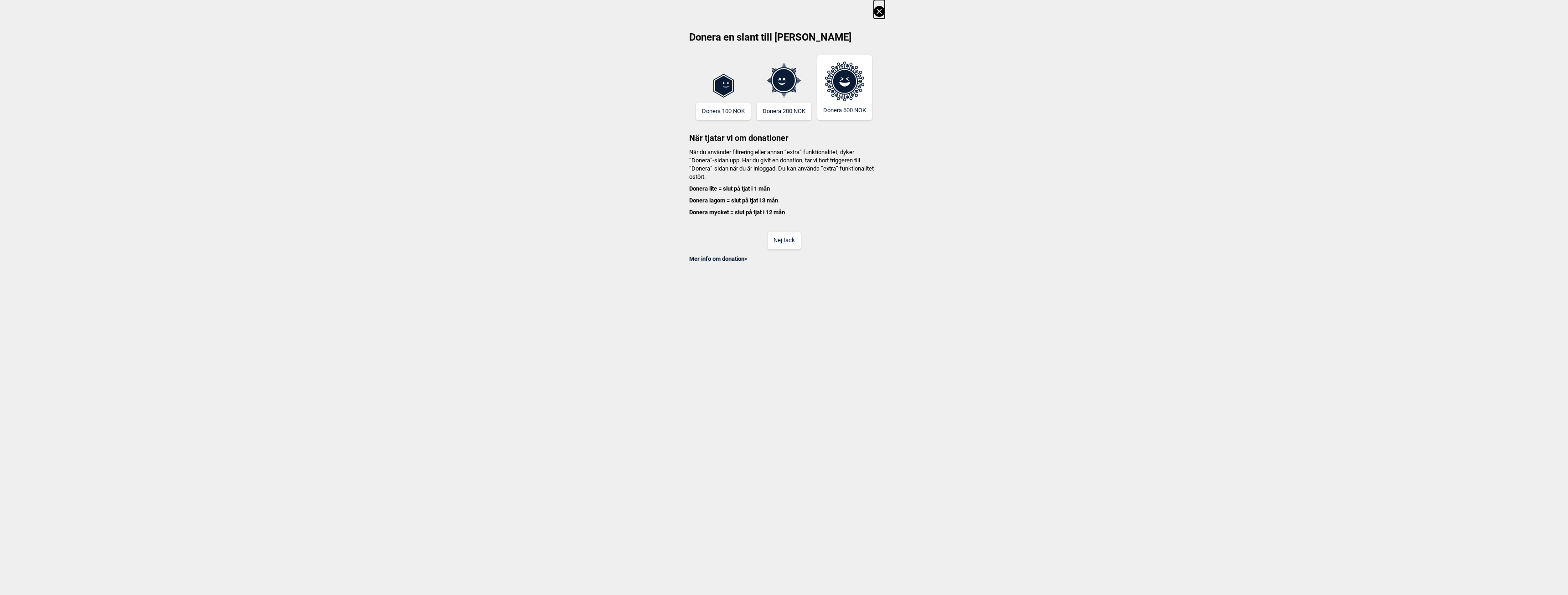
click at [784, 246] on button "Nej tack" at bounding box center [784, 240] width 33 height 17
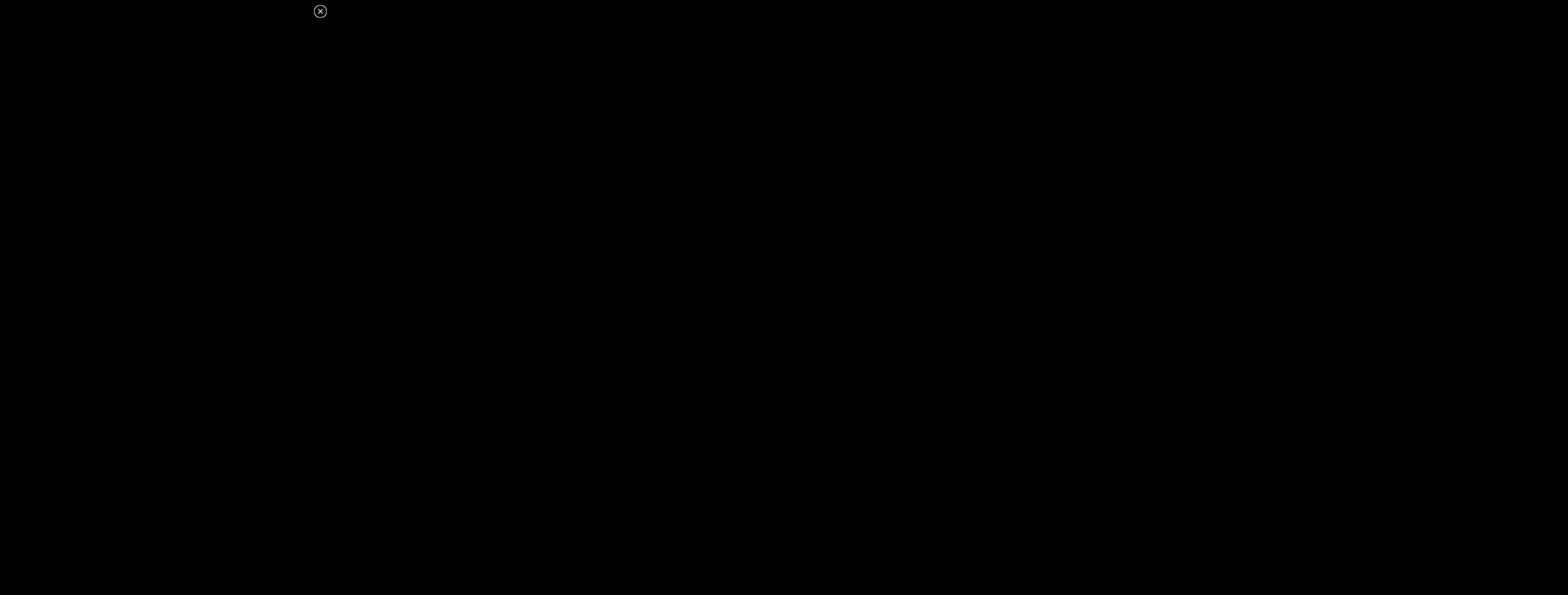
click at [319, 6] on icon at bounding box center [320, 11] width 11 height 11
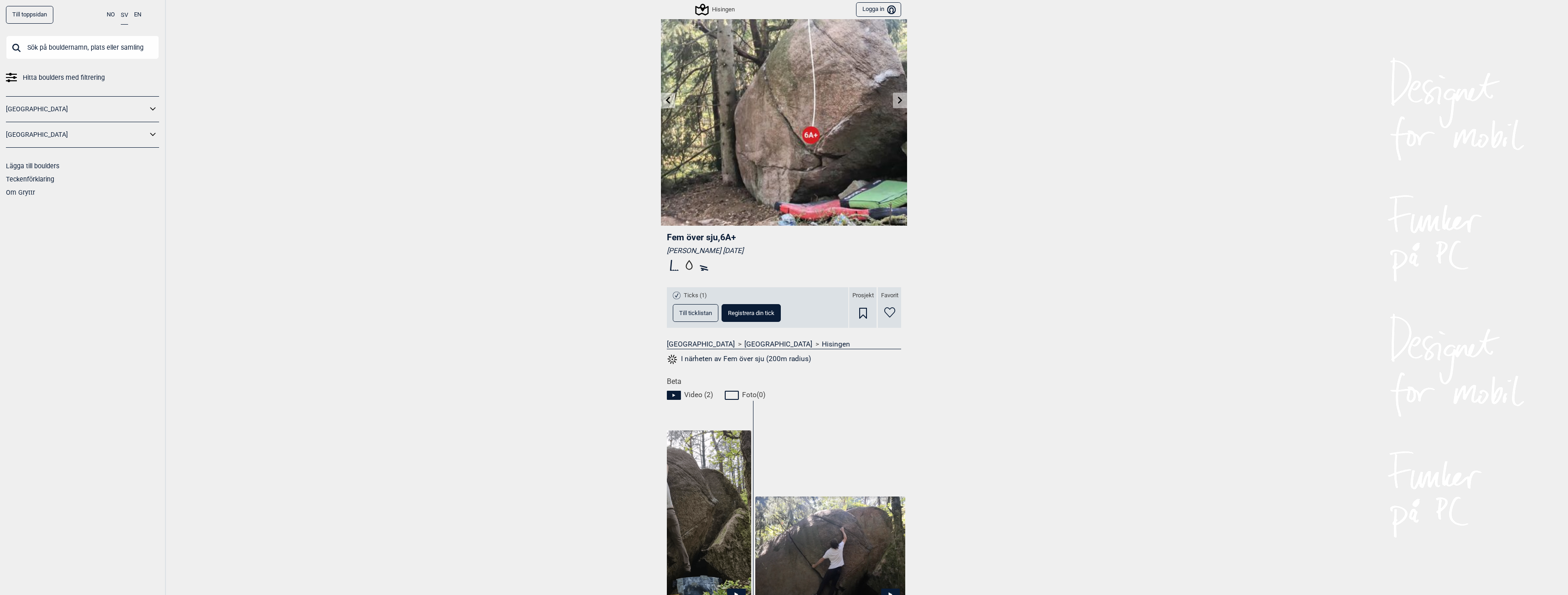
scroll to position [0, 0]
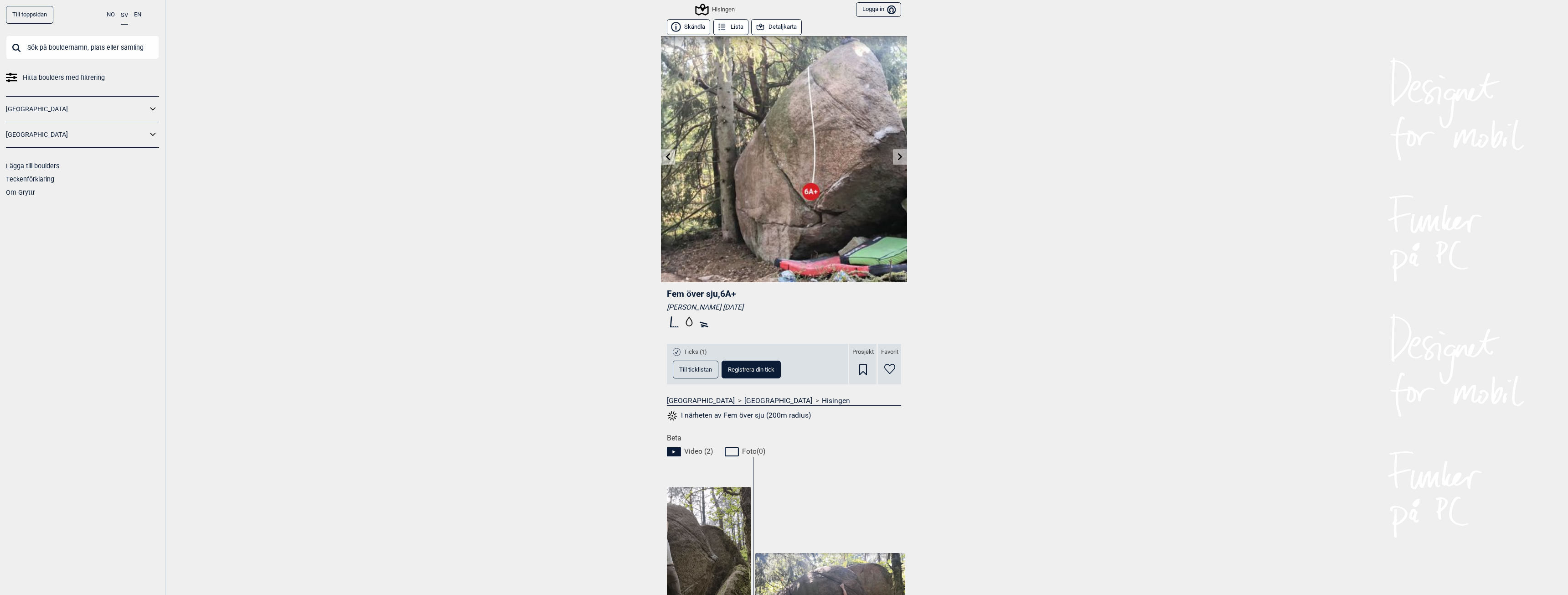
click at [893, 162] on link at bounding box center [900, 157] width 14 height 15
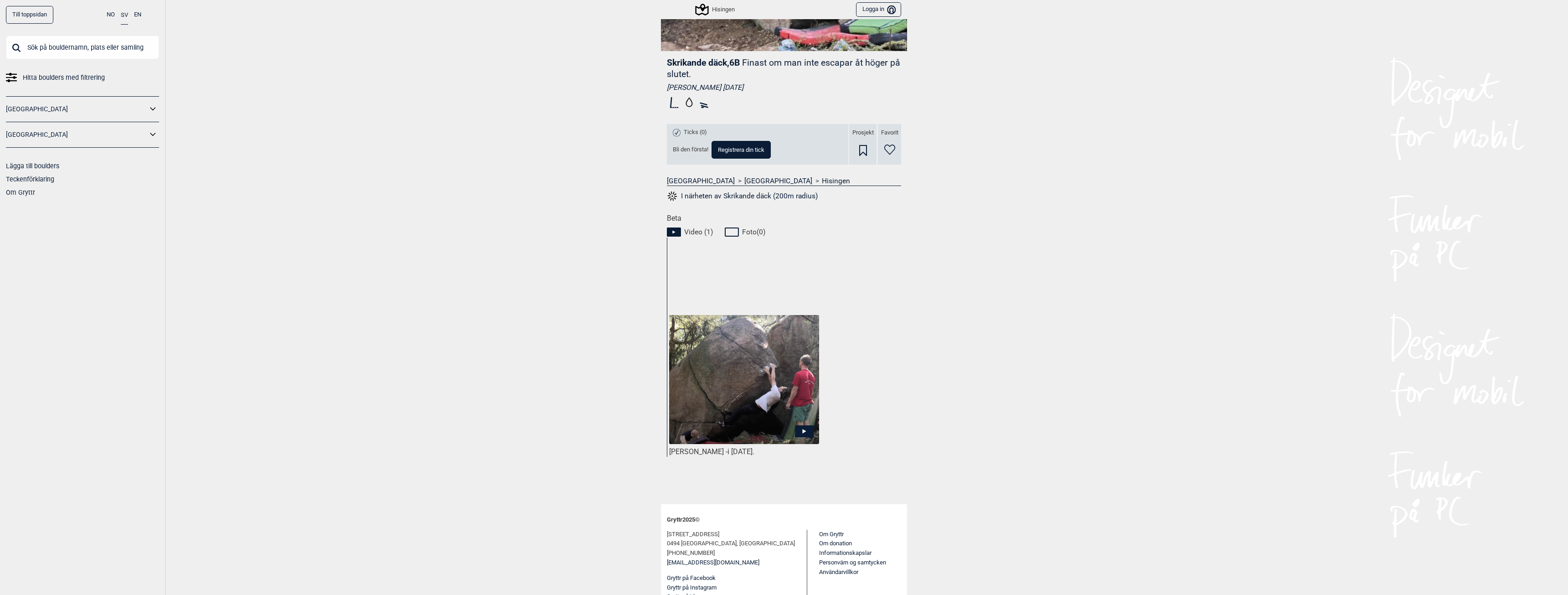
scroll to position [244, 0]
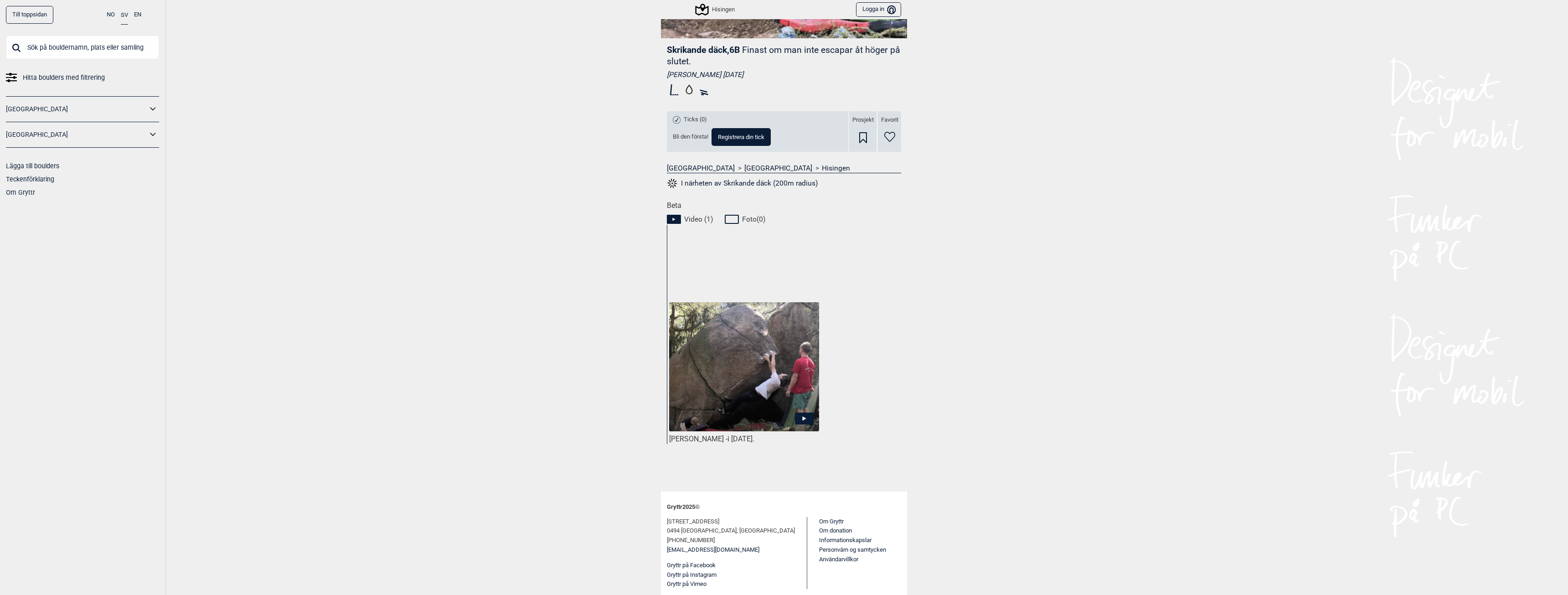
click at [803, 419] on icon at bounding box center [804, 419] width 19 height 12
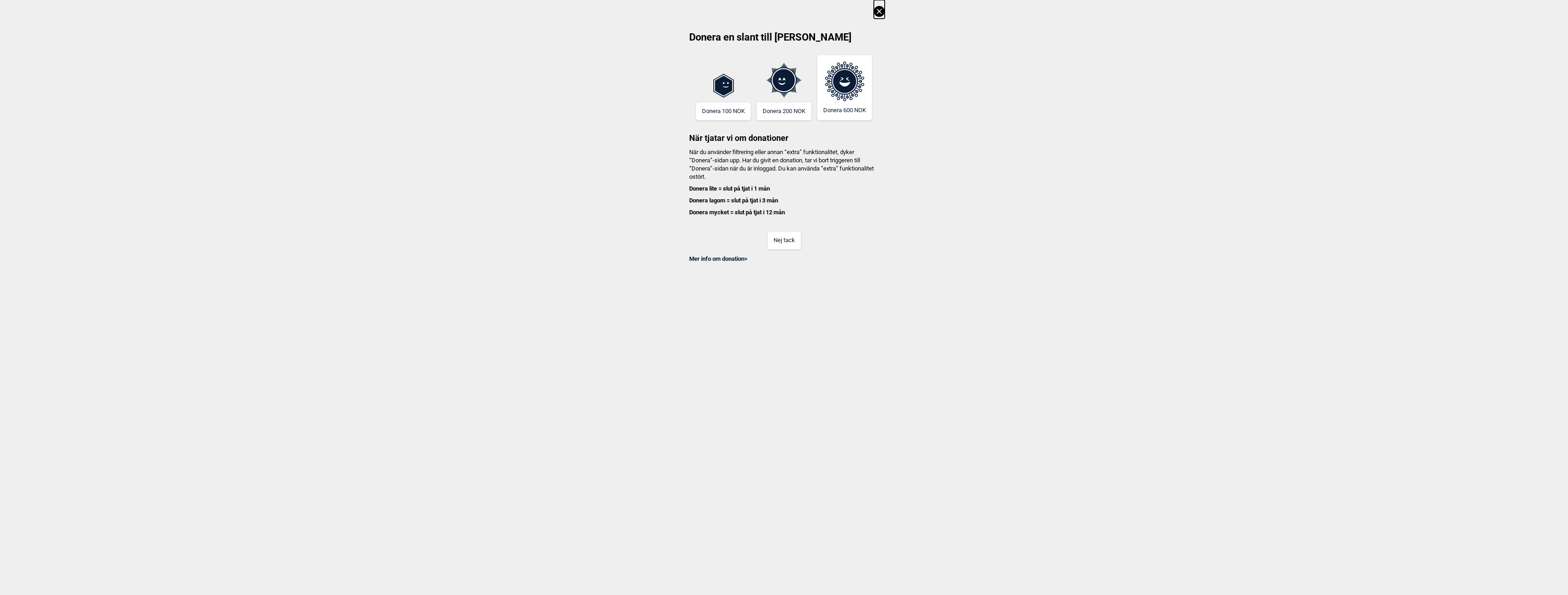
click at [778, 239] on button "Nej tack" at bounding box center [784, 240] width 33 height 17
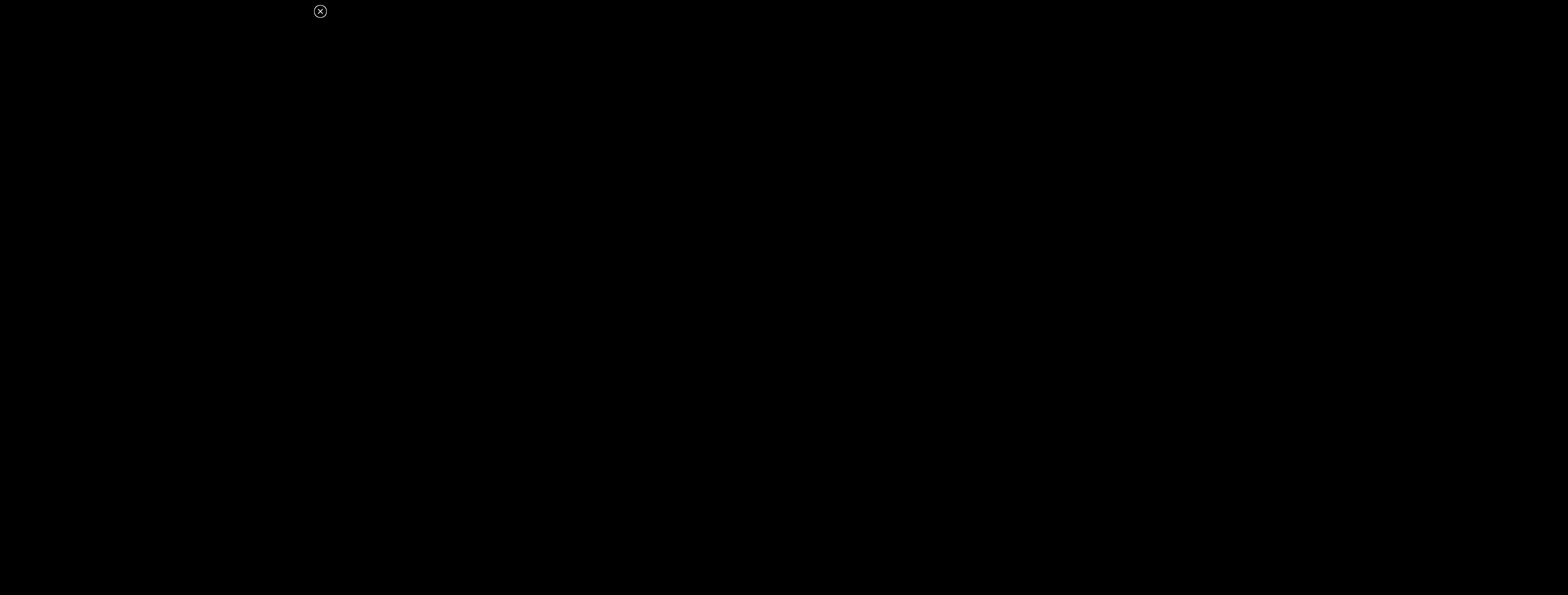
click at [487, 391] on dialog at bounding box center [784, 297] width 1568 height 595
click at [322, 11] on icon at bounding box center [320, 11] width 11 height 11
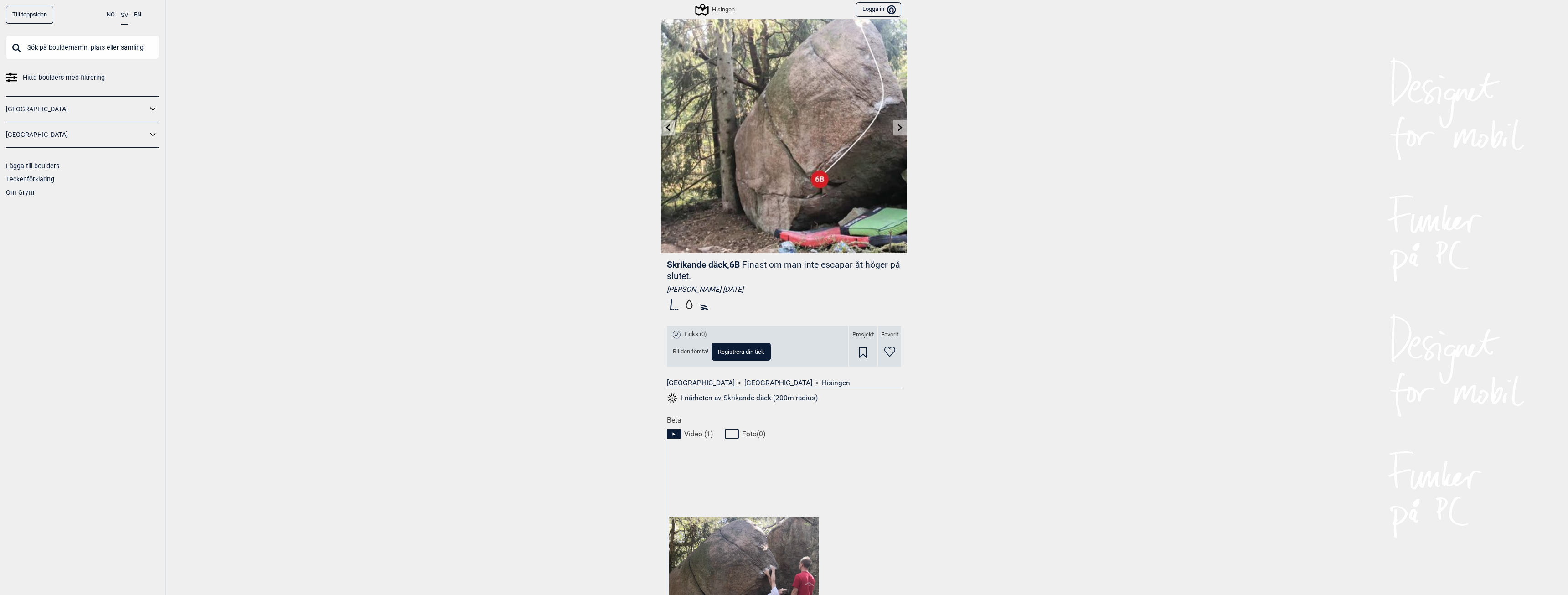
scroll to position [0, 0]
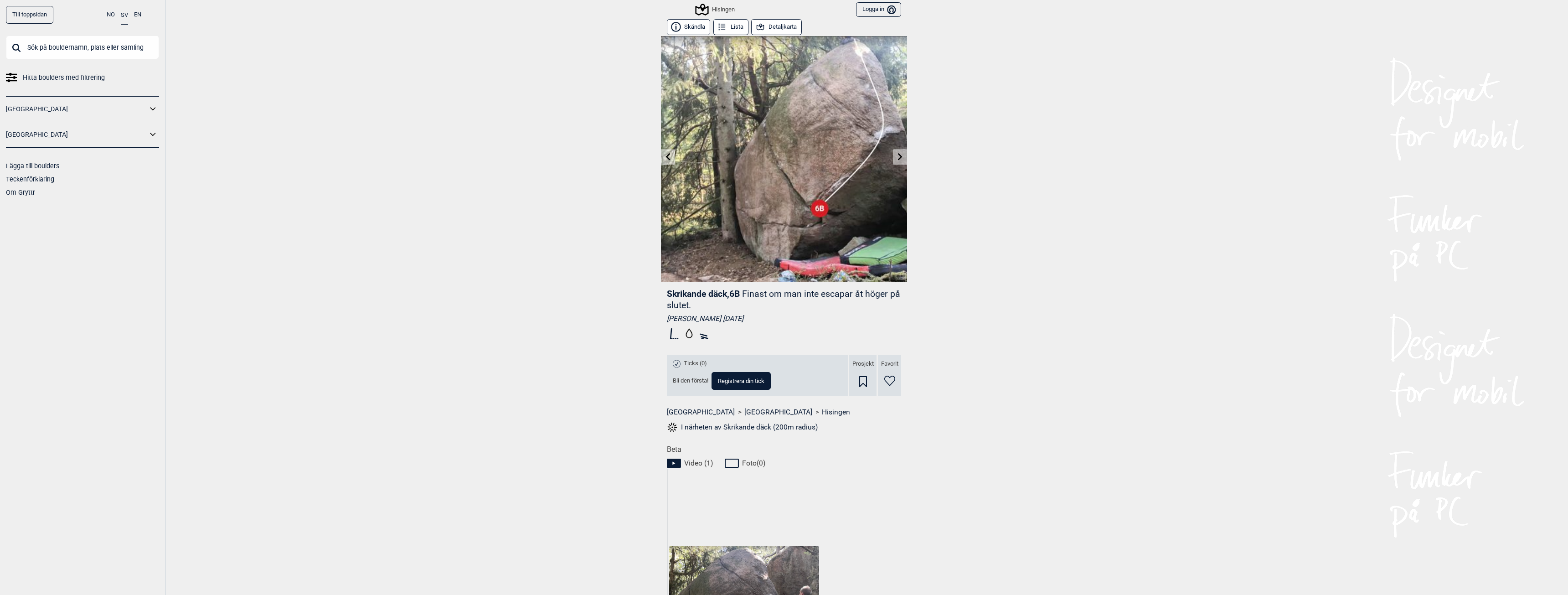
click at [898, 158] on icon at bounding box center [901, 157] width 8 height 8
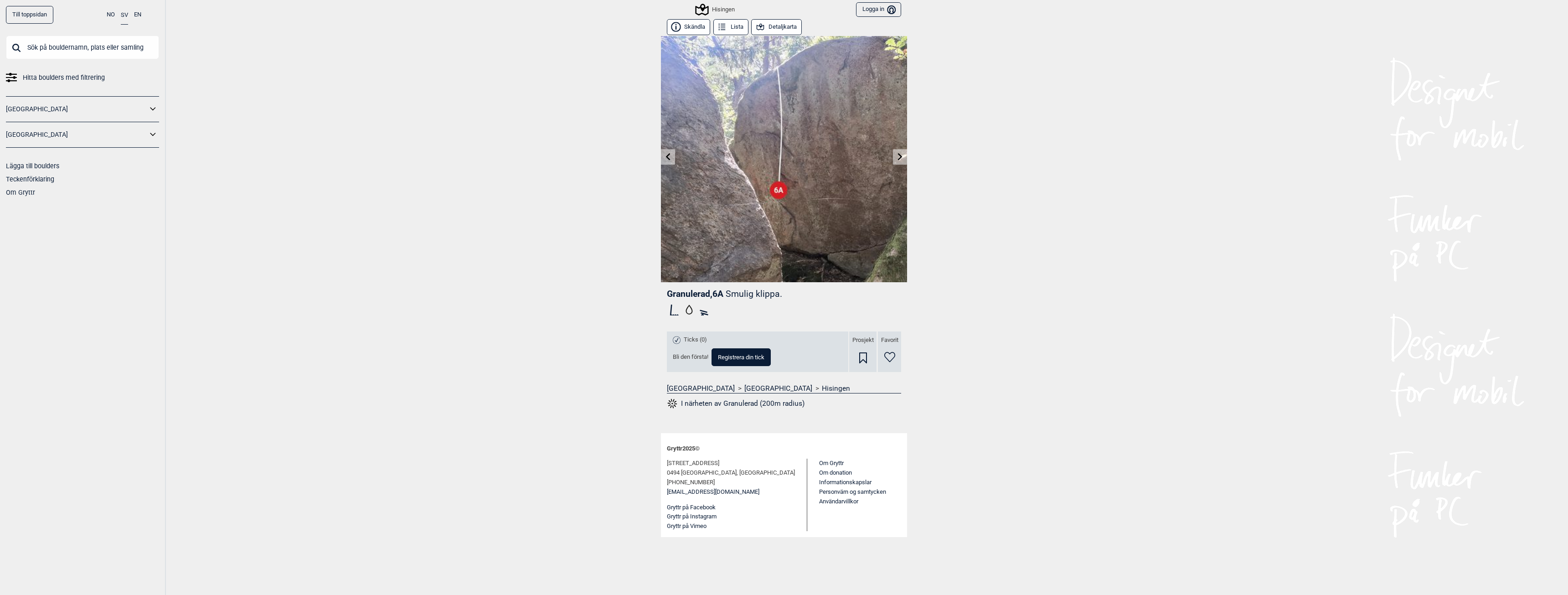
click at [902, 155] on icon at bounding box center [901, 157] width 8 height 8
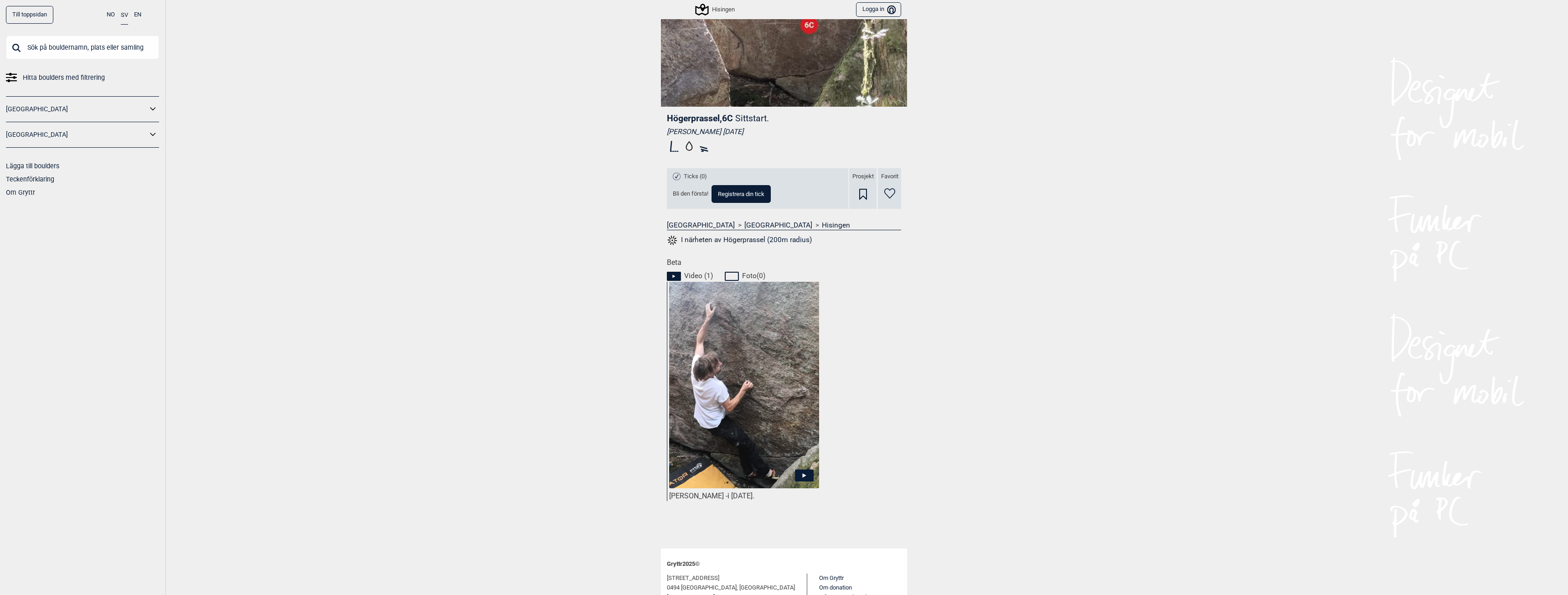
scroll to position [228, 0]
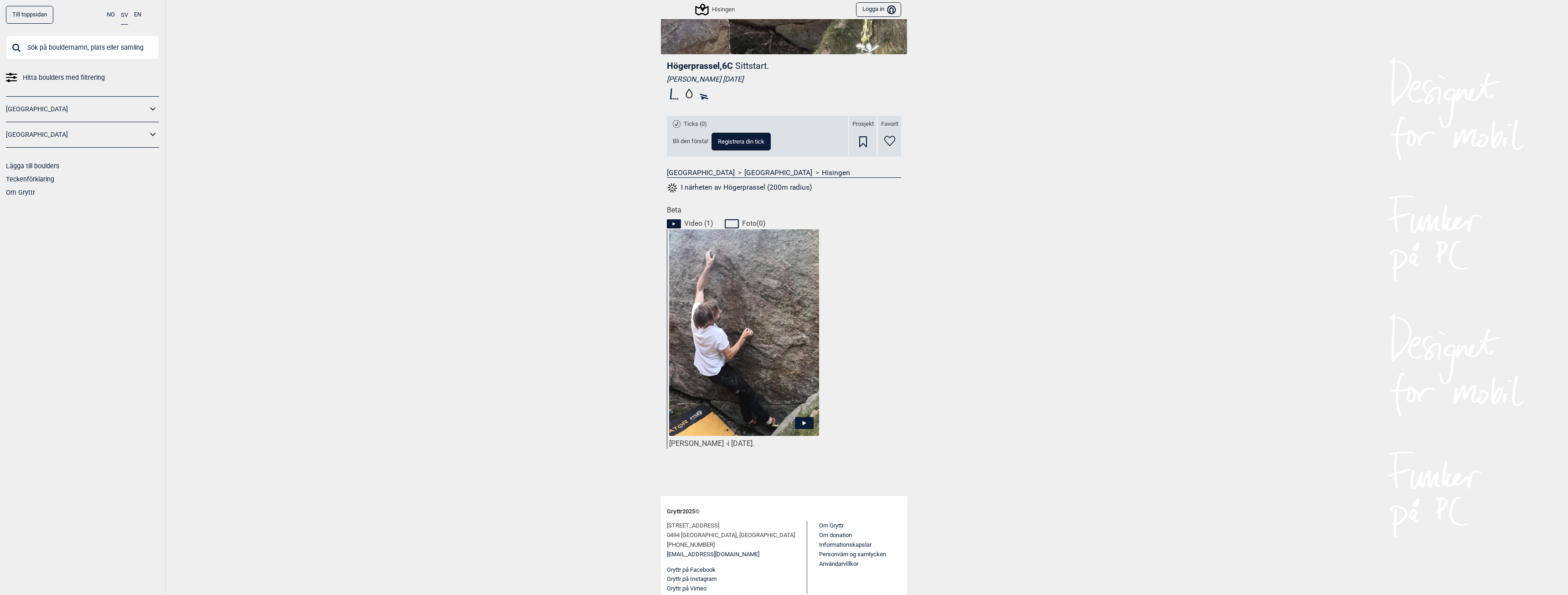
click at [802, 418] on icon at bounding box center [804, 423] width 19 height 12
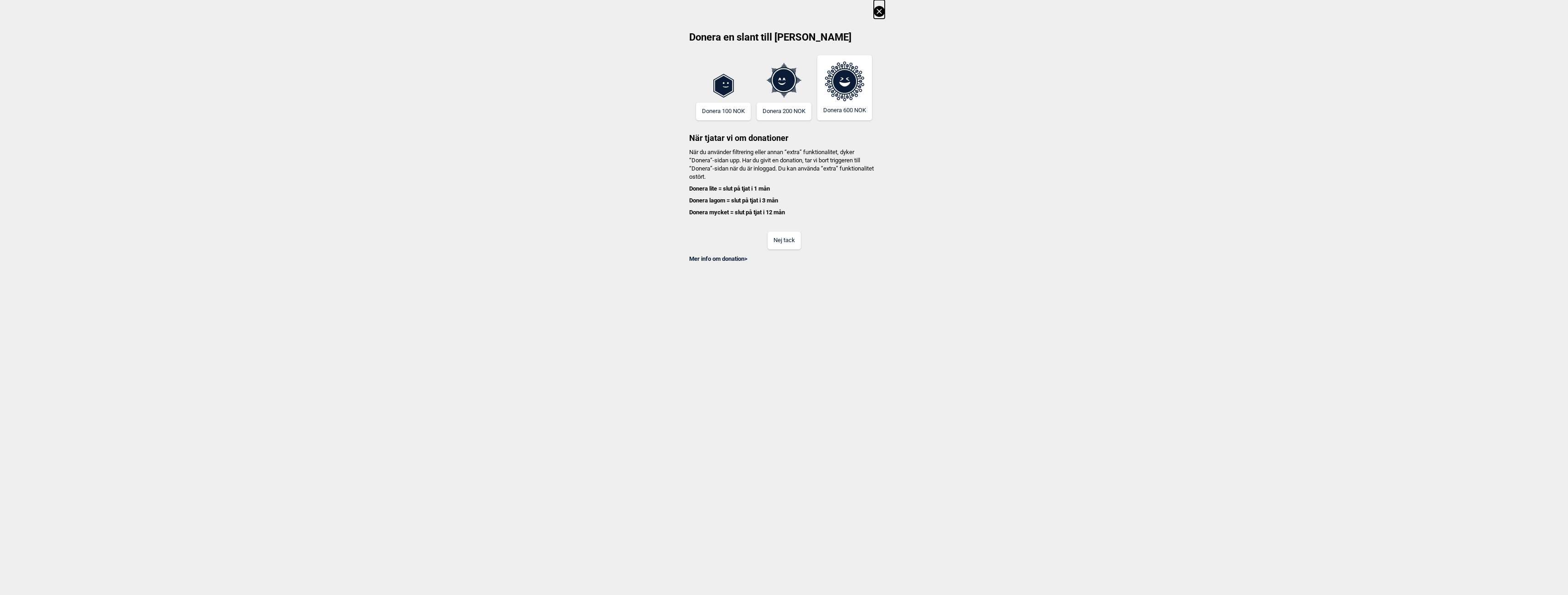
click at [784, 241] on button "Nej tack" at bounding box center [784, 240] width 33 height 17
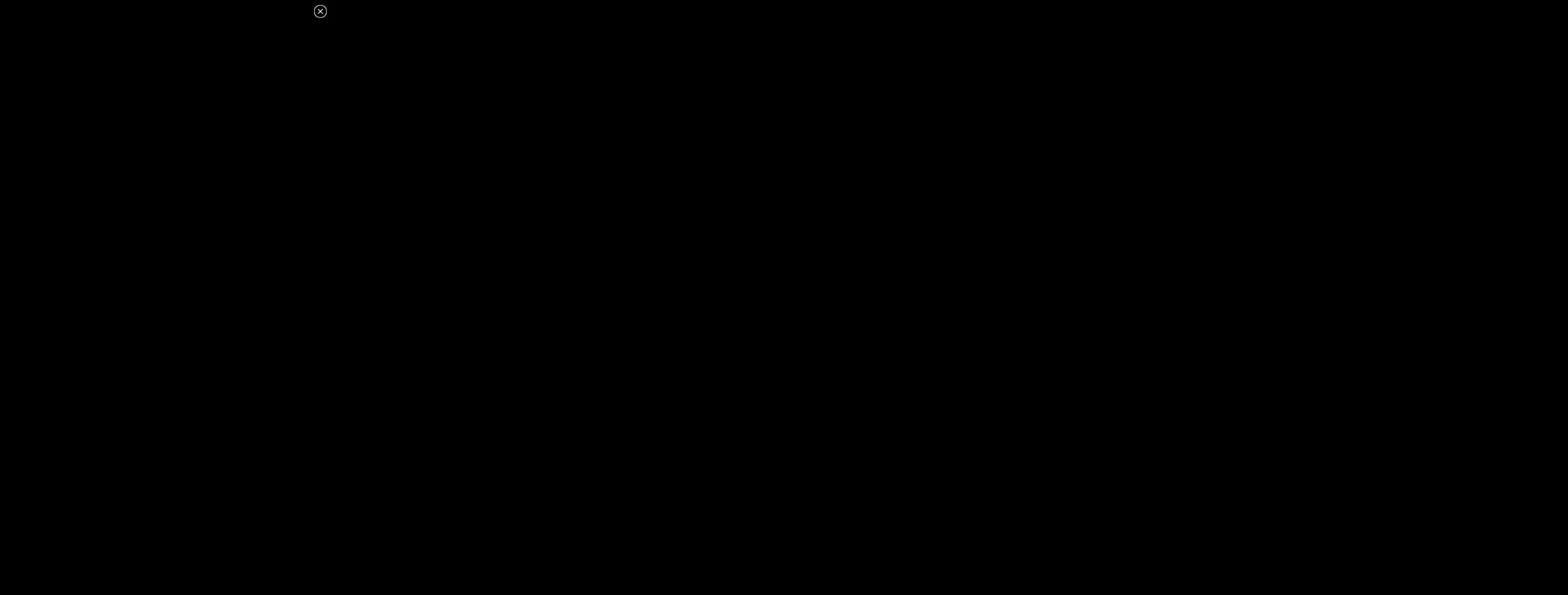
click at [322, 9] on icon at bounding box center [320, 11] width 5 height 5
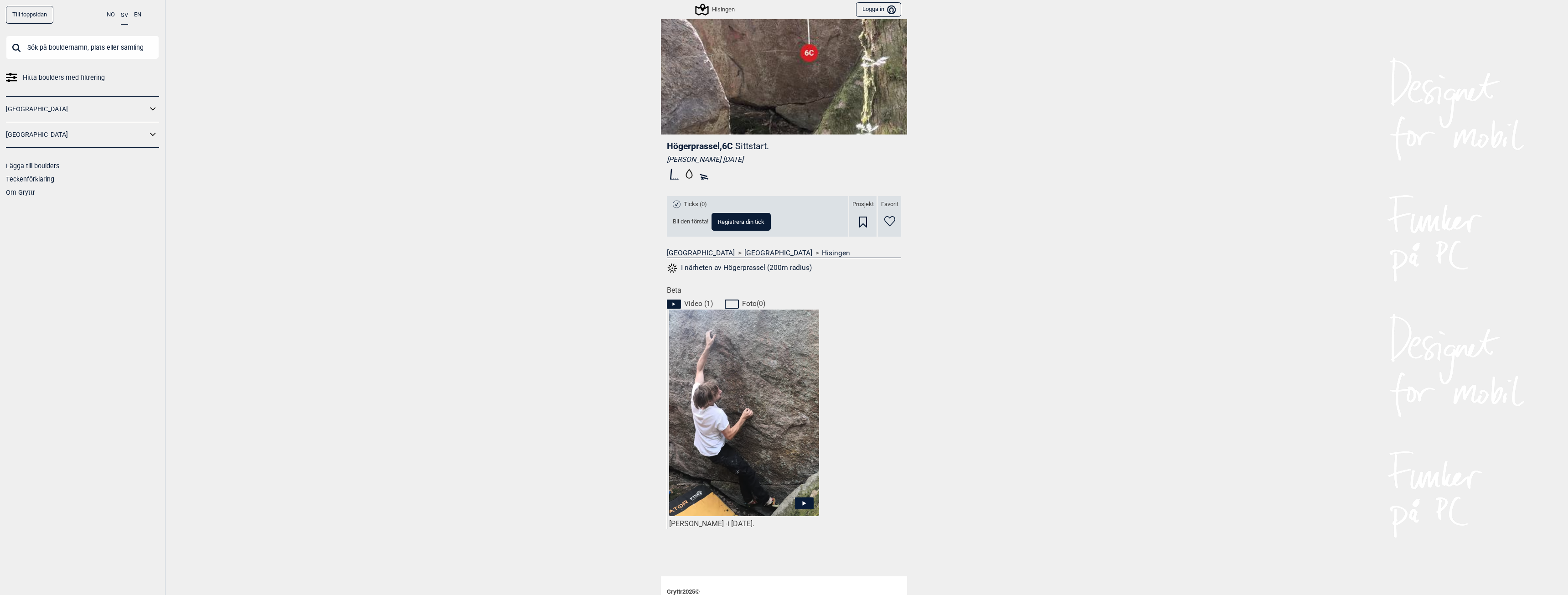
scroll to position [0, 0]
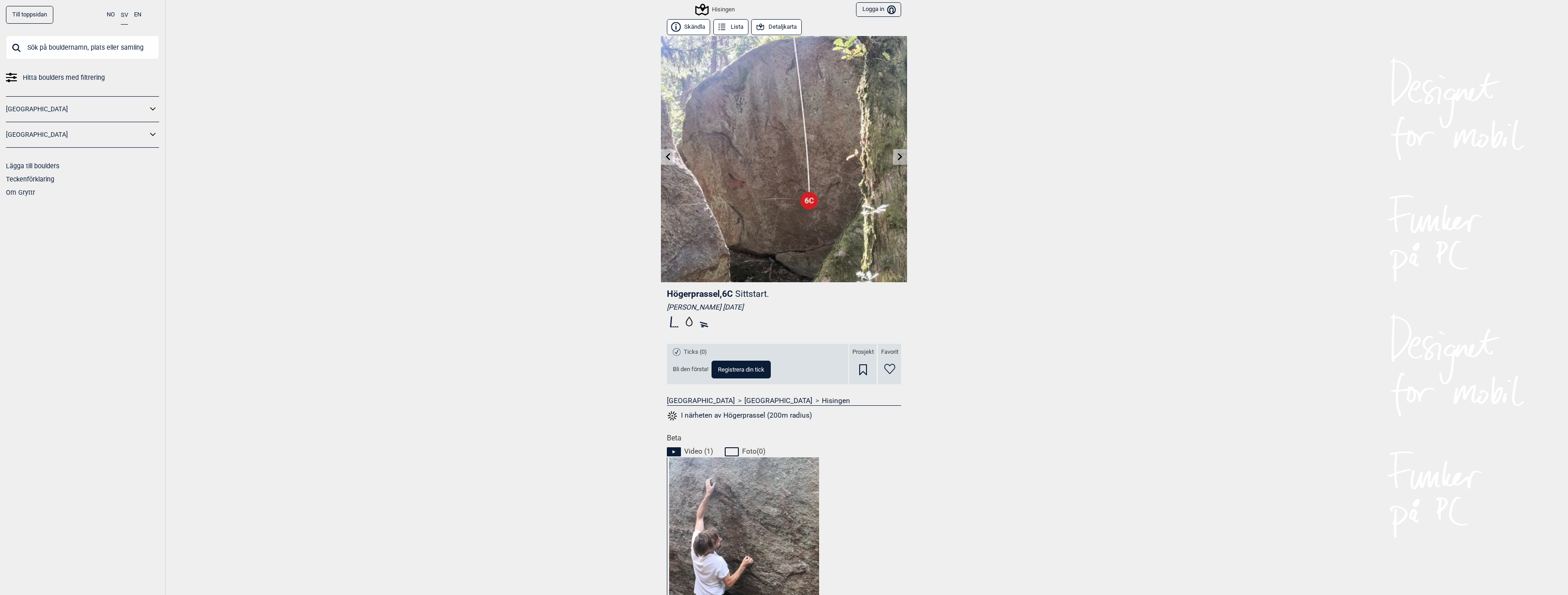
click at [898, 160] on icon at bounding box center [901, 157] width 8 height 8
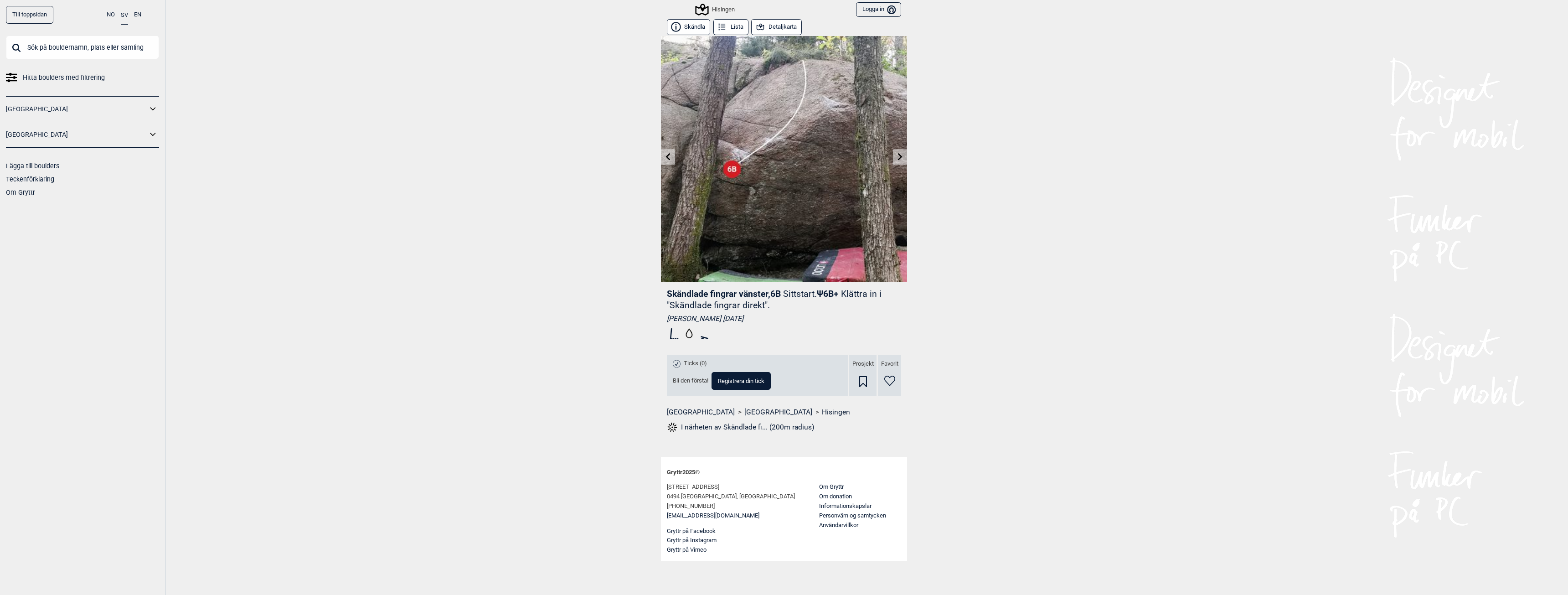
click at [724, 8] on div "Hisingen" at bounding box center [715, 9] width 38 height 11
